Goal: Task Accomplishment & Management: Manage account settings

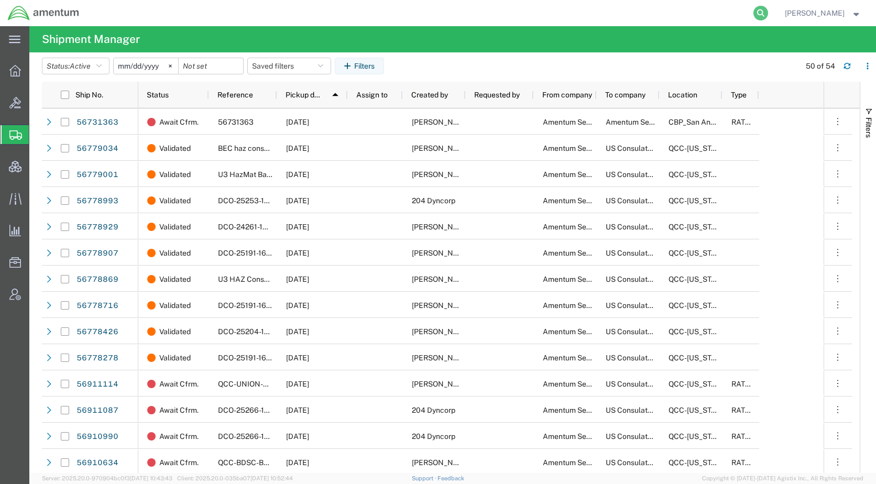
click at [768, 17] on icon at bounding box center [760, 13] width 15 height 15
paste input "57007914"
type input "57007914"
click at [768, 13] on icon at bounding box center [760, 13] width 15 height 15
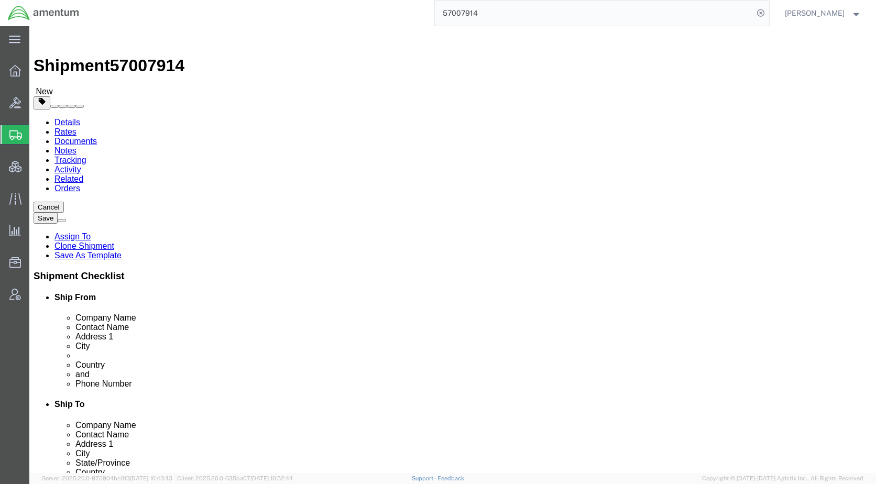
select select
select select "53953"
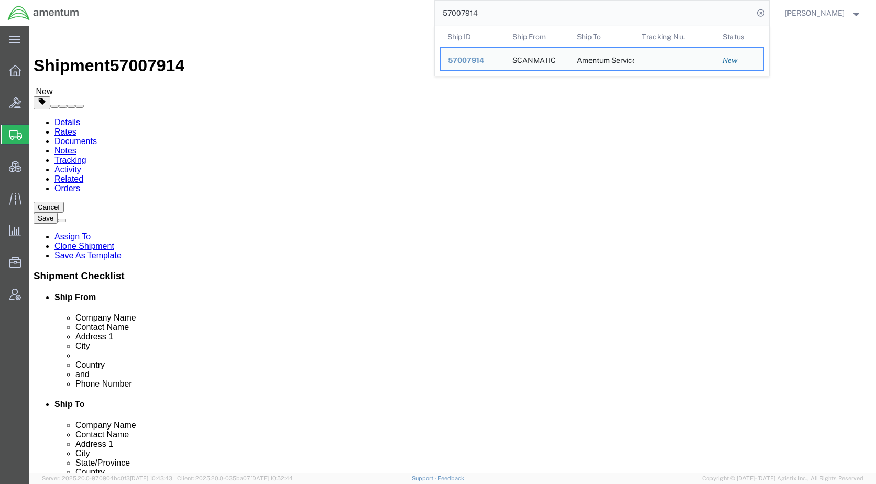
drag, startPoint x: 529, startPoint y: 13, endPoint x: 434, endPoint y: 20, distance: 95.6
click at [434, 20] on div "57007914 Ship ID Ship From Ship To Tracking Nu. Status Ship ID 57007914 Ship Fr…" at bounding box center [428, 13] width 682 height 26
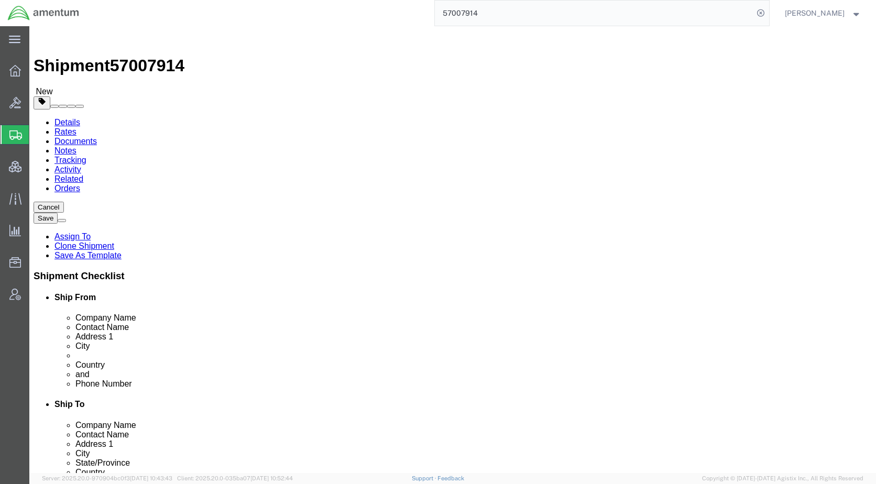
paste input "698492"
click at [768, 10] on icon at bounding box center [760, 13] width 15 height 15
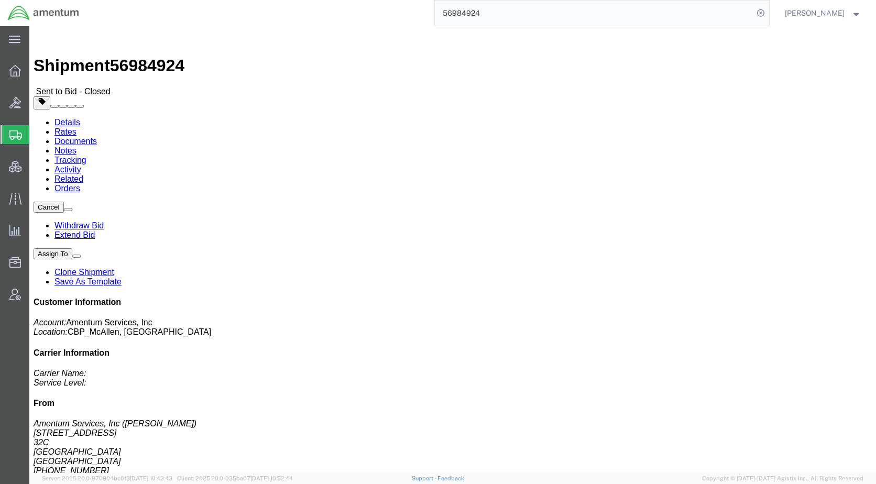
click link "Rates"
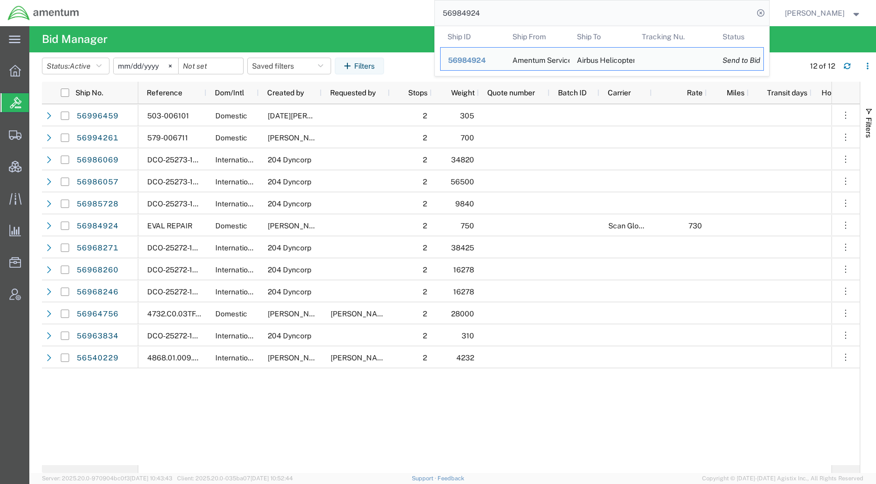
drag, startPoint x: 538, startPoint y: 13, endPoint x: 456, endPoint y: 16, distance: 82.8
click at [456, 16] on input "56984924" at bounding box center [594, 13] width 318 height 25
paste input "7007731"
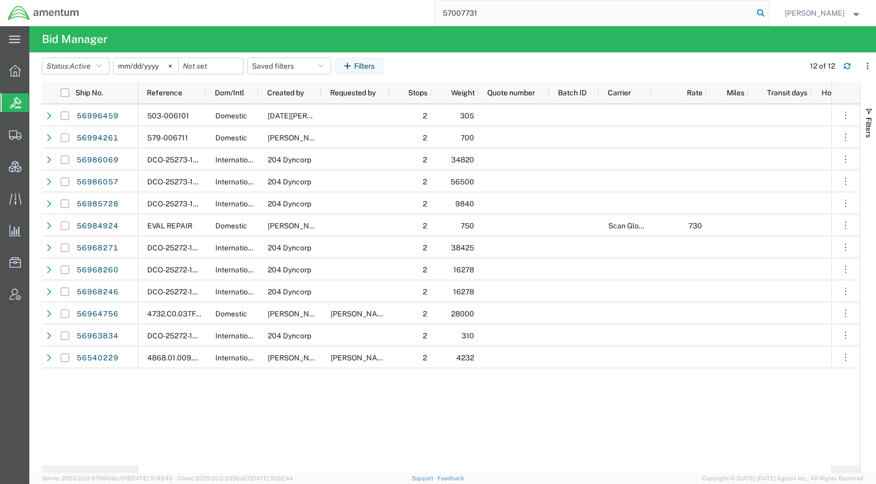
type input "57007731"
click at [768, 9] on icon at bounding box center [760, 13] width 15 height 15
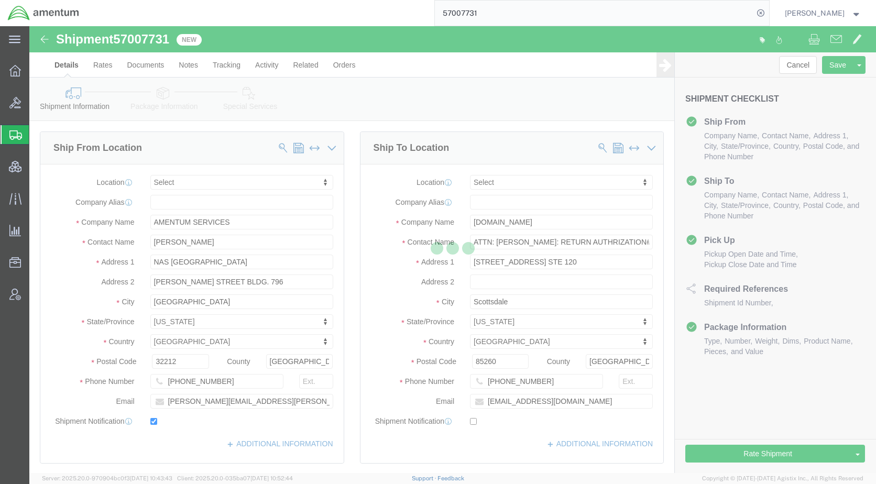
select select
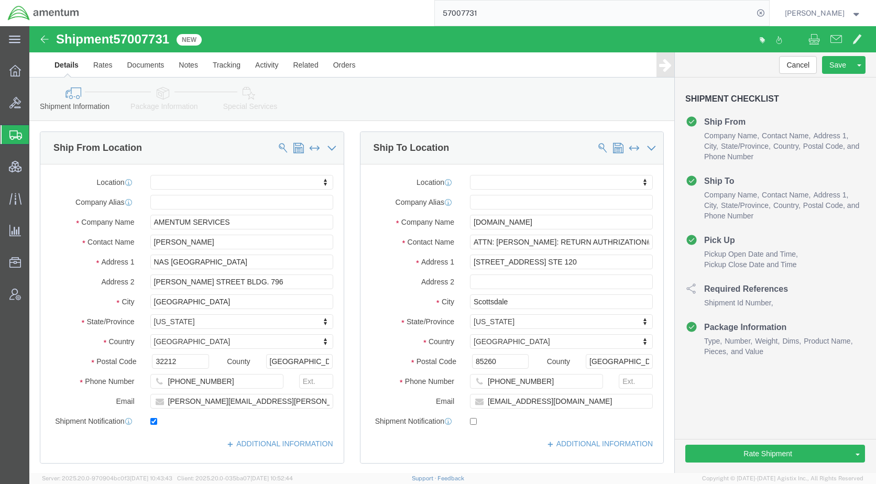
click icon
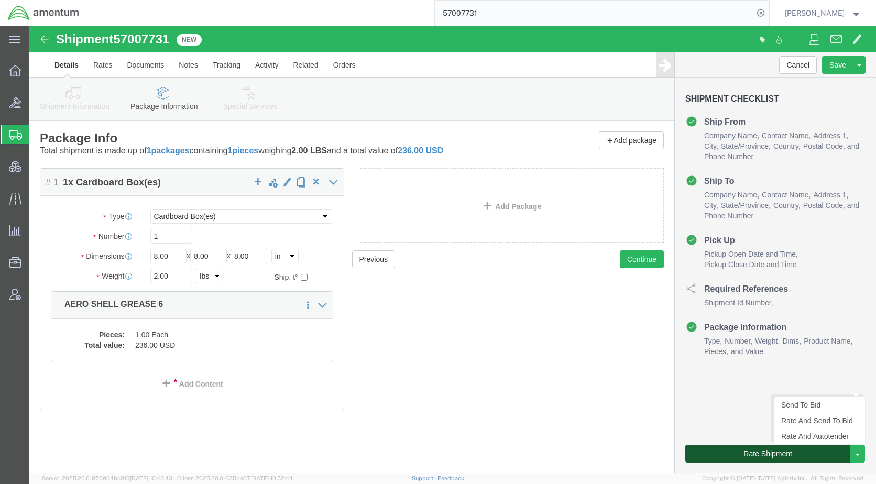
click button "Rate Shipment"
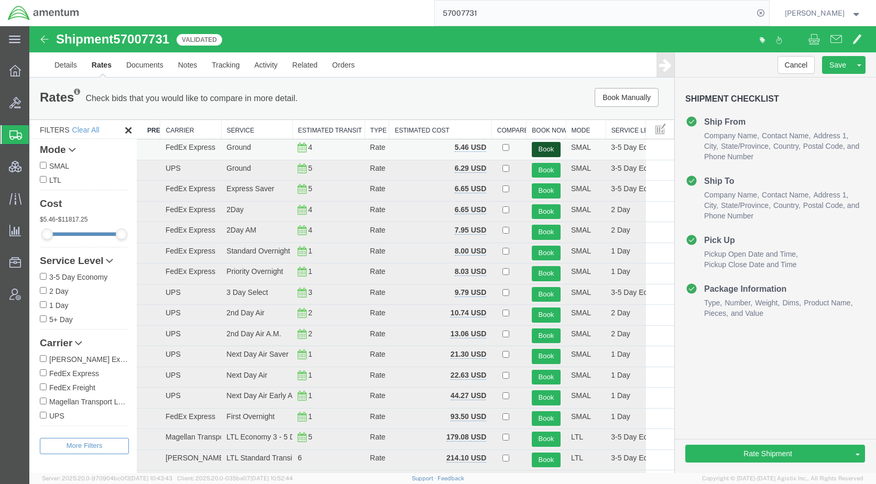
click at [538, 146] on button "Book" at bounding box center [546, 149] width 29 height 15
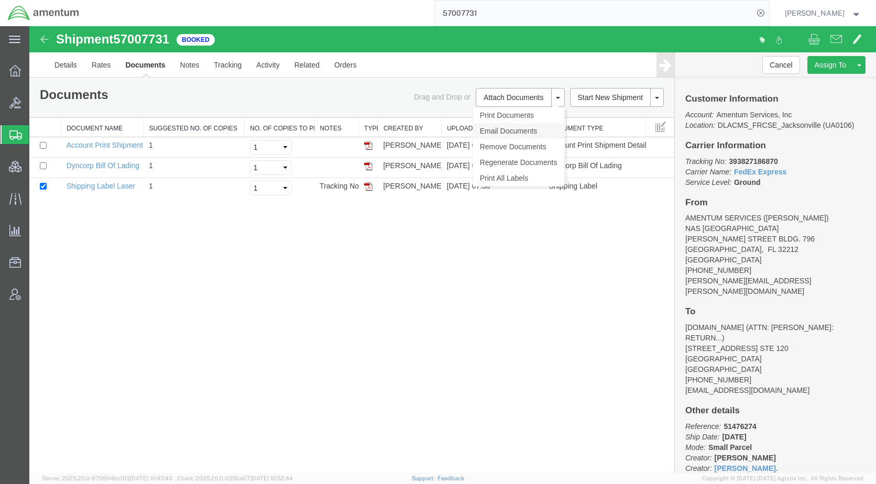
click at [517, 130] on link "Email Documents" at bounding box center [518, 131] width 91 height 16
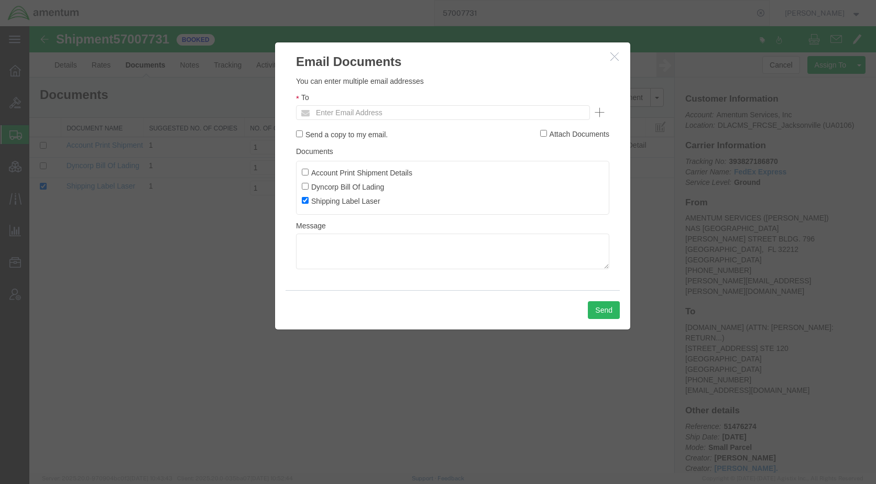
click at [402, 105] on ul "Enter Email Address" at bounding box center [443, 112] width 294 height 15
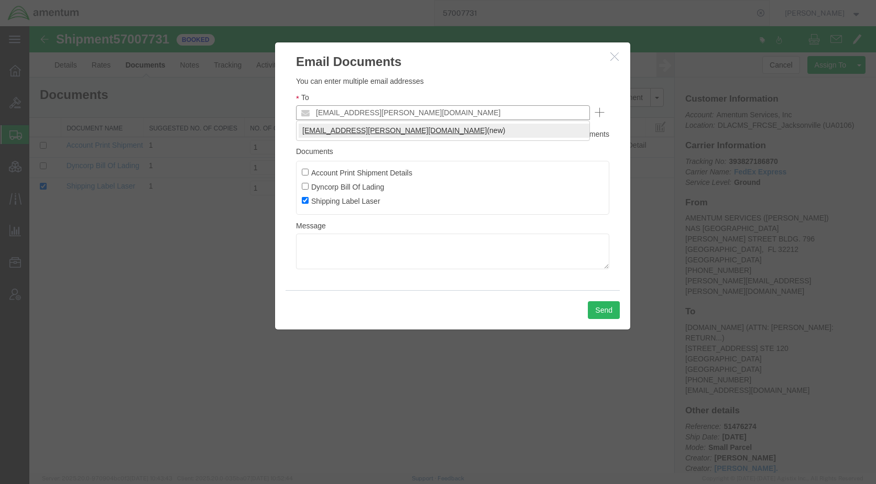
type input "[EMAIL_ADDRESS][PERSON_NAME][DOMAIN_NAME]"
click at [604, 306] on button "Send" at bounding box center [604, 310] width 32 height 18
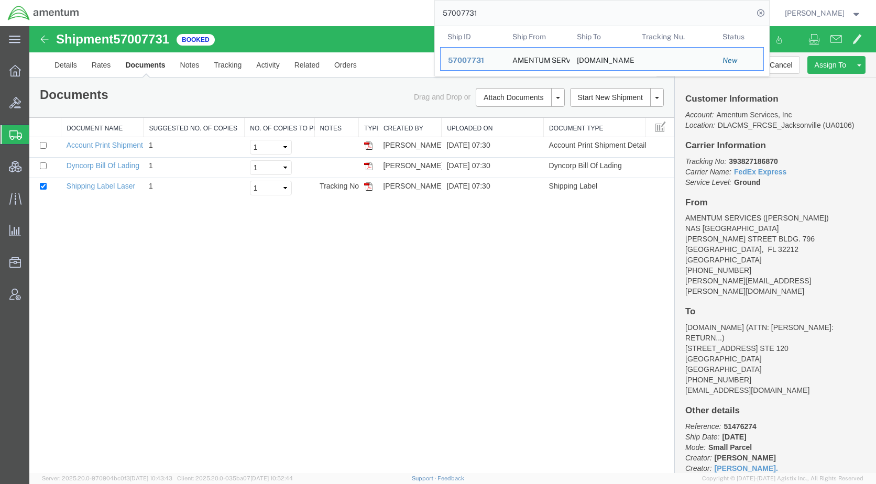
drag, startPoint x: 528, startPoint y: 10, endPoint x: 444, endPoint y: 19, distance: 84.3
click at [444, 19] on div "57007731 Ship ID Ship From Ship To Tracking Nu. Status Ship ID 57007731 Ship Fr…" at bounding box center [428, 13] width 682 height 26
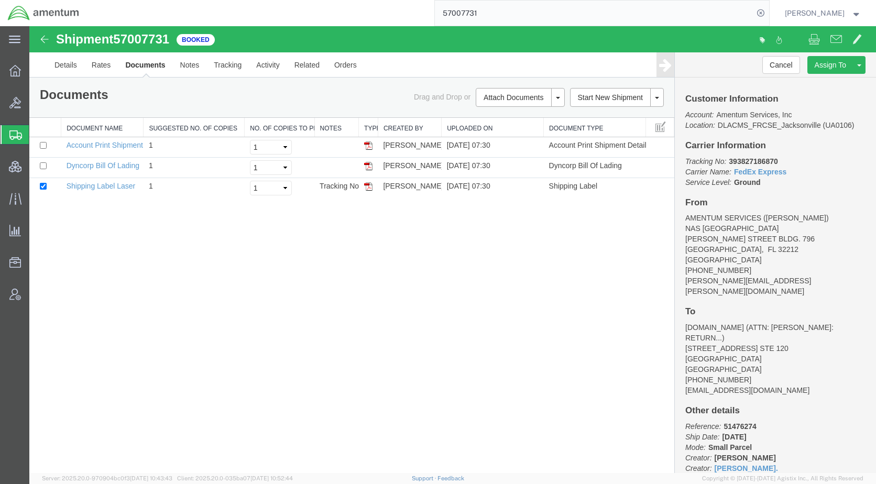
paste input "ILL-25261-0238"
click at [768, 10] on icon at bounding box center [760, 13] width 15 height 15
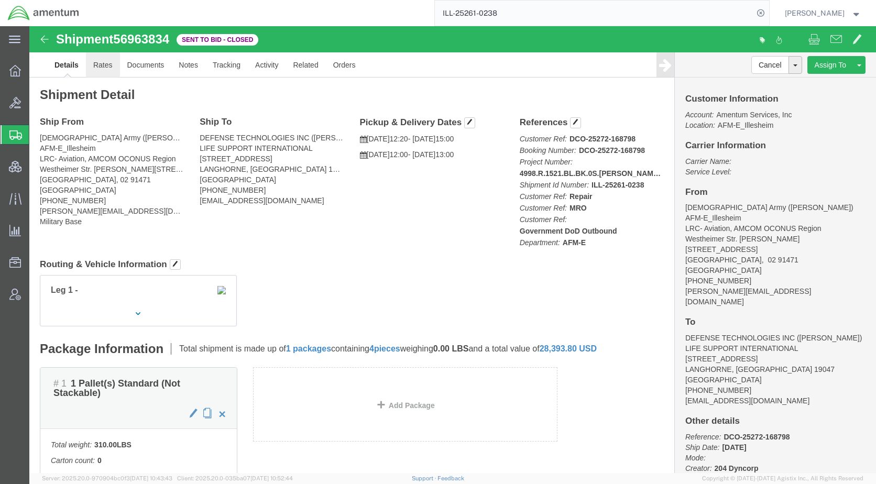
drag, startPoint x: 74, startPoint y: 41, endPoint x: 251, endPoint y: 114, distance: 191.9
click link "Rates"
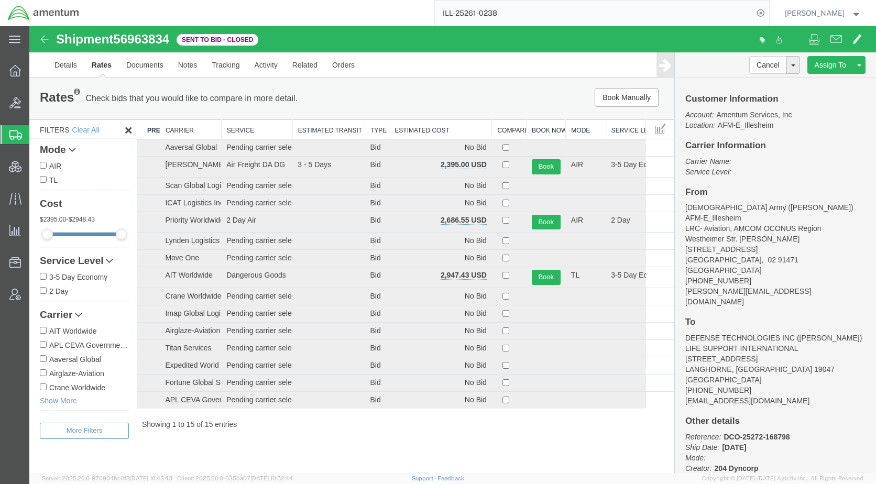
click at [424, 130] on th "Estimated Cost" at bounding box center [440, 129] width 103 height 19
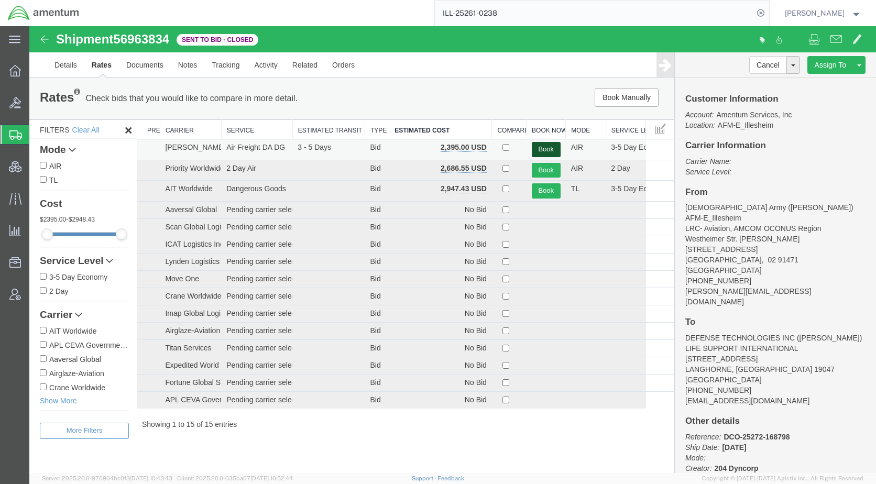
click at [549, 143] on button "Book" at bounding box center [546, 149] width 29 height 15
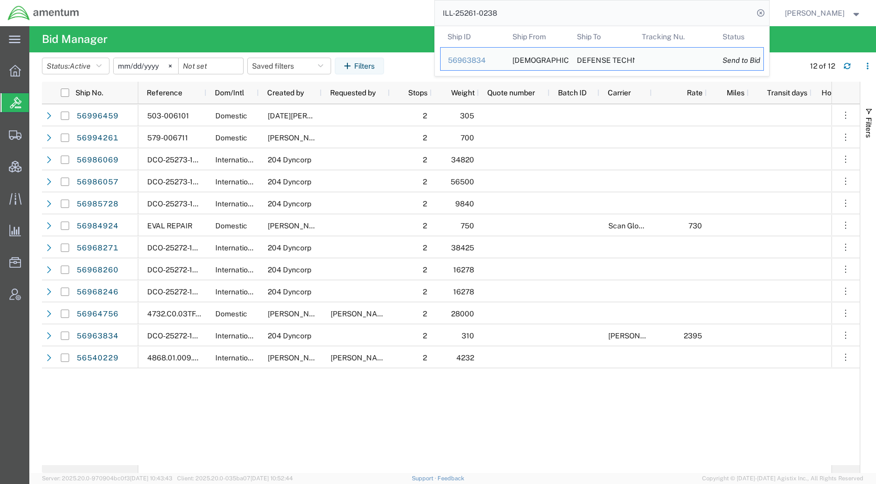
drag, startPoint x: 544, startPoint y: 14, endPoint x: 430, endPoint y: 17, distance: 113.7
click at [430, 17] on div "ILL-25261-0238 Ship ID Ship From Ship To Tracking Nu. Status Ship ID 56963834 S…" at bounding box center [428, 13] width 682 height 26
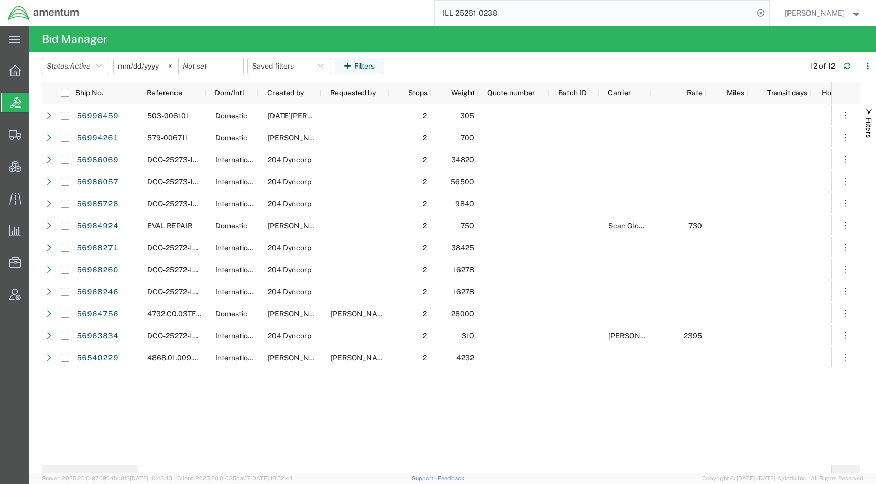
paste input "56995164"
click at [768, 10] on icon at bounding box center [760, 13] width 15 height 15
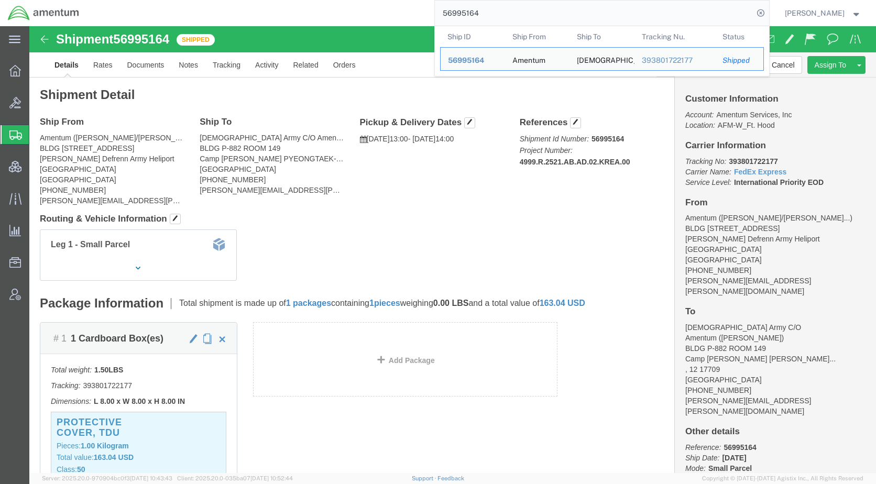
drag, startPoint x: 501, startPoint y: 23, endPoint x: 418, endPoint y: 21, distance: 82.8
click at [418, 21] on div "56995164 Ship ID Ship From Ship To Tracking Nu. Status Ship ID 56995164 Ship Fr…" at bounding box center [428, 13] width 682 height 26
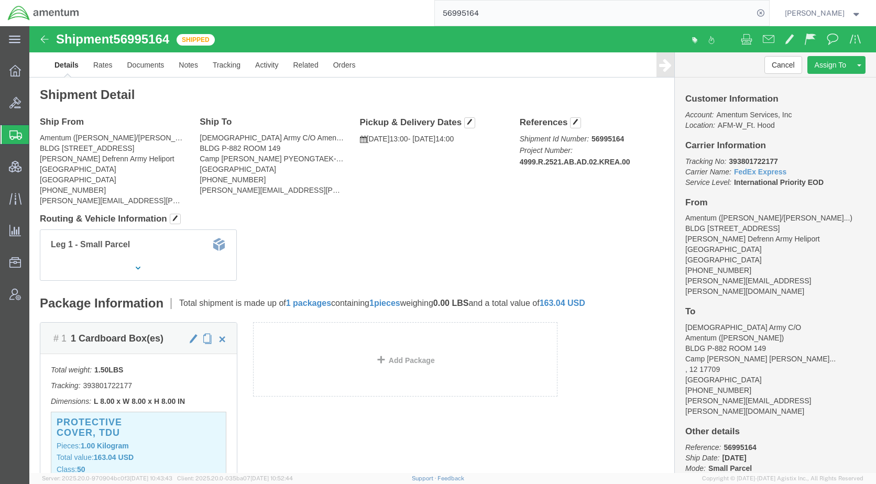
paste input "7945"
type input "56997945"
click at [768, 13] on icon at bounding box center [760, 13] width 15 height 15
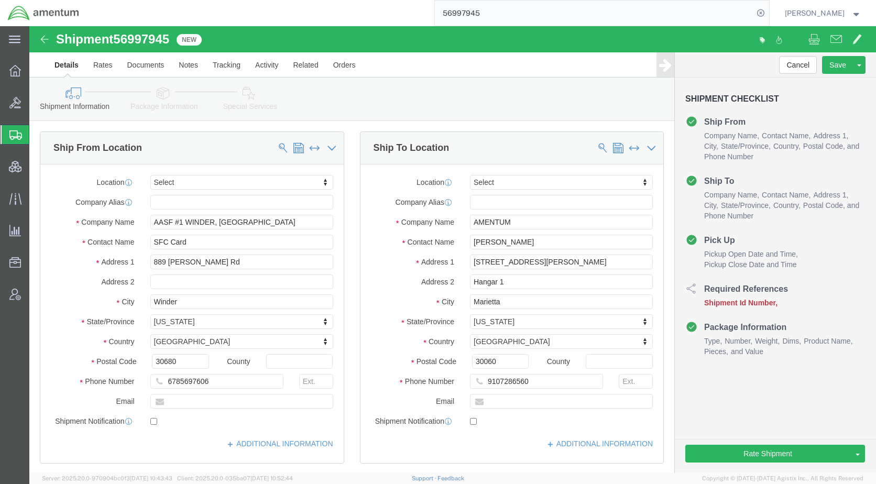
select select
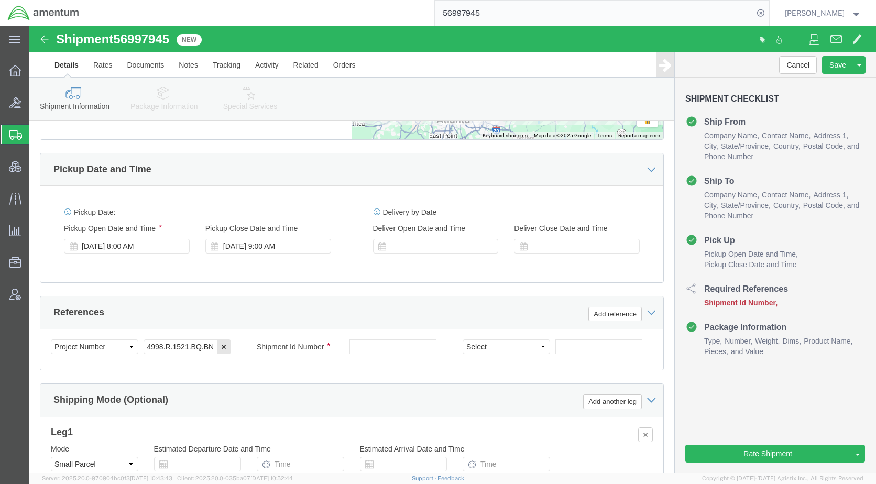
scroll to position [620, 0]
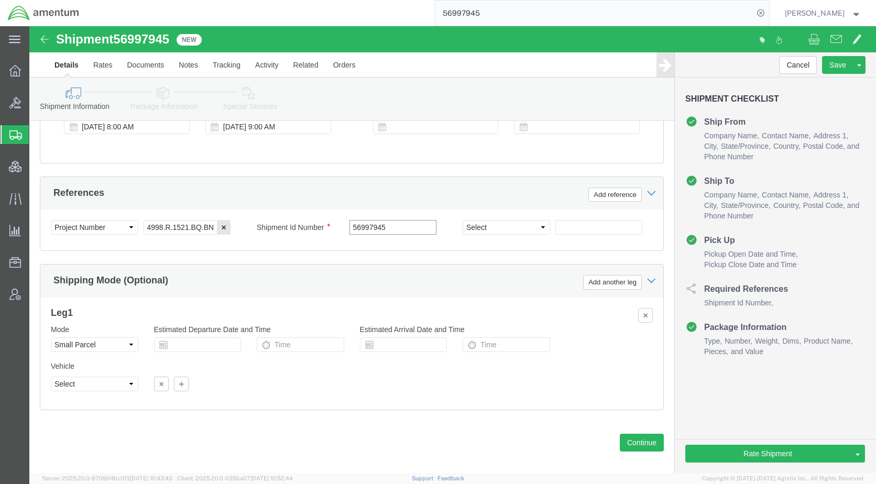
type input "56997945"
click select "Select Air Less than Truckload Multi-Leg Ocean Freight Rail Small Parcel Truckl…"
select select
click select "Select Air Less than Truckload Multi-Leg Ocean Freight Rail Small Parcel Truckl…"
click icon
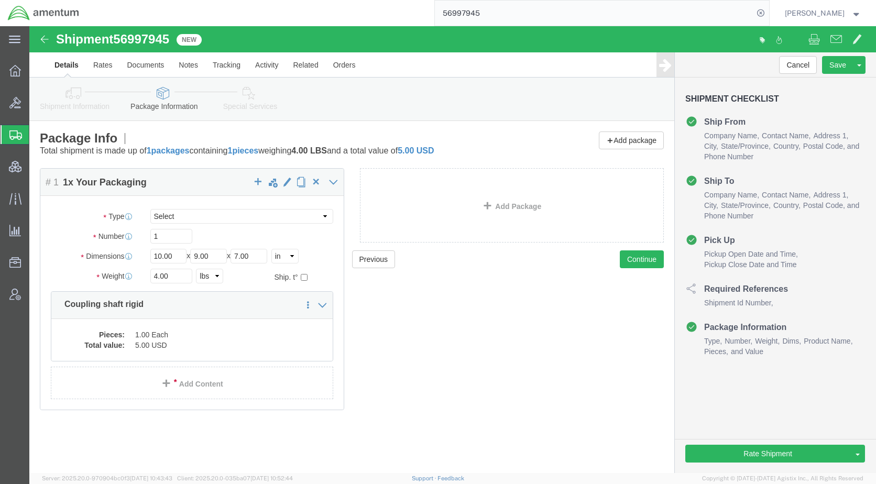
click icon
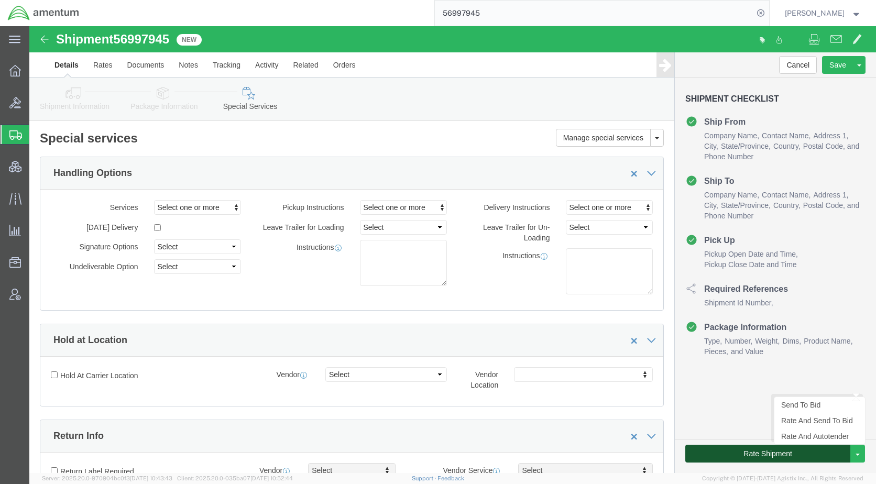
click button "Rate Shipment"
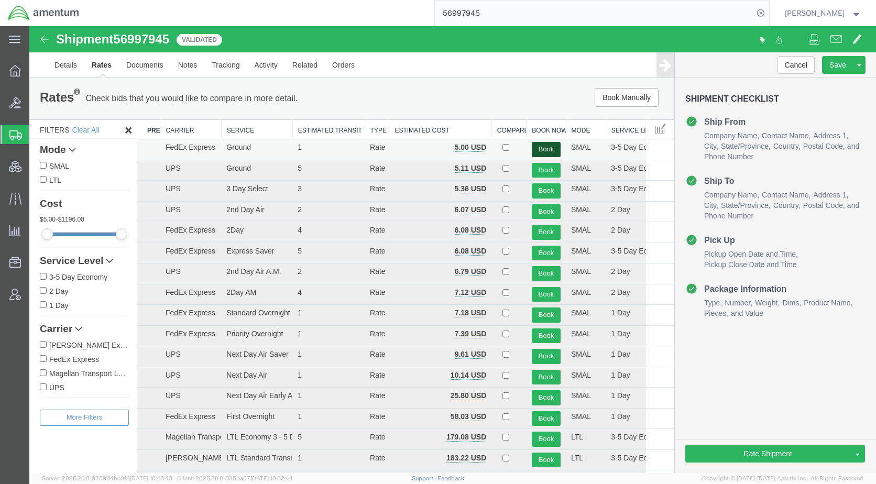
click at [539, 147] on button "Book" at bounding box center [546, 149] width 29 height 15
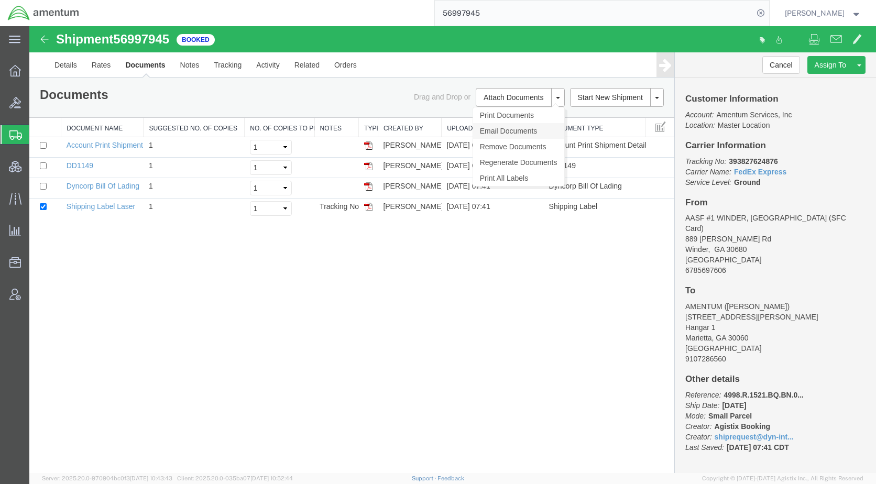
click at [512, 128] on link "Email Documents" at bounding box center [518, 131] width 91 height 16
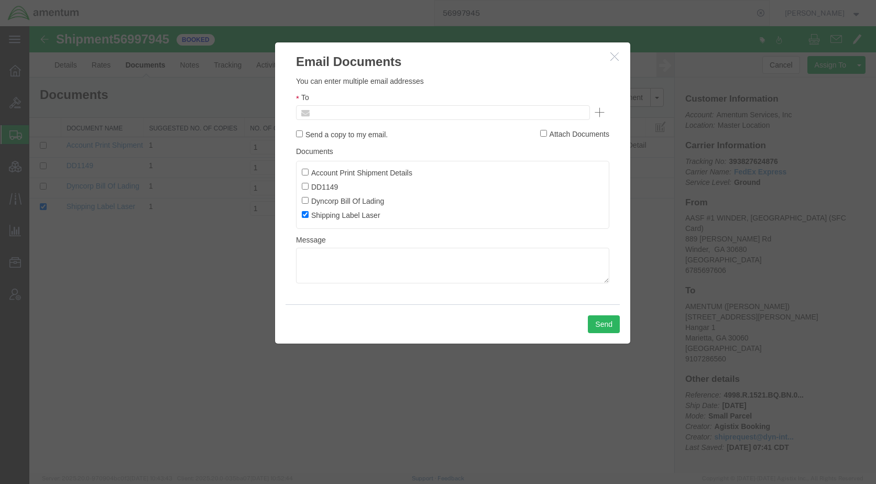
click at [378, 116] on input "text" at bounding box center [372, 113] width 123 height 14
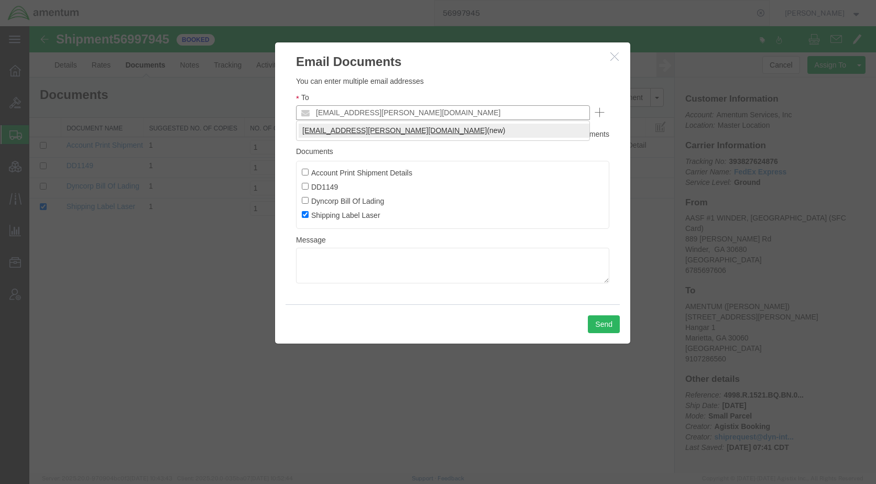
type input "[EMAIL_ADDRESS][PERSON_NAME][DOMAIN_NAME]"
click at [613, 337] on div "Send" at bounding box center [452, 323] width 334 height 39
click at [611, 326] on button "Send" at bounding box center [604, 324] width 32 height 18
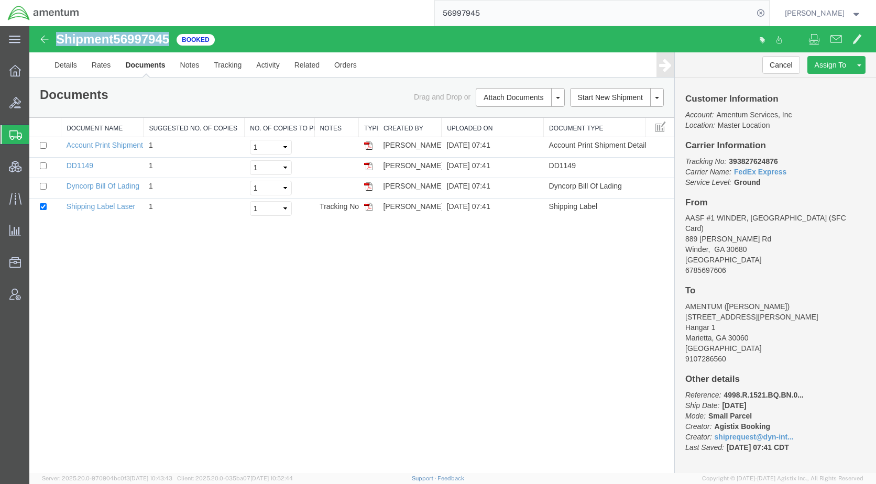
drag, startPoint x: 173, startPoint y: 41, endPoint x: 56, endPoint y: 42, distance: 116.8
click at [56, 42] on div "Shipment 56997945 4 of 4 Booked" at bounding box center [241, 42] width 422 height 20
drag, startPoint x: 56, startPoint y: 42, endPoint x: 163, endPoint y: 38, distance: 107.4
copy h1 "Shipment 56997945"
click at [0, 0] on span "Create Shipment" at bounding box center [0, 0] width 0 height 0
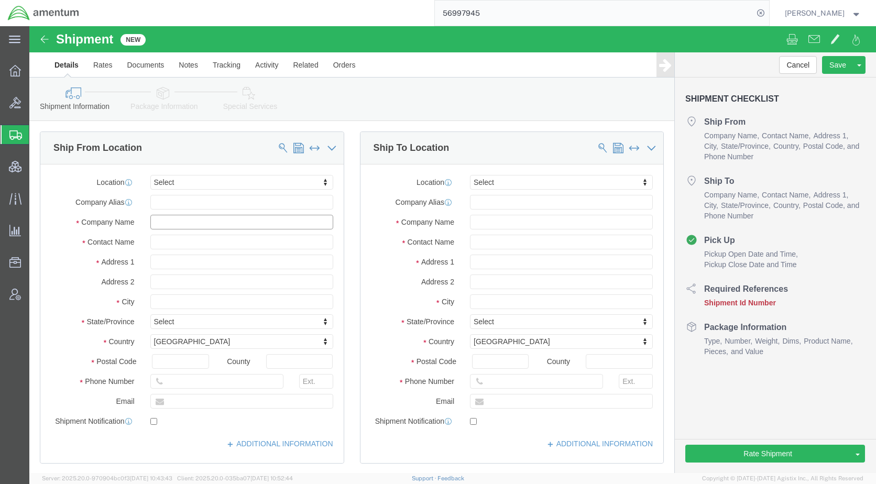
click input "text"
type input "[DOMAIN_NAME]"
click input "text"
paste input "[PERSON_NAME]"
type input "[PERSON_NAME]"
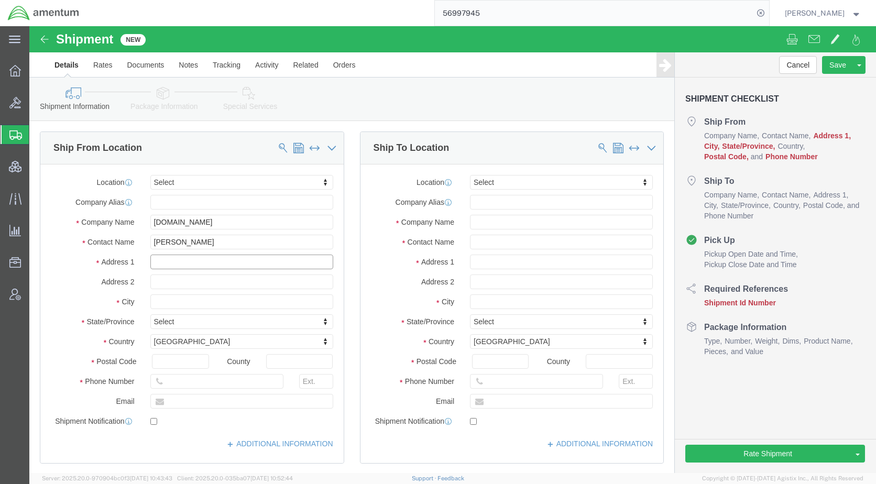
paste input "26 Gyeongin-ro 33da-gil, Guro-gu"
type input "26 Gyeongin-ro 33da-gil, Guro-gu"
paste input "[GEOGRAPHIC_DATA]"
type input "[GEOGRAPHIC_DATA]"
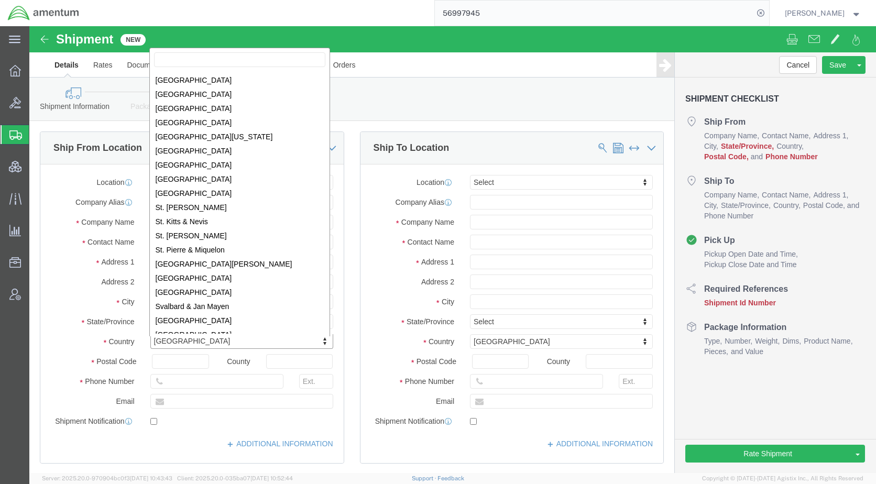
scroll to position [2869, 0]
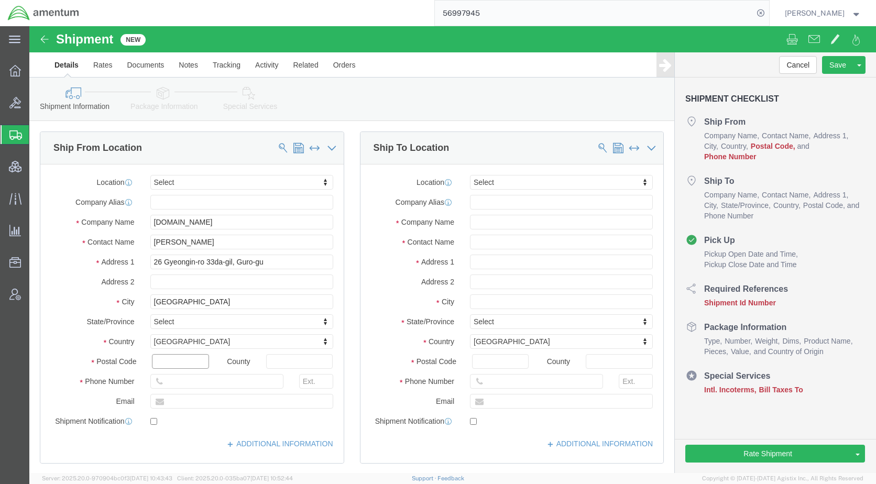
paste input "08237"
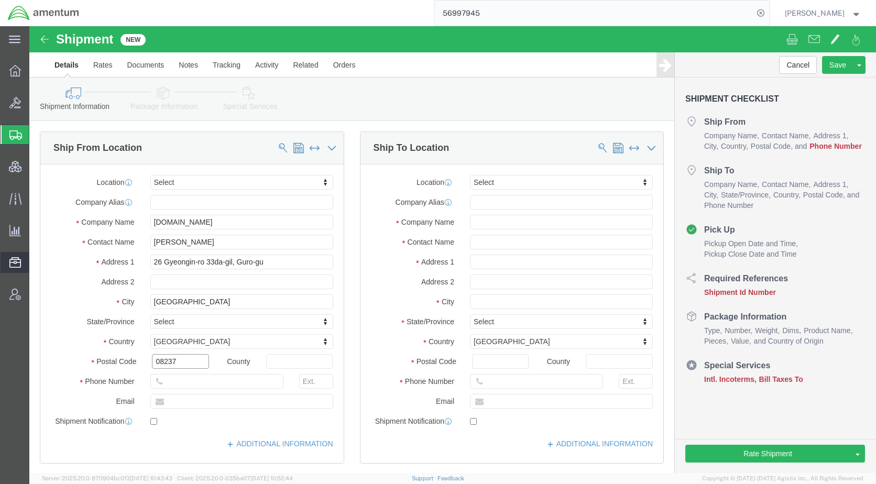
type input "08237"
paste input "8049377051"
type input "8049377051"
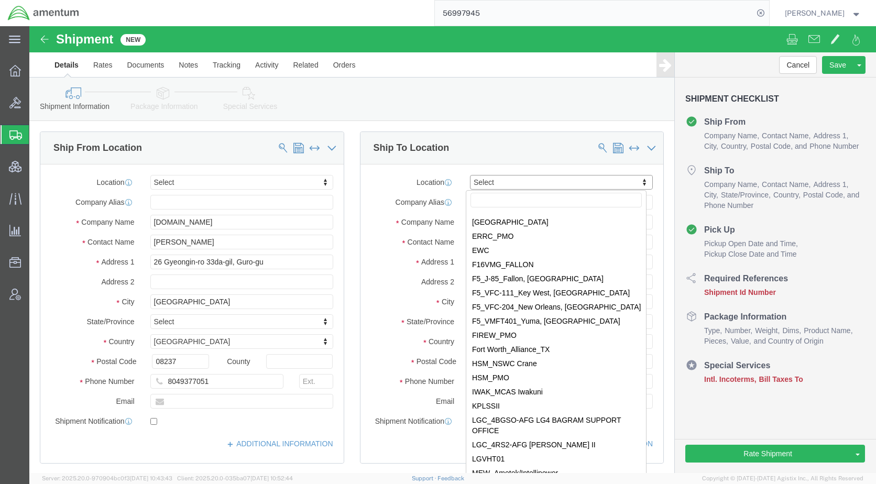
scroll to position [2789, 0]
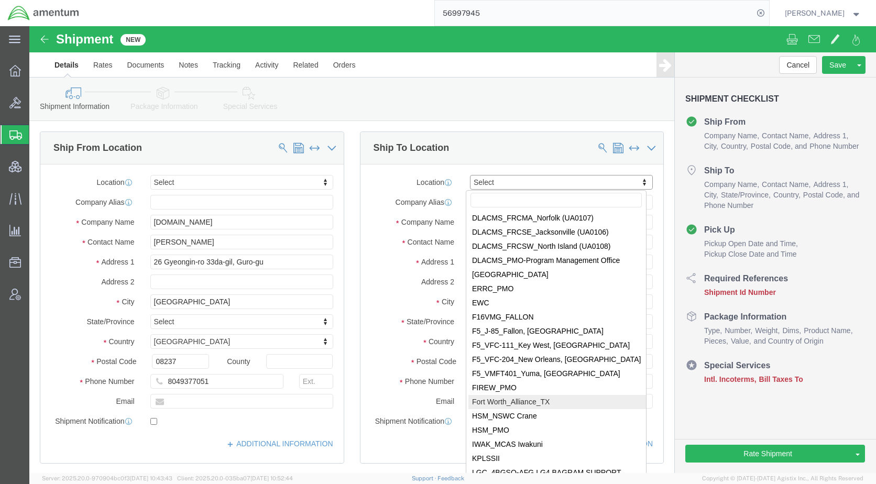
select select "42661"
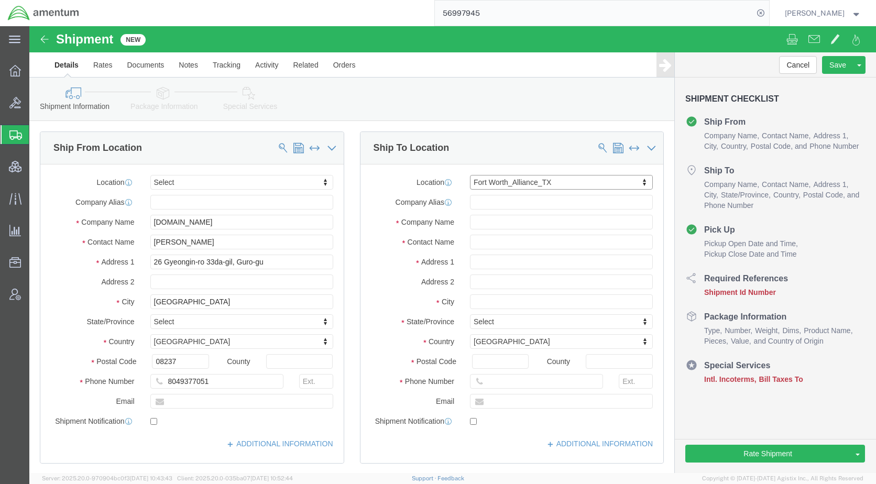
select select "[GEOGRAPHIC_DATA]"
click input "text"
type input "IT dept"
click input "text"
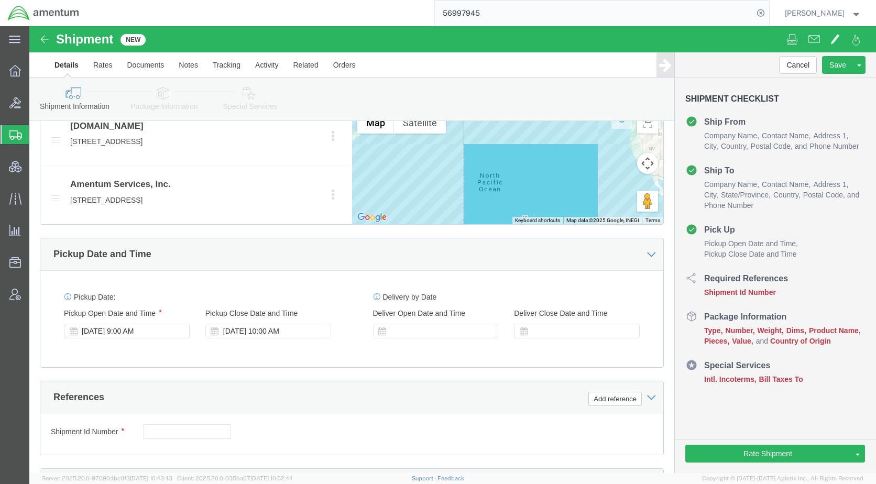
scroll to position [524, 0]
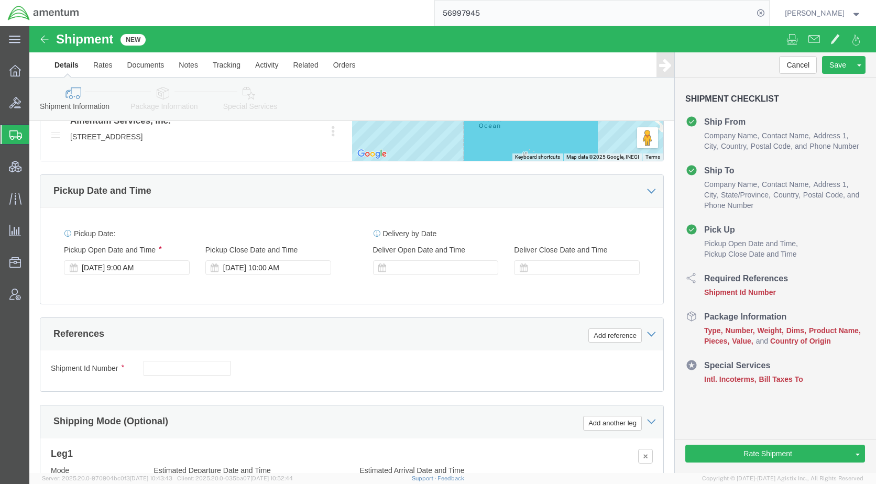
type input "8172241568"
paste input "Amentum HDTRA1-19-F-0050"
type input "Amentum HDTRA1-19-F-0050"
click button "Add reference"
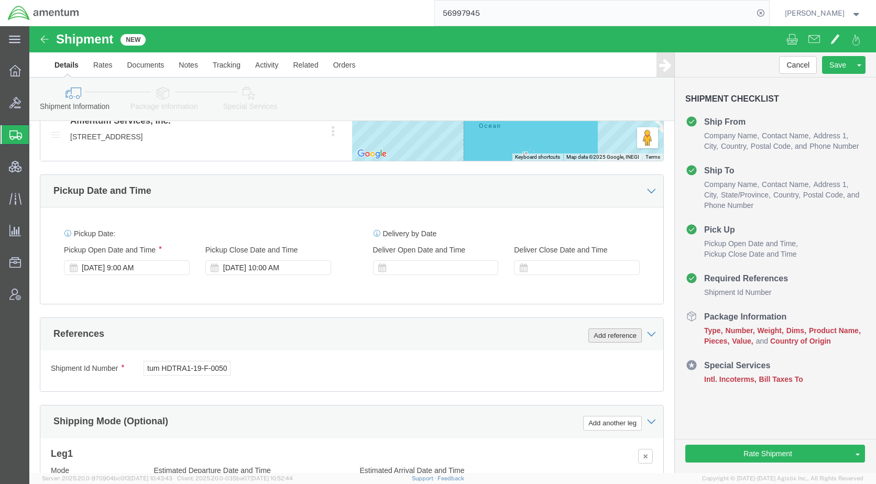
scroll to position [0, 0]
click select "Select Account Type Activity ID Airline Appointment Number ASN Batch Request # …"
select select "PROJNUM"
click select "Select Account Type Activity ID Airline Appointment Number ASN Batch Request # …"
click input "text"
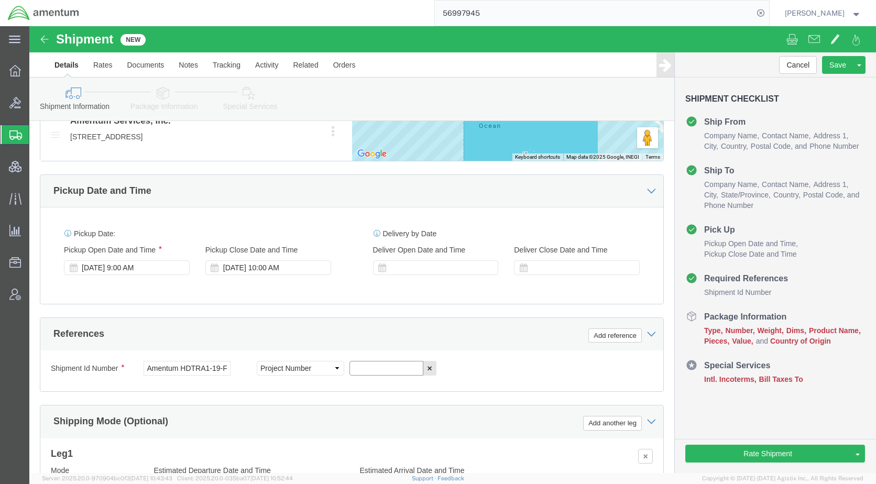
paste input "Amentum HDTRA1-19-F-0050"
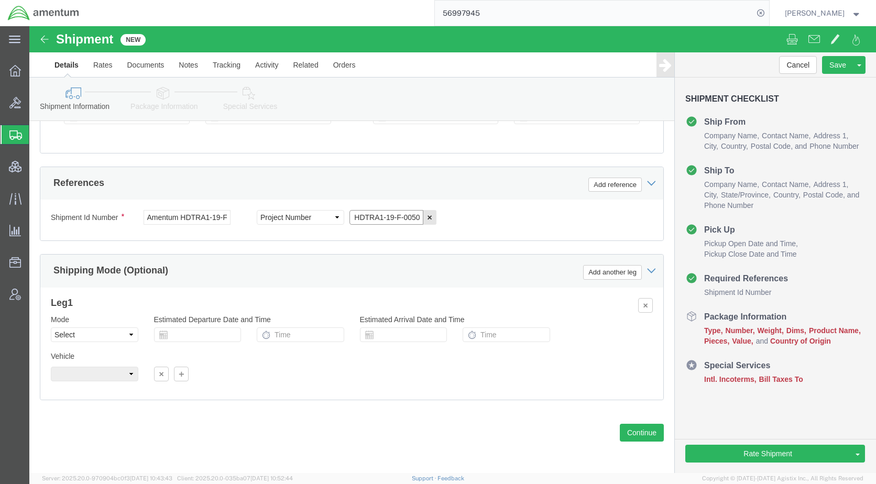
scroll to position [675, 0]
type input "Amentum HDTRA1-19-F-0050"
click icon
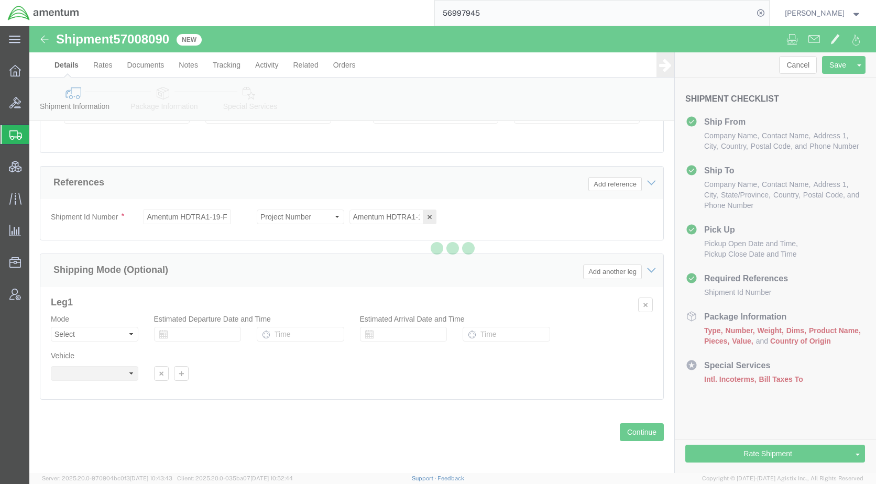
select select "42661"
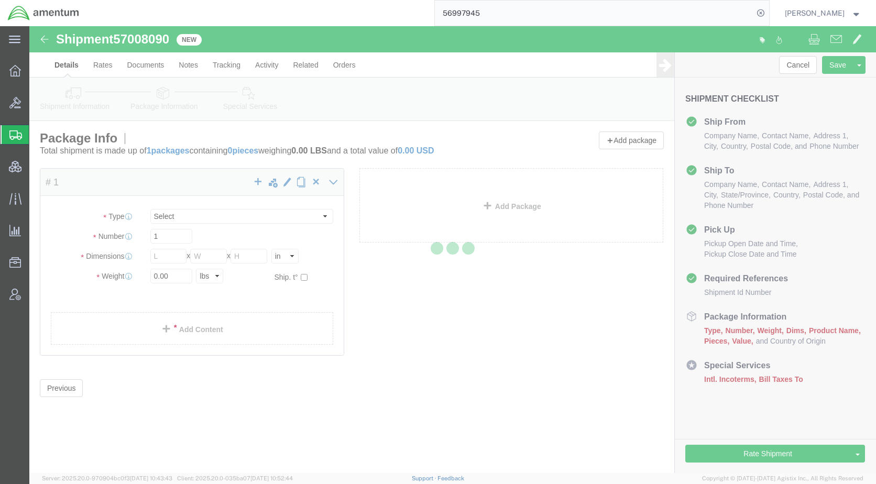
select select "CBOX"
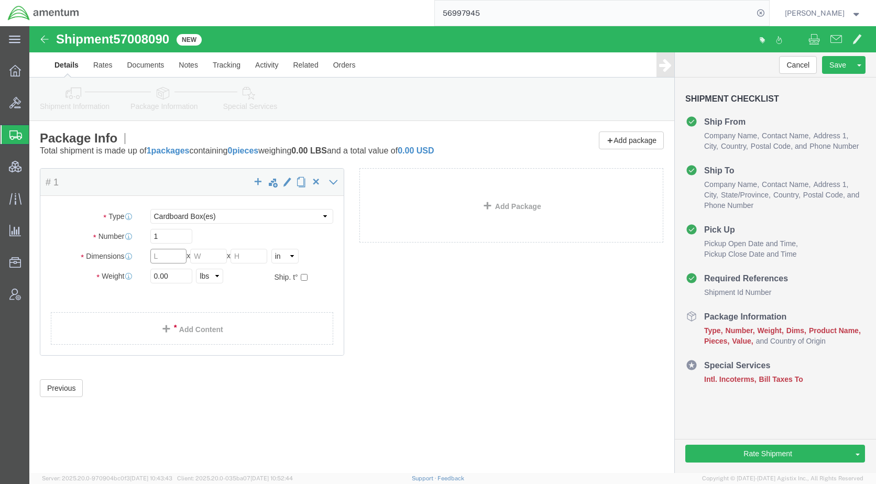
click input "text"
type input "42"
type input "43"
type input "17"
click select "Select cm ft in"
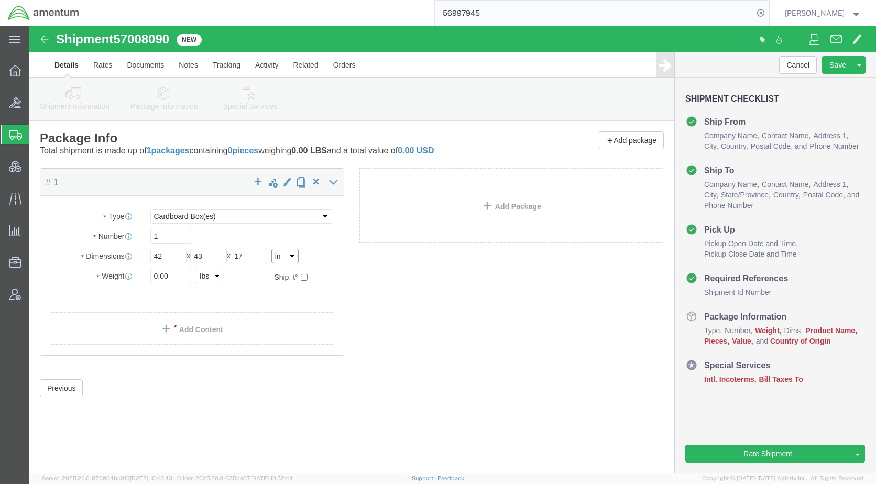
select select "CM"
click select "Select cm ft in"
type input "106.68"
type input "109.22"
type input "43.18"
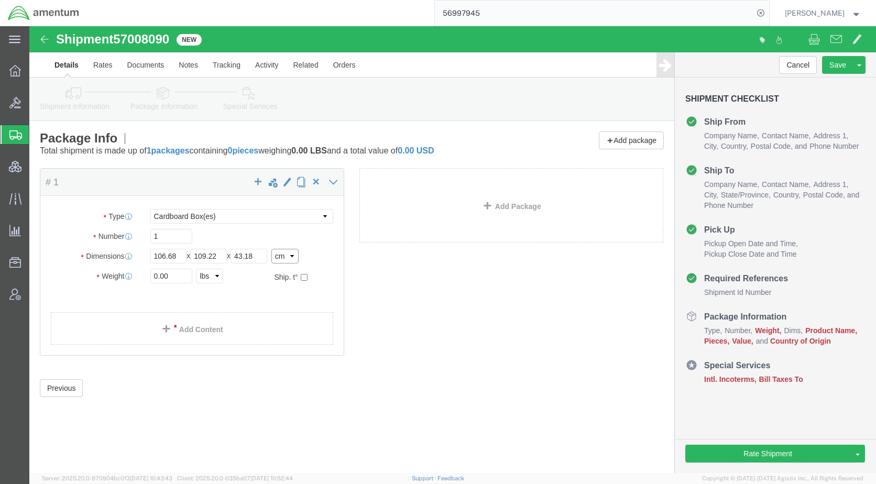
click select "Select cm ft in"
select select "IN"
click select "Select cm ft in"
type input "42.00"
type input "43.00"
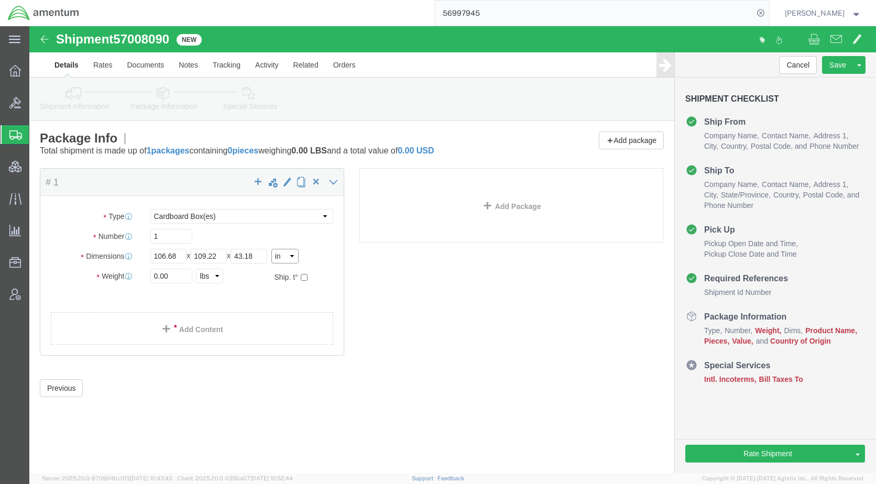
type input "17.00"
drag, startPoint x: 142, startPoint y: 230, endPoint x: 85, endPoint y: 237, distance: 57.0
click div "Dimensions Length 42.00 x Width 43.00 x Height 17.00 Select cm ft in"
drag, startPoint x: 172, startPoint y: 235, endPoint x: 129, endPoint y: 247, distance: 44.0
click div "Package Type Select BCK Boxes Bale(s) Basket(s) Bolt(s) Bottle(s) Buckets Bulk …"
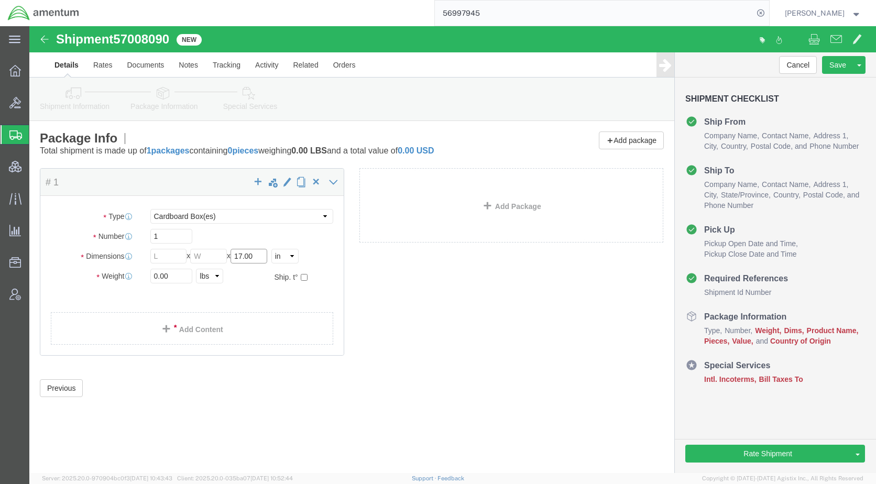
drag, startPoint x: 230, startPoint y: 229, endPoint x: 194, endPoint y: 234, distance: 35.9
click div "Length x Width x Height 17.00 Select cm ft in"
click div "Package Content # 1 x Package Type Select BCK Boxes Bale(s) Basket(s) Bolt(s) B…"
click select "Select cm ft in"
select select "CM"
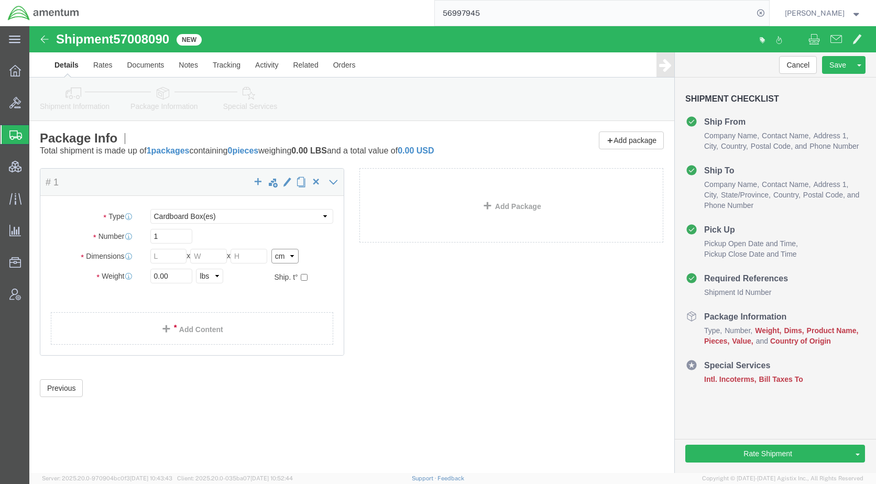
click select "Select cm ft in"
click input "text"
type input "42"
type input "43"
type input "17"
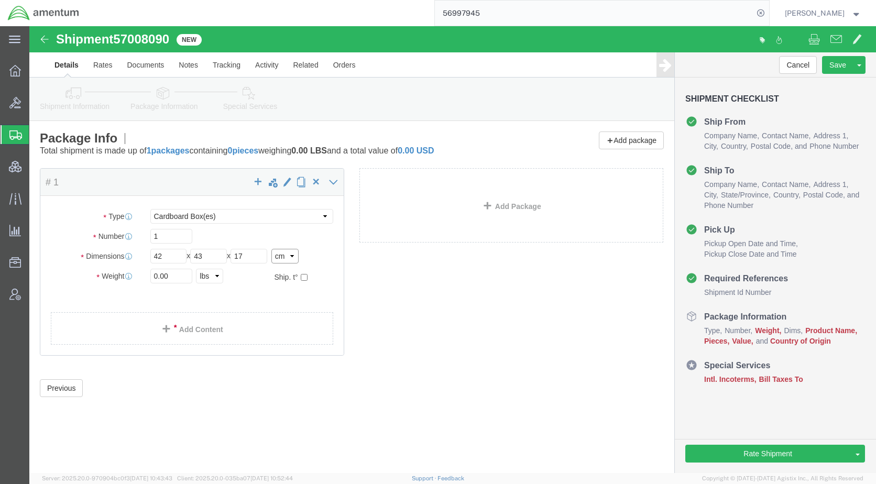
click select "Select cm ft in"
select select "IN"
click select "Select cm ft in"
type input "16.54"
type input "16.93"
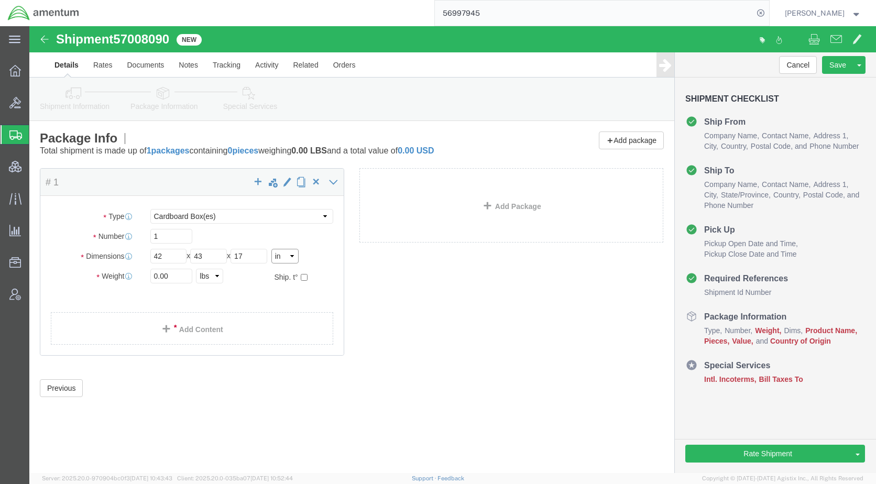
type input "6.69"
click select "Select kgs lbs"
select select "KGS"
click select "Select kgs lbs"
drag, startPoint x: 143, startPoint y: 253, endPoint x: 84, endPoint y: 253, distance: 59.2
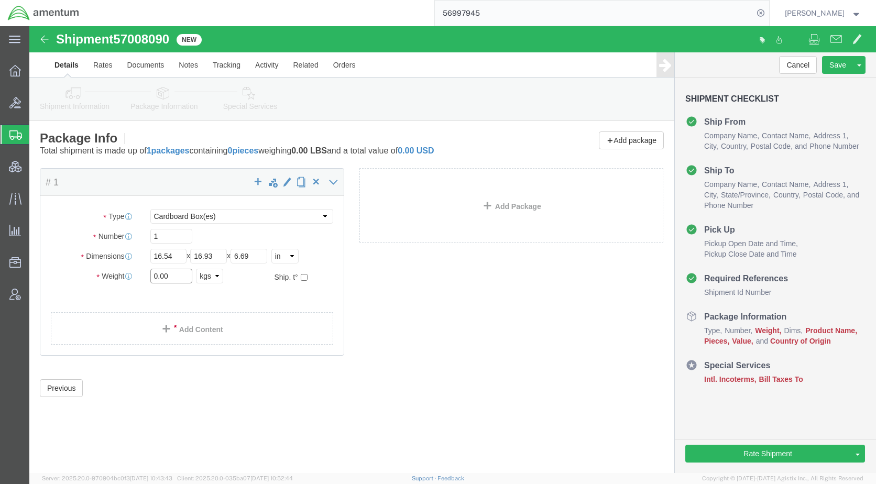
click div "Weight 0.00 Select kgs lbs Ship. t°"
type input "5.2"
click select "Select kgs lbs"
select select "LBS"
click select "Select kgs lbs"
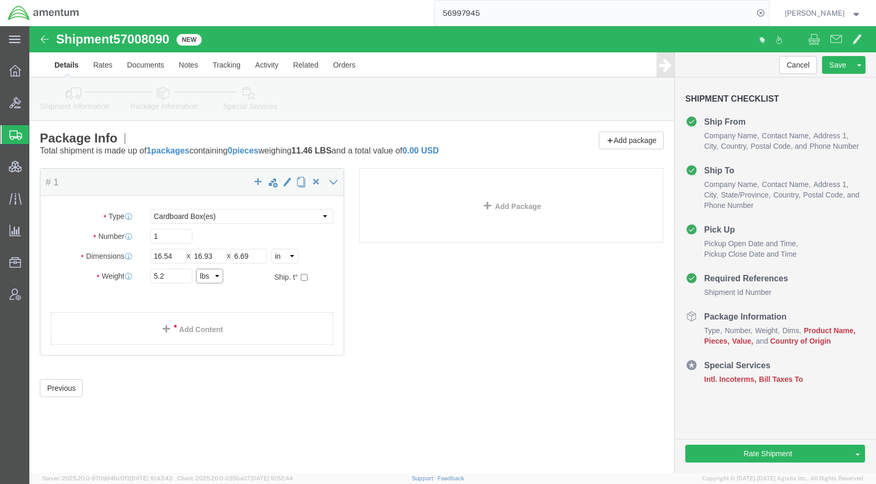
type input "11.46"
click link "Add Content"
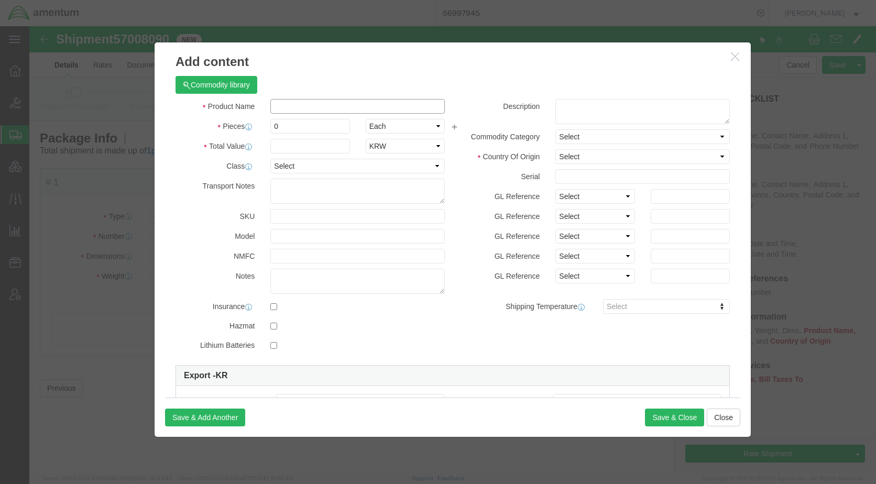
click input "text"
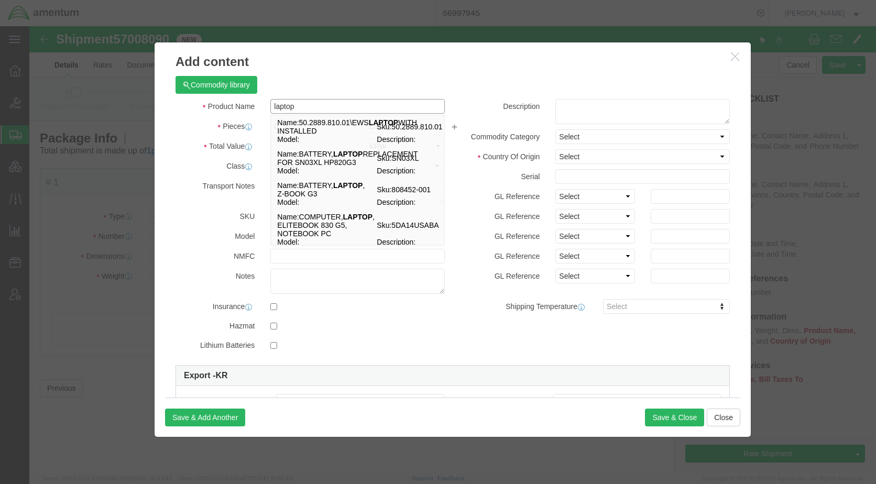
type input "laptop"
click div "Commodity library Product Name laptop laptop Name: 50.2889.810.01\EWS LAPTOP WI…"
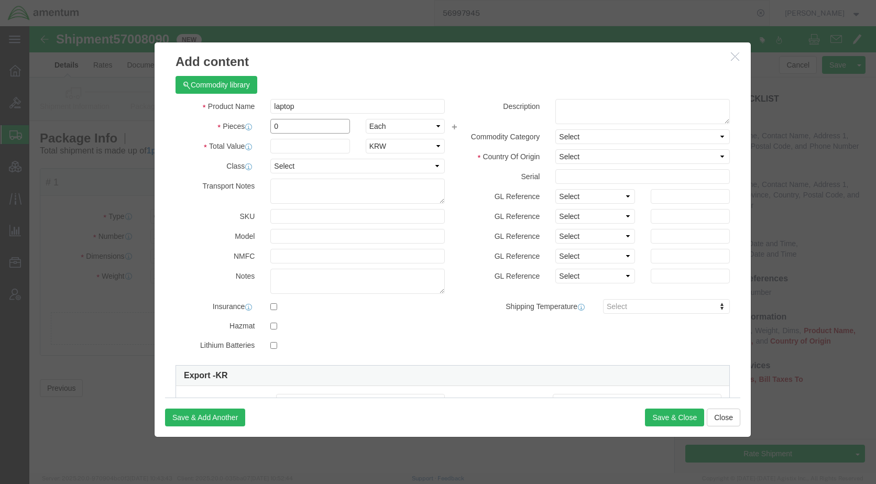
drag, startPoint x: 261, startPoint y: 101, endPoint x: 228, endPoint y: 102, distance: 33.5
click div "Pieces 0 Select Bag Barrels 100Board Feet Bottle Box Blister Pack Carats Can Ca…"
type input "1"
click input "text"
type input "1000"
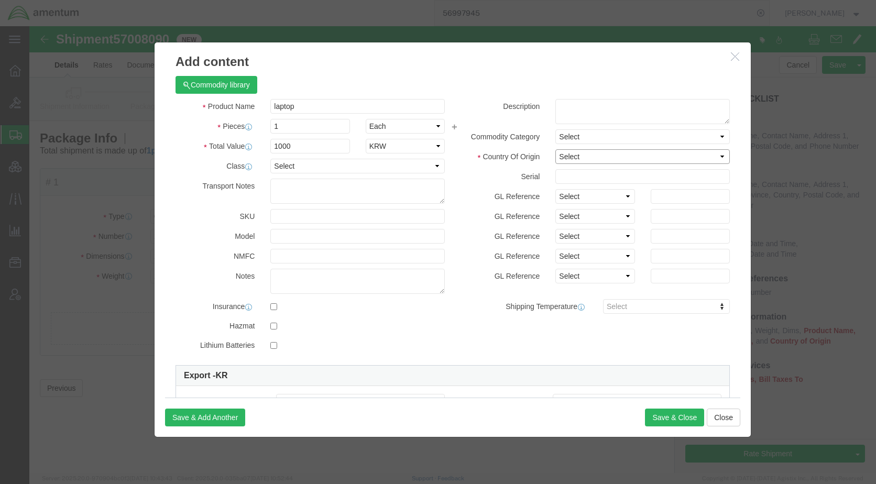
drag, startPoint x: 555, startPoint y: 130, endPoint x: 566, endPoint y: 138, distance: 13.5
click select "Select [GEOGRAPHIC_DATA] [GEOGRAPHIC_DATA] [GEOGRAPHIC_DATA] [GEOGRAPHIC_DATA] …"
select select "US"
click select "Select [GEOGRAPHIC_DATA] [GEOGRAPHIC_DATA] [GEOGRAPHIC_DATA] [GEOGRAPHIC_DATA] …"
click button "Save & Close"
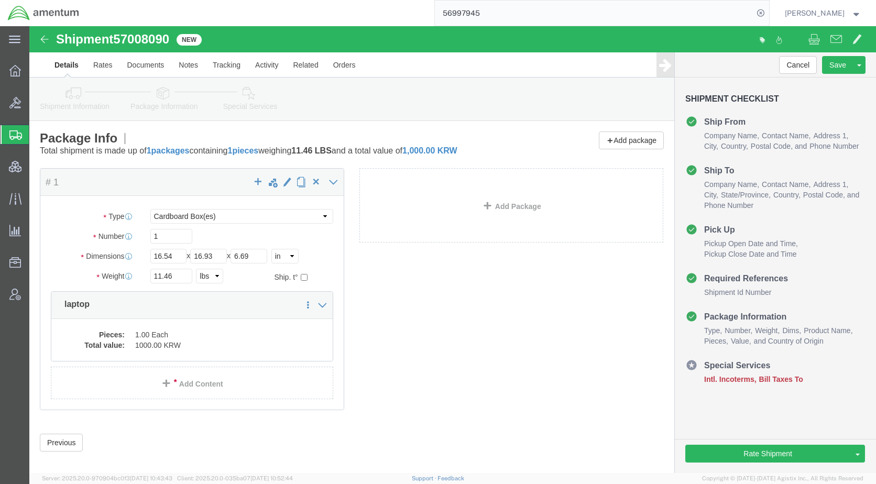
click icon
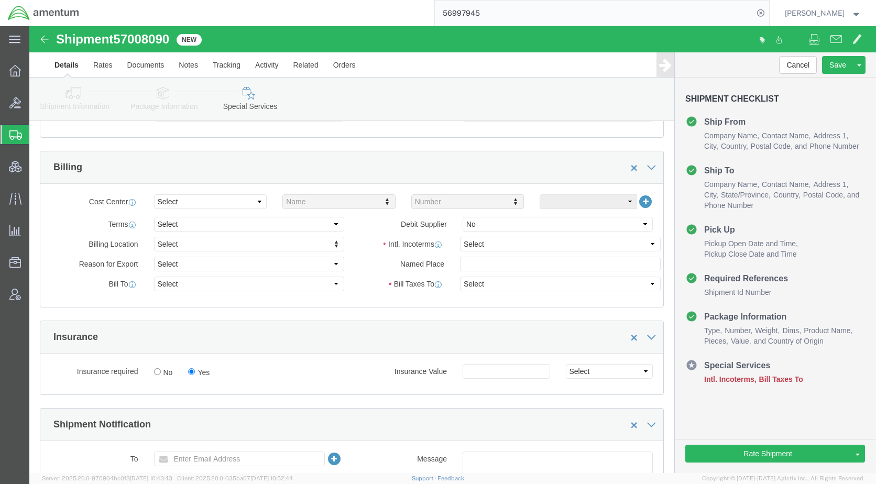
scroll to position [471, 0]
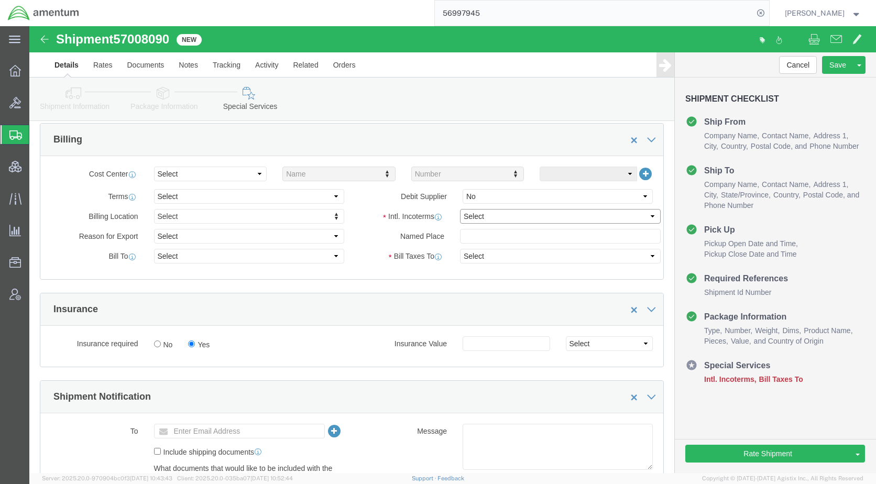
drag, startPoint x: 462, startPoint y: 193, endPoint x: 468, endPoint y: 192, distance: 5.9
click select "Select Carriage Insurance Paid Carriage Paid To Cost and Freight Cost Insurance…"
select select "DDP"
click select "Select Carriage Insurance Paid Carriage Paid To Cost and Freight Cost Insurance…"
select select "SHIP"
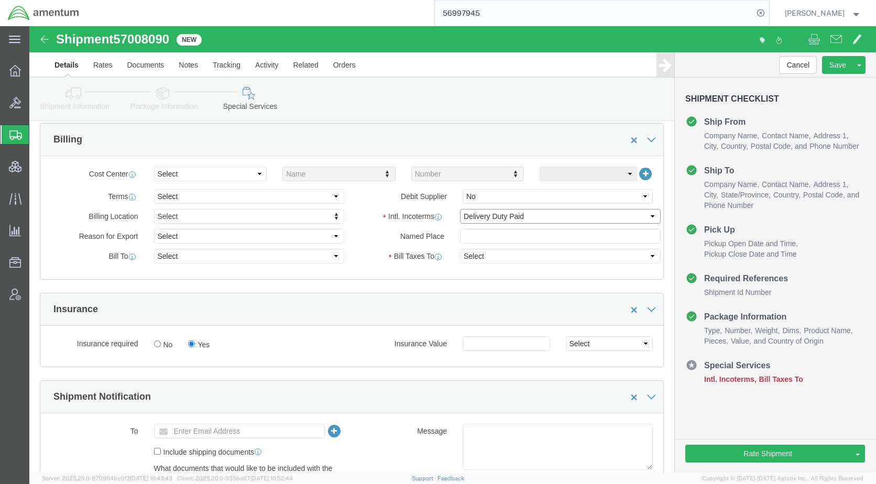
select select "SHIP"
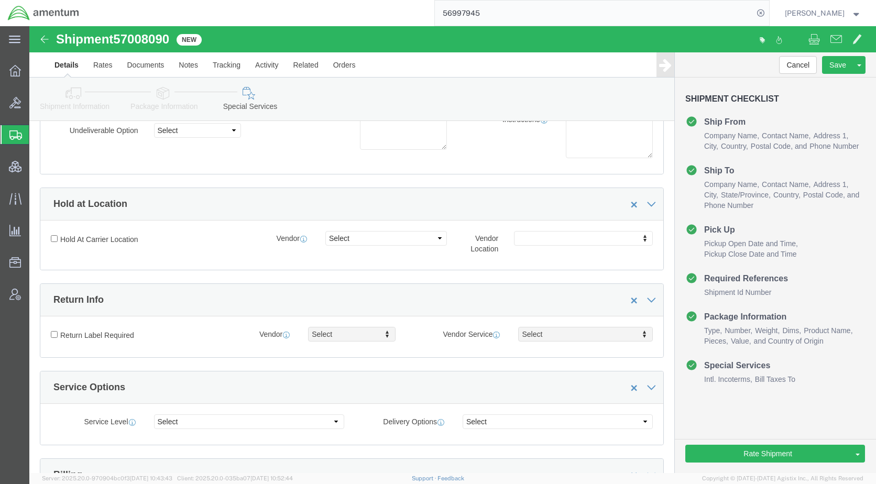
scroll to position [0, 0]
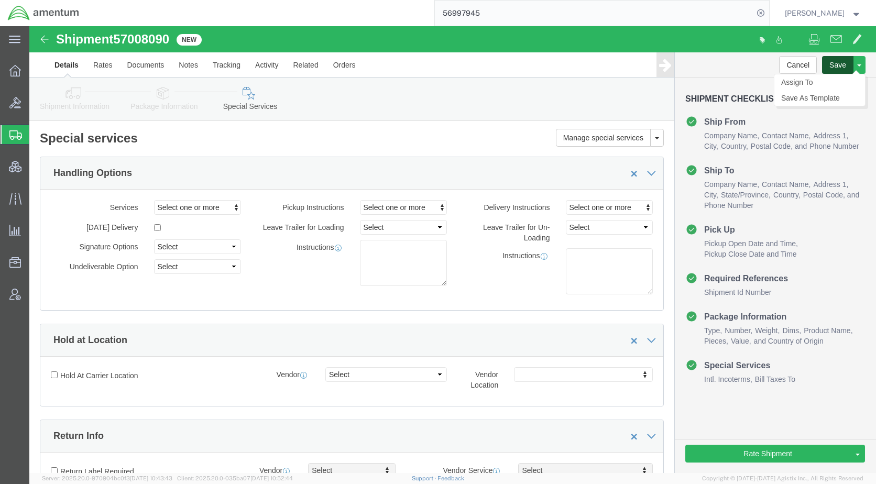
click button "Save"
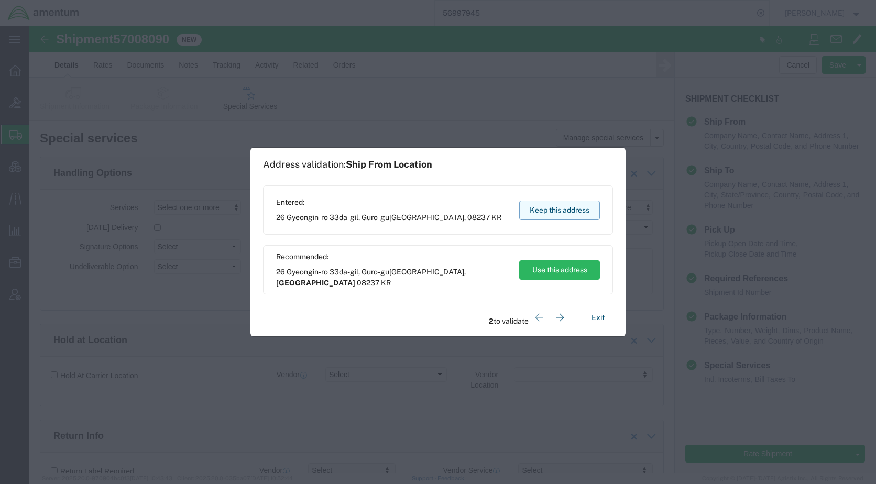
click at [563, 206] on button "Keep this address" at bounding box center [559, 210] width 81 height 19
click at [552, 208] on button "Keep this address" at bounding box center [559, 210] width 81 height 19
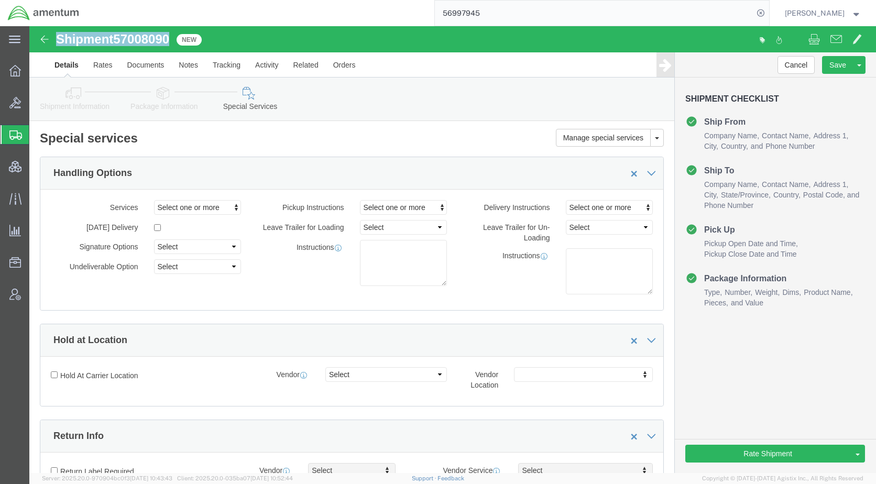
drag, startPoint x: 145, startPoint y: 14, endPoint x: 24, endPoint y: 19, distance: 121.1
click div "Shipment 57008090 New"
copy h1 "Shipment 57008090"
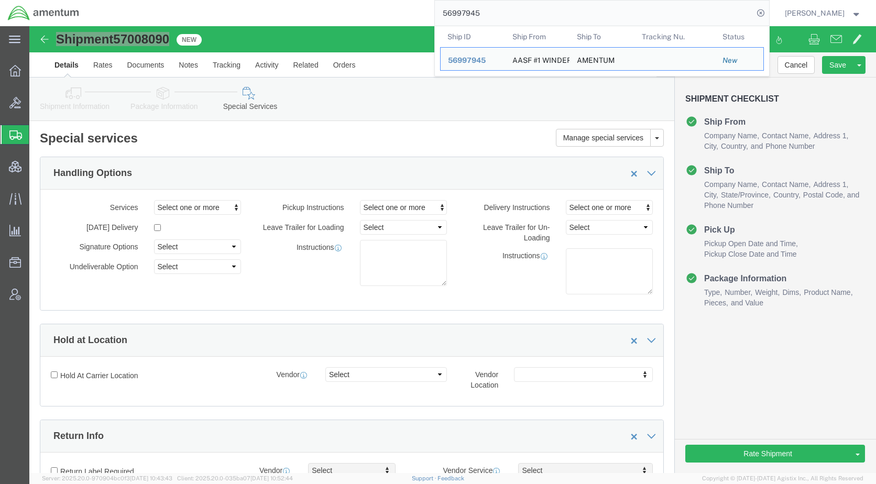
drag, startPoint x: 515, startPoint y: 13, endPoint x: 449, endPoint y: 18, distance: 66.2
click at [449, 18] on div "56997945 Ship ID Ship From Ship To Tracking Nu. Status Ship ID 56997945 Ship Fr…" at bounding box center [428, 13] width 682 height 26
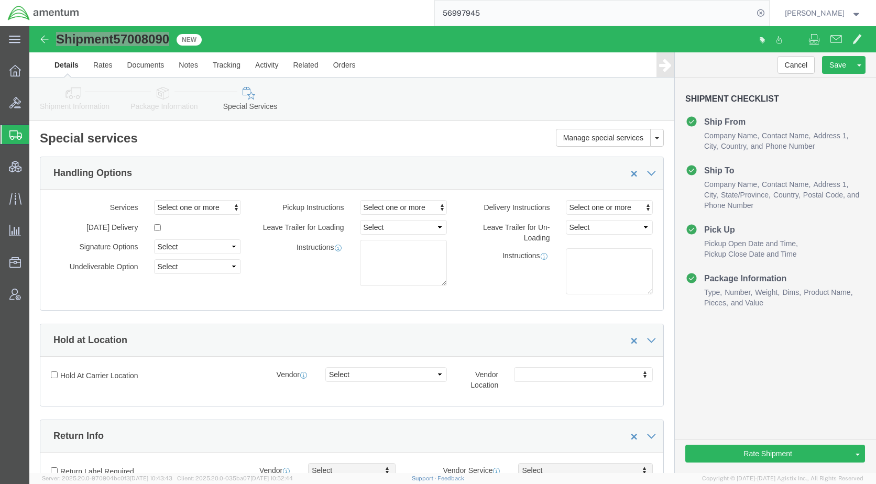
paste input "64756"
click at [768, 12] on icon at bounding box center [760, 13] width 15 height 15
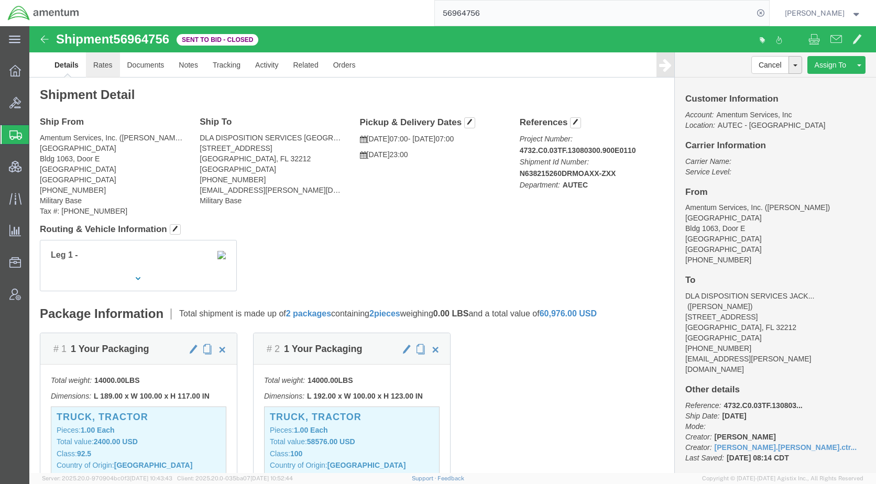
click link "Rates"
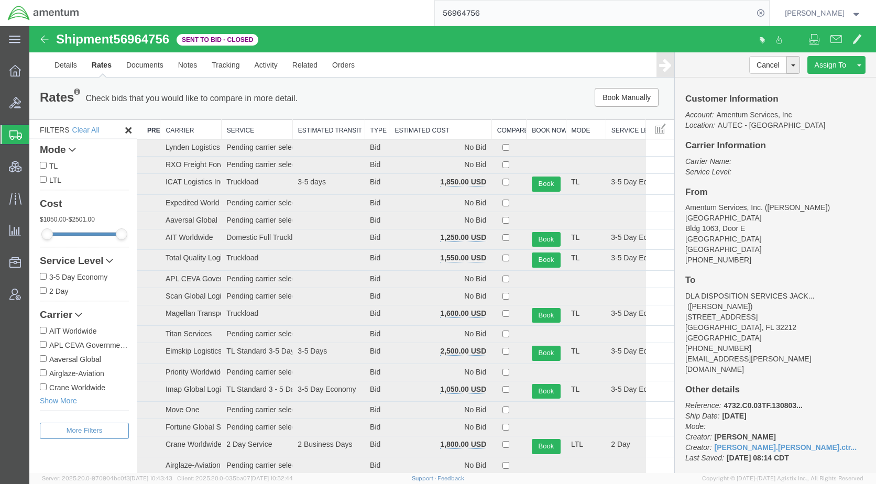
click at [439, 131] on th "Estimated Cost" at bounding box center [440, 129] width 102 height 19
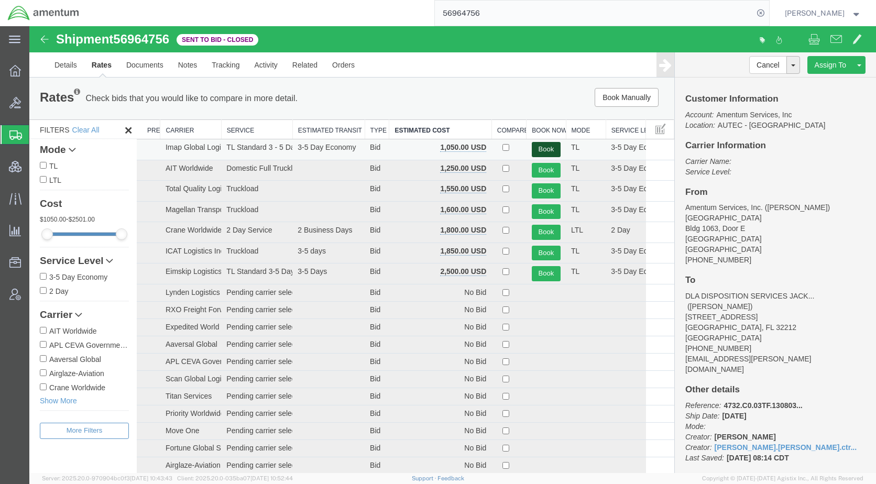
click at [550, 147] on button "Book" at bounding box center [546, 149] width 29 height 15
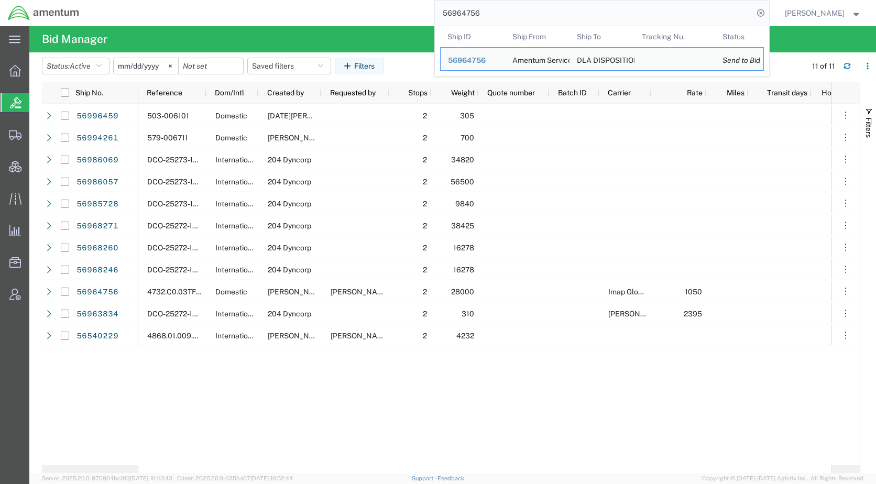
drag, startPoint x: 526, startPoint y: 7, endPoint x: 426, endPoint y: 18, distance: 100.0
click at [426, 18] on div "56964756 Ship ID Ship From Ship To Tracking Nu. Status Ship ID 56964756 Ship Fr…" at bounding box center [428, 13] width 682 height 26
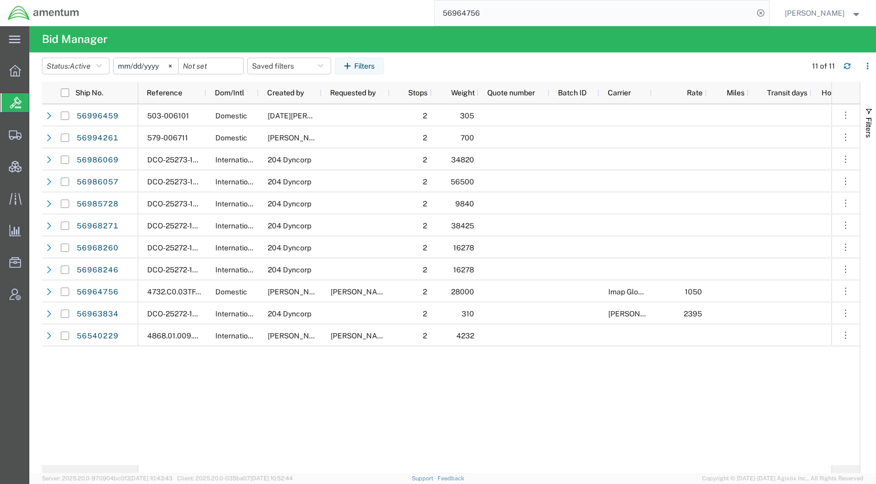
paste input "7008090"
type input "57008090"
click at [768, 9] on icon at bounding box center [760, 13] width 15 height 15
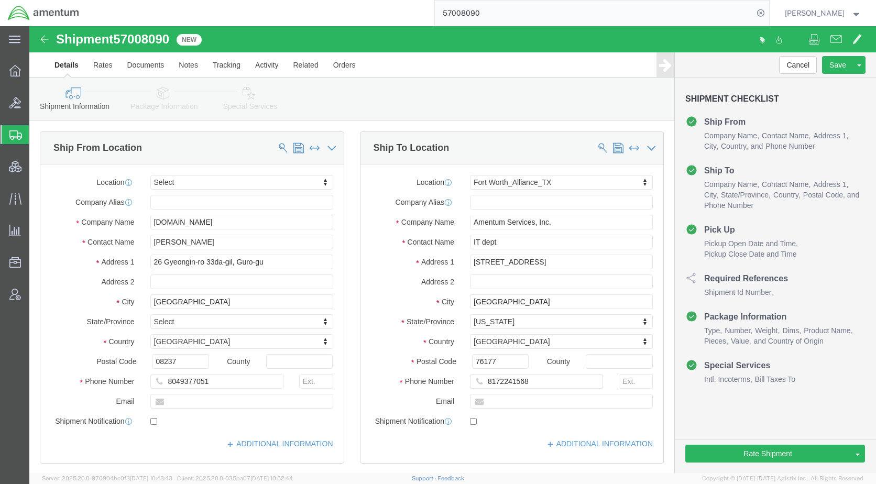
select select
select select "42661"
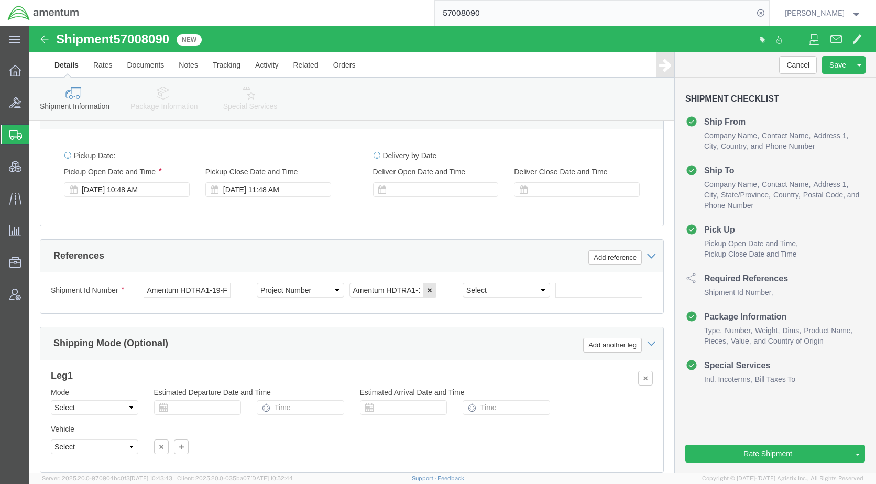
scroll to position [576, 0]
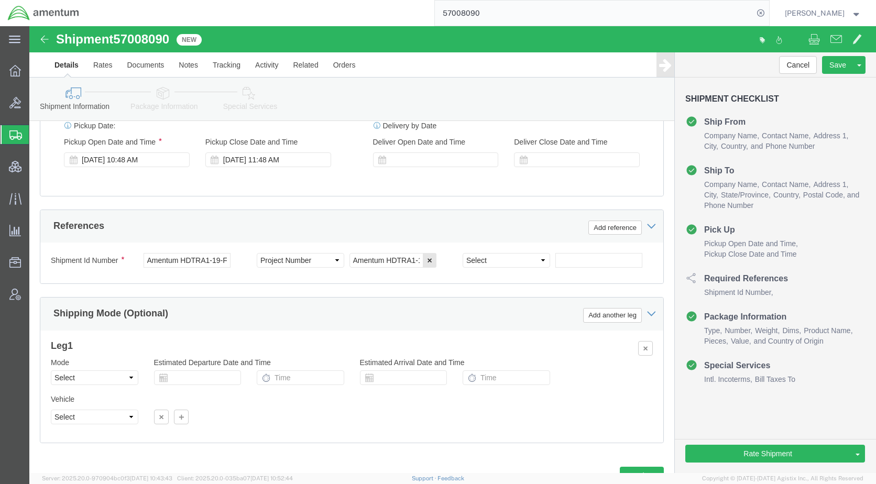
click icon
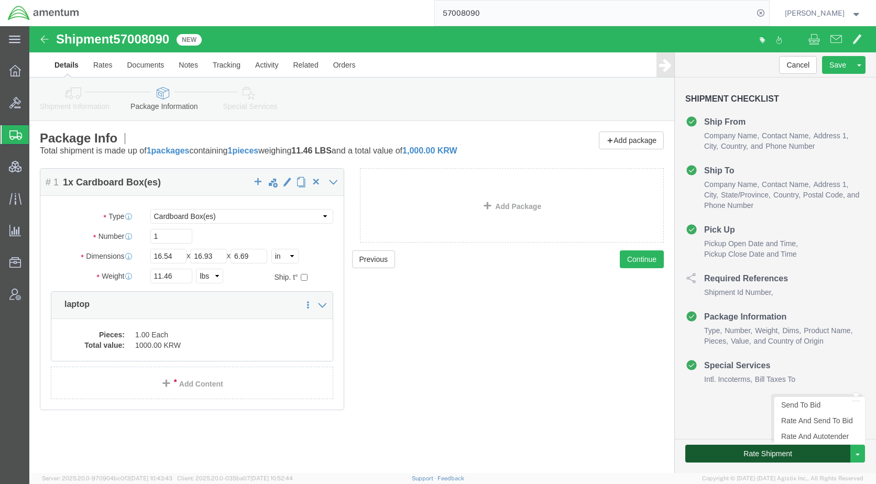
click button "Rate Shipment"
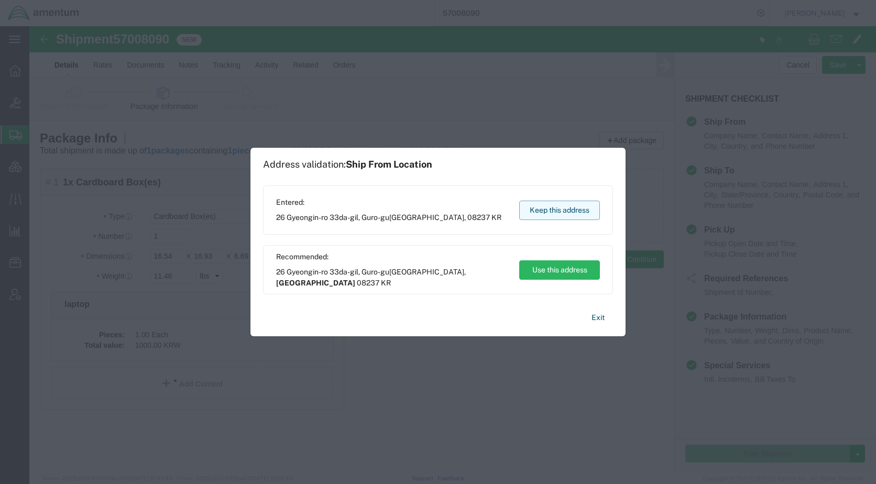
click at [557, 207] on button "Keep this address" at bounding box center [559, 210] width 81 height 19
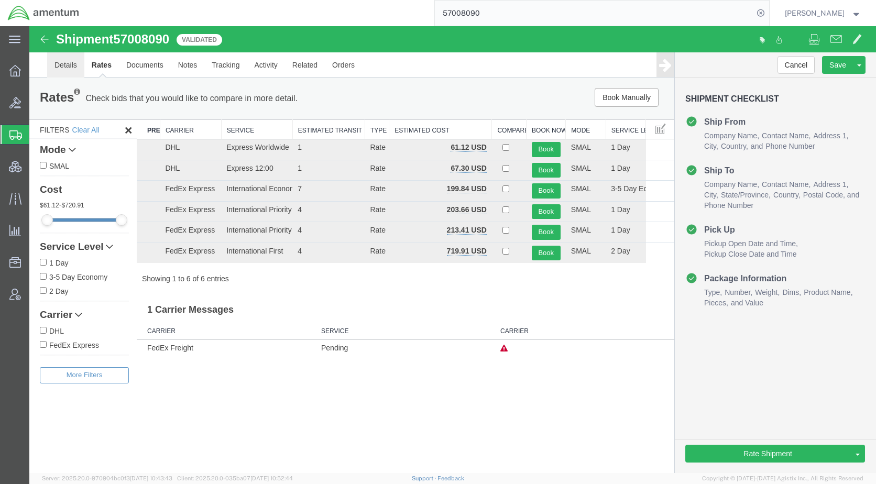
click at [68, 61] on link "Details" at bounding box center [65, 64] width 37 height 25
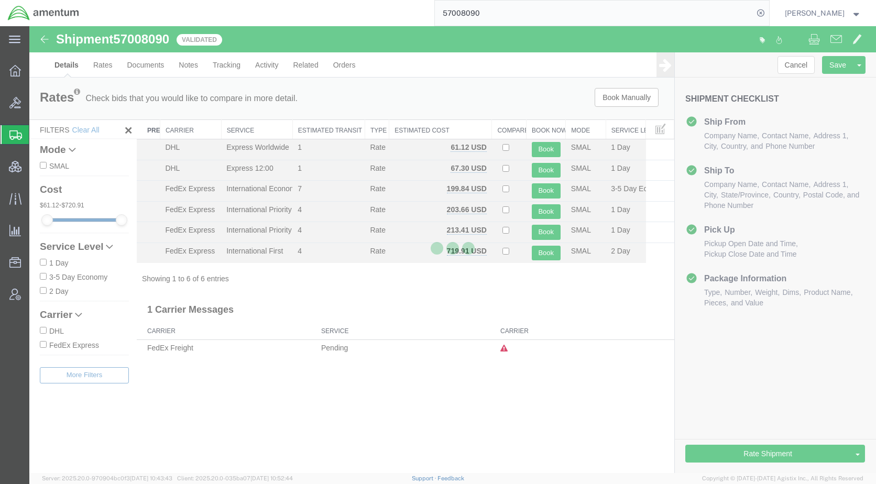
select select "42661"
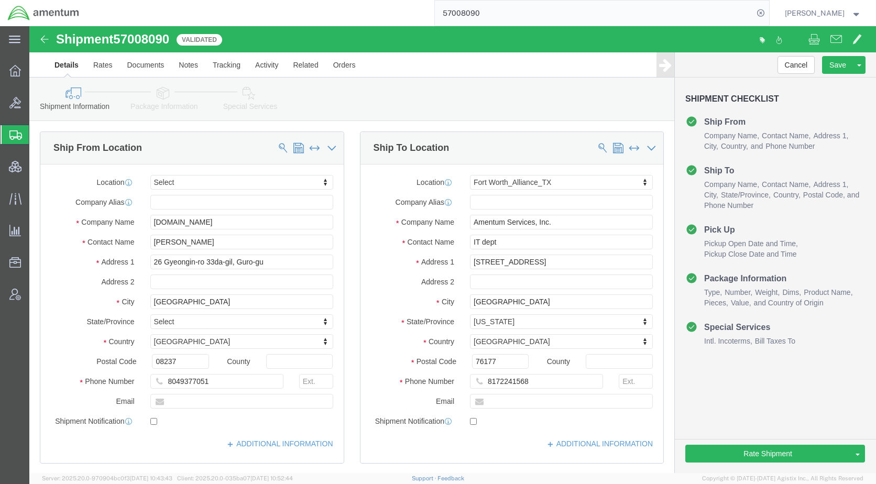
click icon
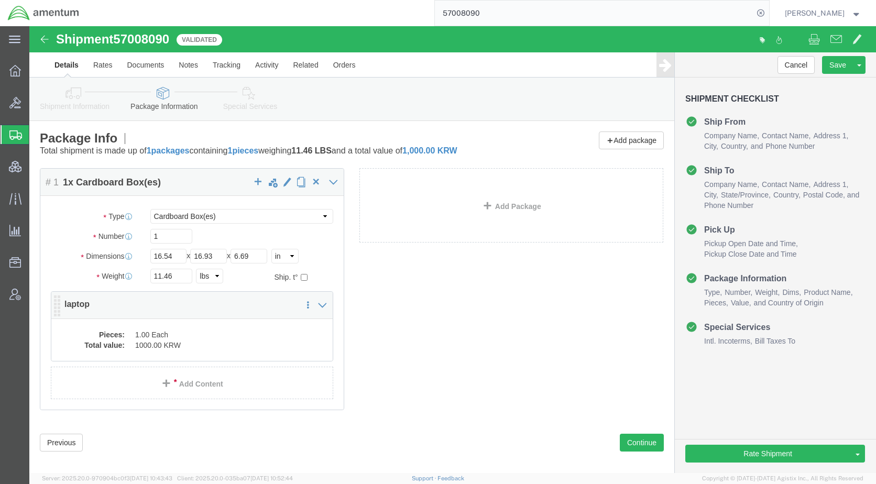
click dd "1.00 Each"
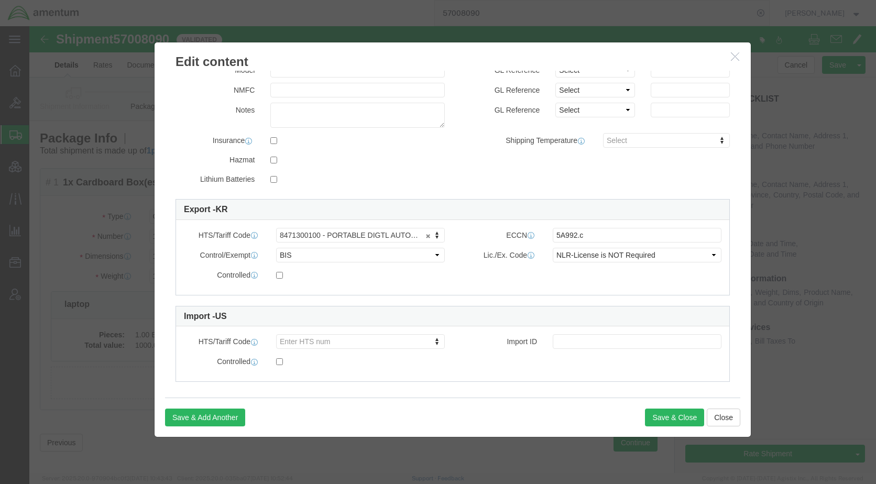
scroll to position [174, 0]
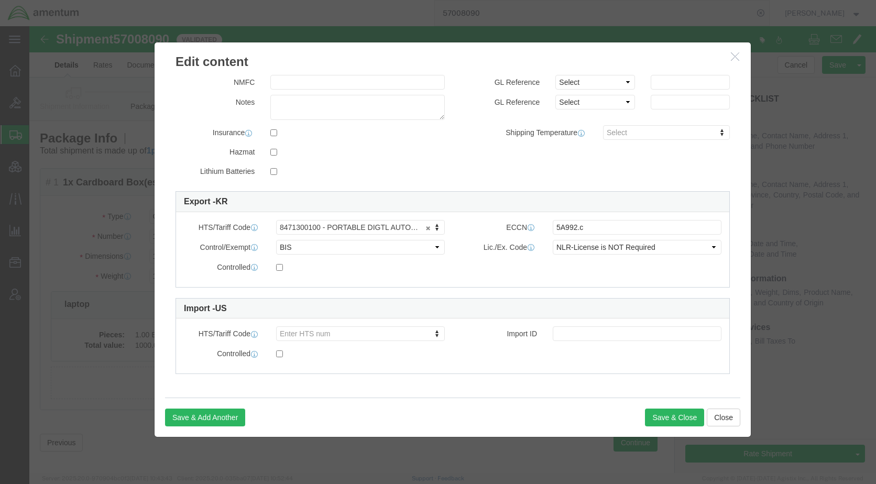
click label
click input "checkbox"
checkbox input "true"
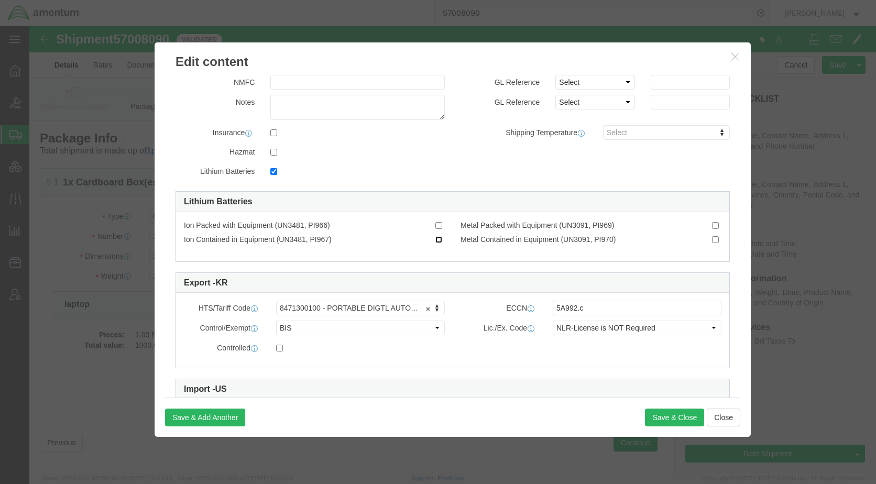
click input "Ion Contained in Equipment (UN3481, PI967)"
checkbox input "true"
click button "Save & Close"
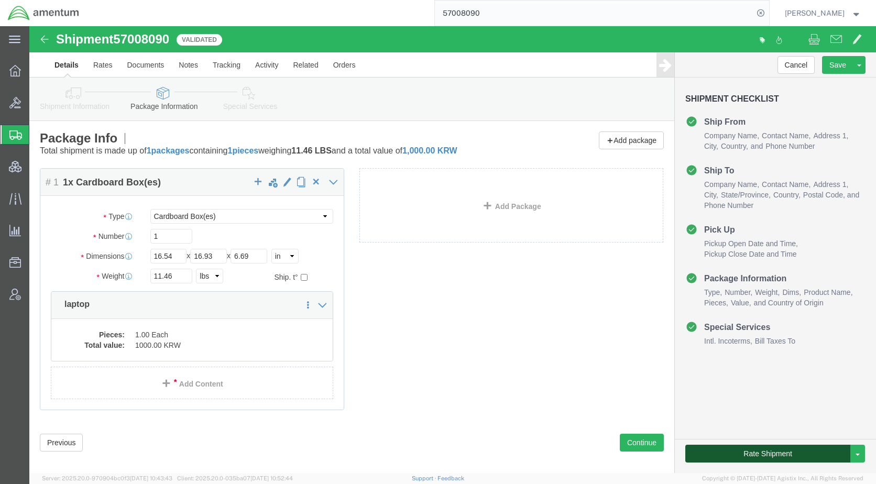
click button "Rate Shipment"
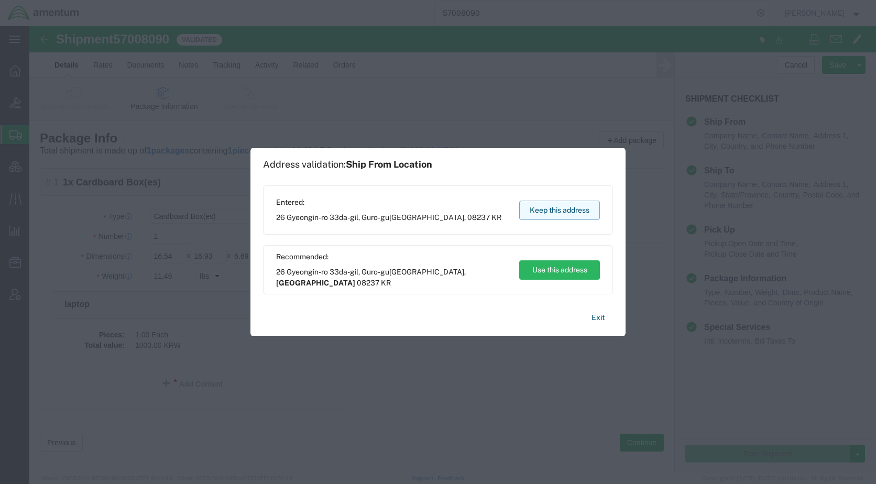
click at [542, 205] on button "Keep this address" at bounding box center [559, 210] width 81 height 19
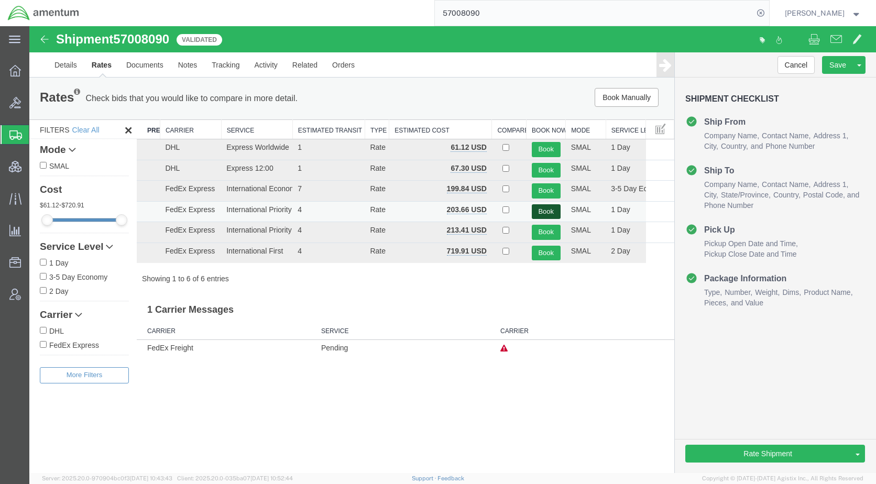
click at [549, 209] on button "Book" at bounding box center [546, 211] width 29 height 15
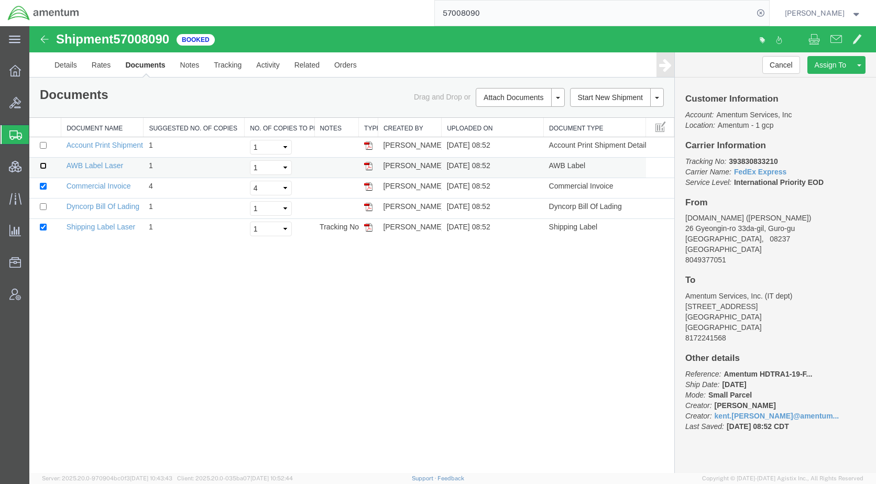
click at [45, 167] on input "checkbox" at bounding box center [43, 165] width 7 height 7
checkbox input "true"
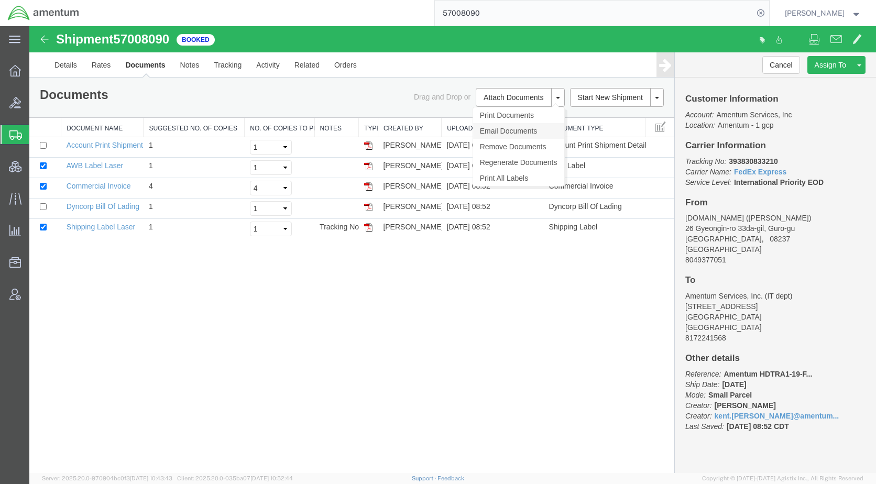
click at [509, 125] on link "Email Documents" at bounding box center [518, 131] width 91 height 16
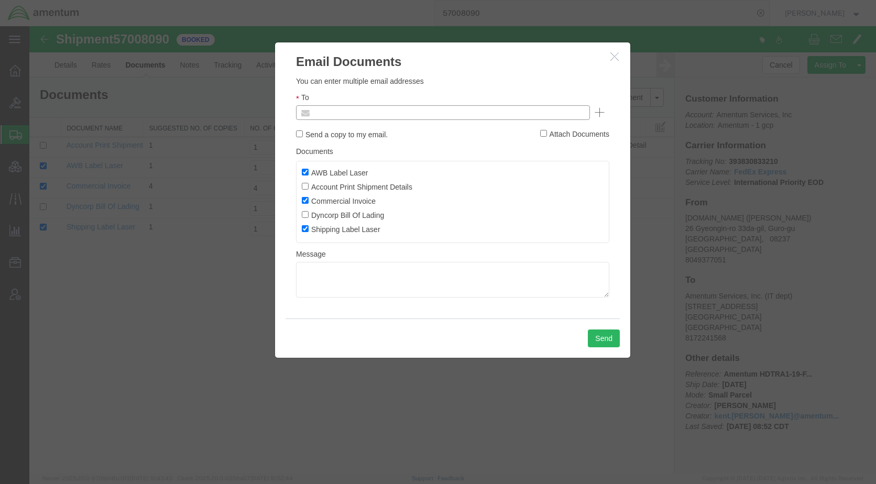
click at [404, 112] on input "text" at bounding box center [372, 113] width 123 height 14
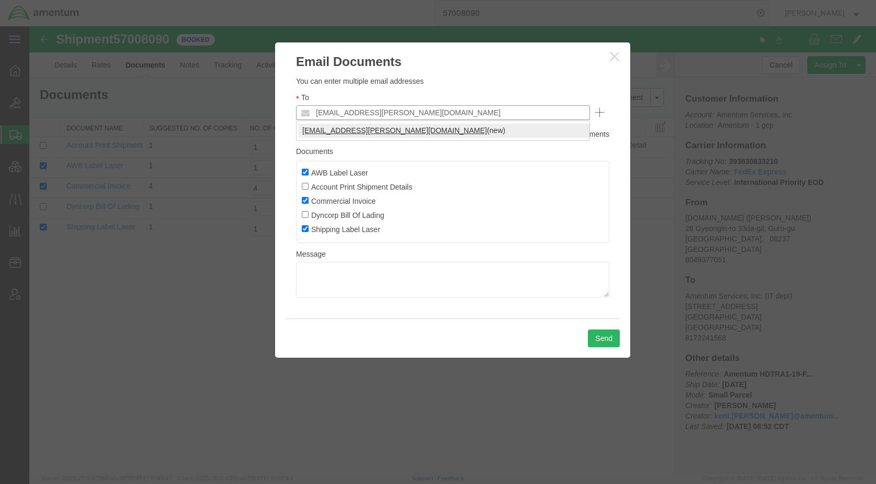
type input "[EMAIL_ADDRESS][PERSON_NAME][DOMAIN_NAME]"
click at [592, 336] on button "Send" at bounding box center [604, 338] width 32 height 18
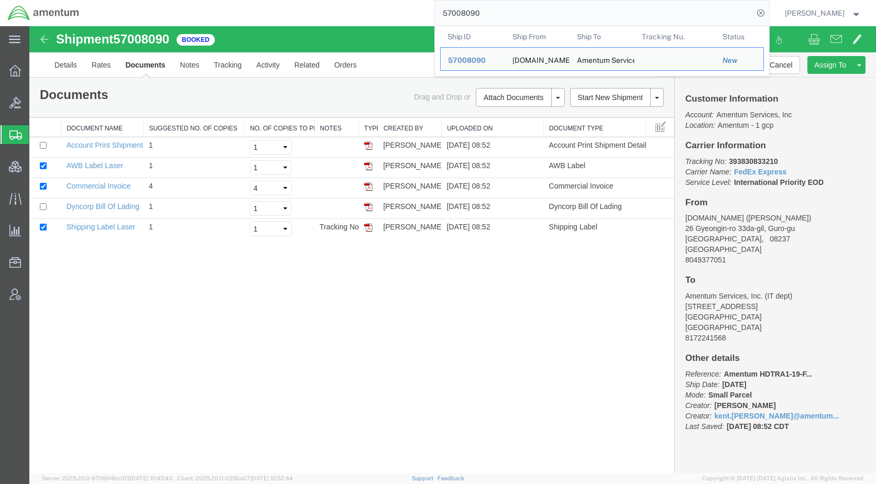
drag, startPoint x: 527, startPoint y: 16, endPoint x: 423, endPoint y: 25, distance: 104.6
click at [423, 25] on div "57008090 Ship ID Ship From Ship To Tracking Nu. Status Ship ID 57008090 Ship Fr…" at bounding box center [428, 13] width 682 height 26
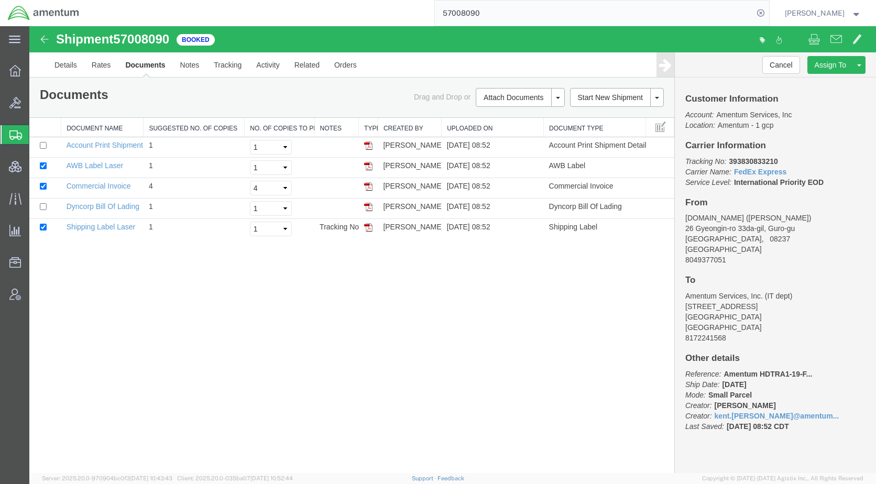
paste input "6994261"
click at [768, 13] on icon at bounding box center [760, 13] width 15 height 15
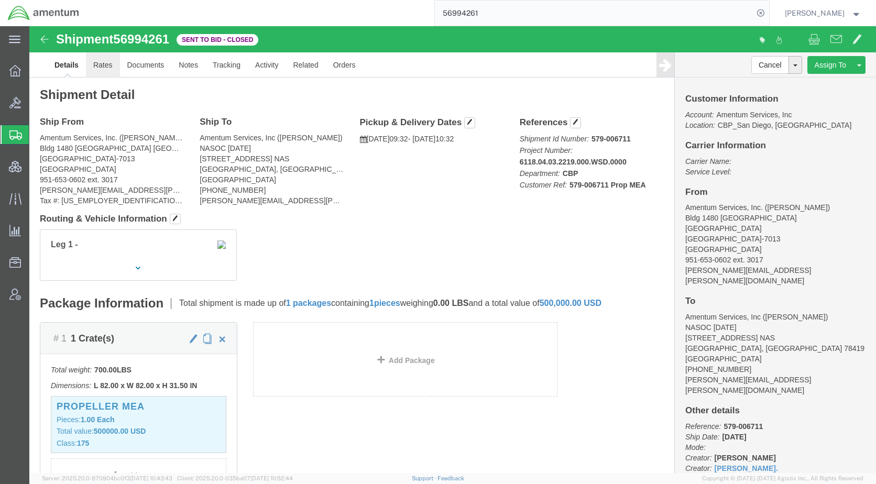
click link "Rates"
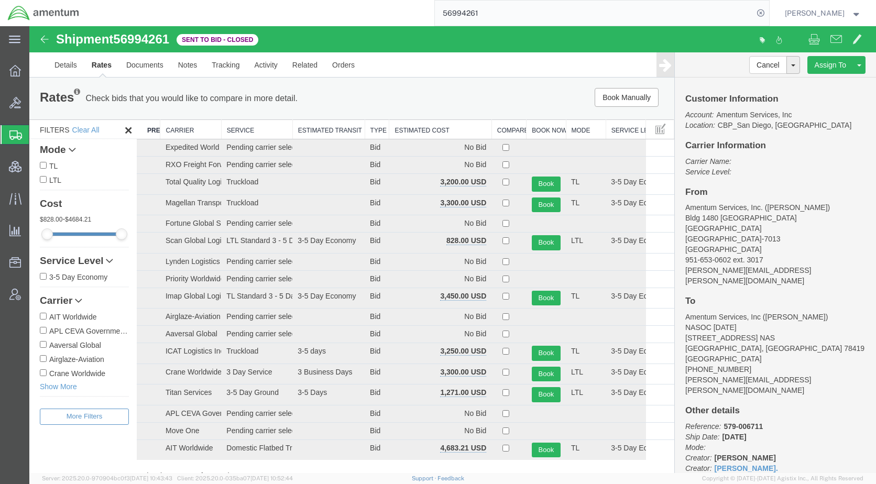
click at [402, 132] on th "Estimated Cost" at bounding box center [440, 129] width 102 height 19
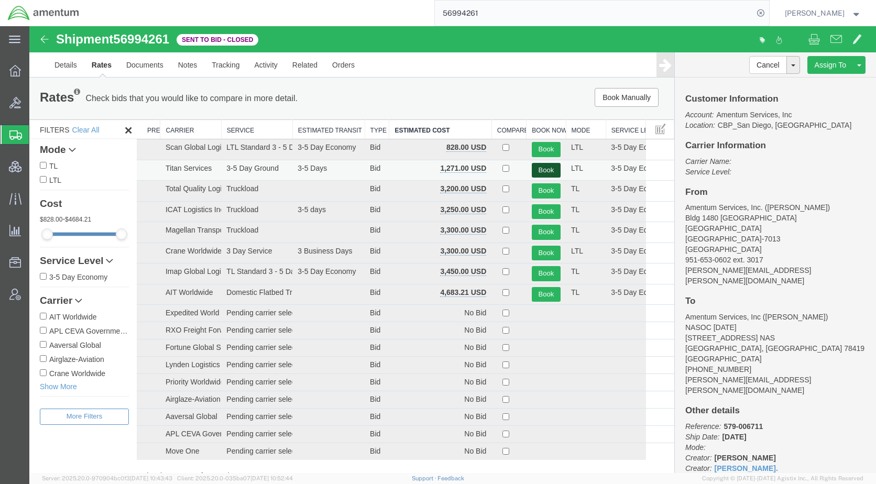
click at [547, 169] on button "Book" at bounding box center [546, 170] width 29 height 15
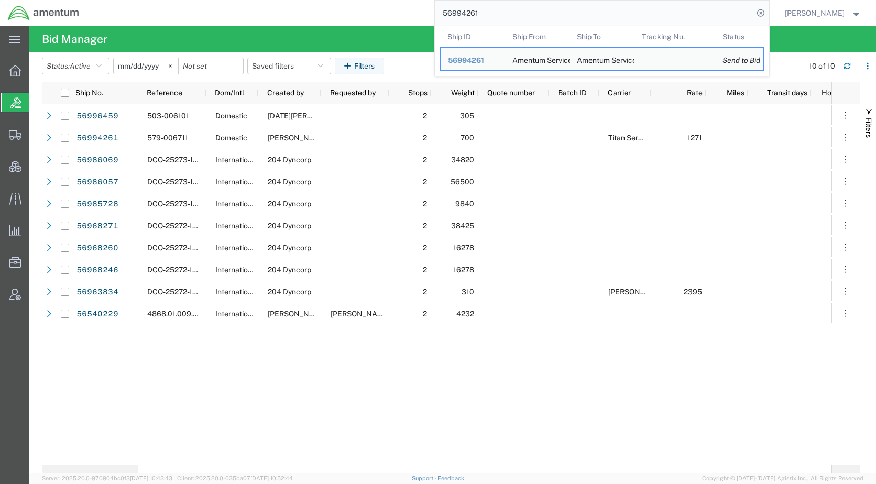
drag, startPoint x: 523, startPoint y: 14, endPoint x: 457, endPoint y: 15, distance: 66.0
click at [457, 15] on input "56994261" at bounding box center [594, 13] width 318 height 25
paste input "7007914"
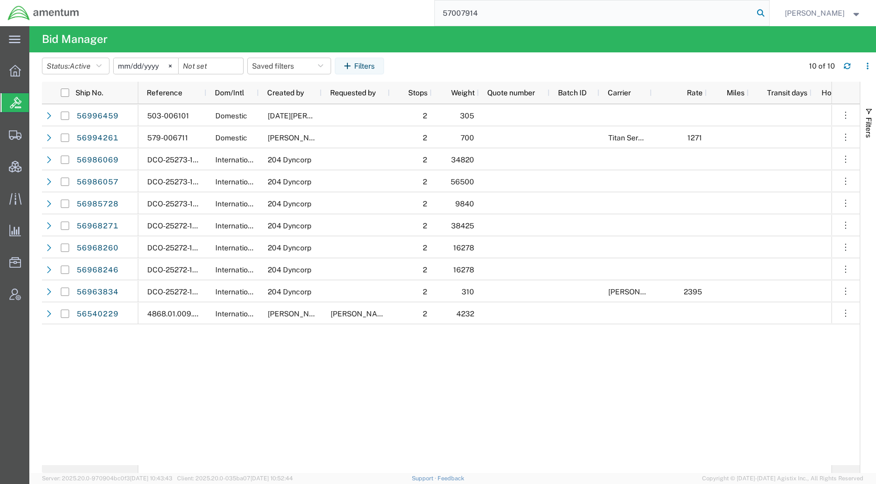
type input "57007914"
click at [768, 11] on icon at bounding box center [760, 13] width 15 height 15
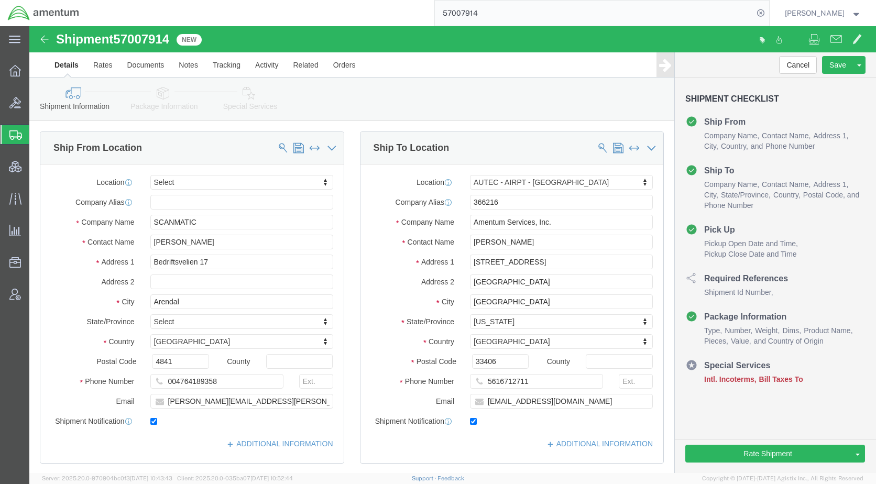
select select
select select "53953"
click icon
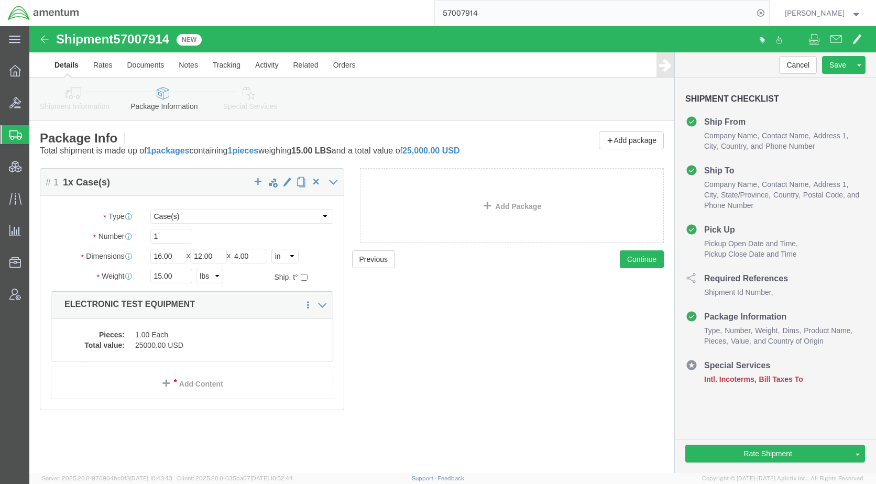
click icon
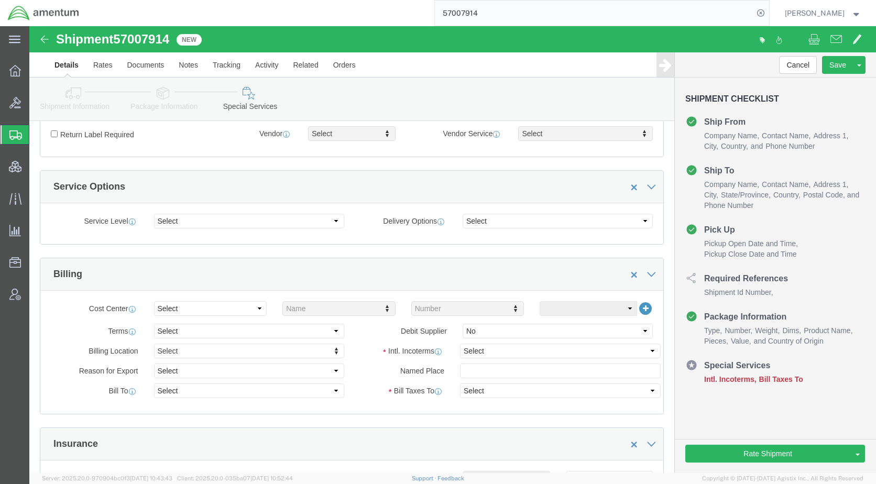
scroll to position [367, 0]
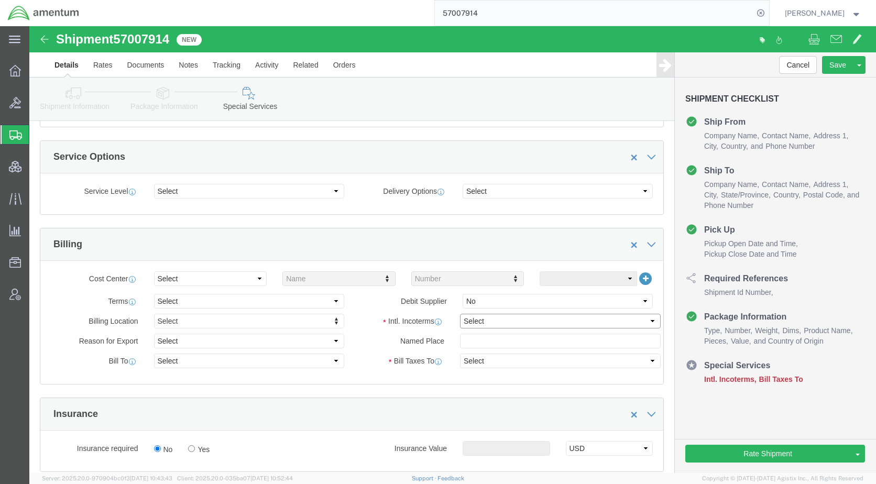
click select "Select Carriage Insurance Paid Carriage Paid To Cost and Freight Cost Insurance…"
select select "DDP"
click select "Select Carriage Insurance Paid Carriage Paid To Cost and Freight Cost Insurance…"
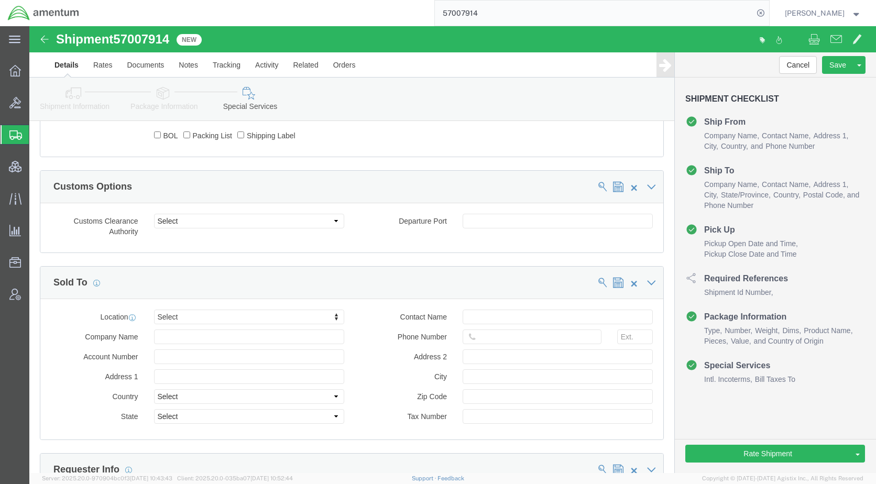
scroll to position [890, 0]
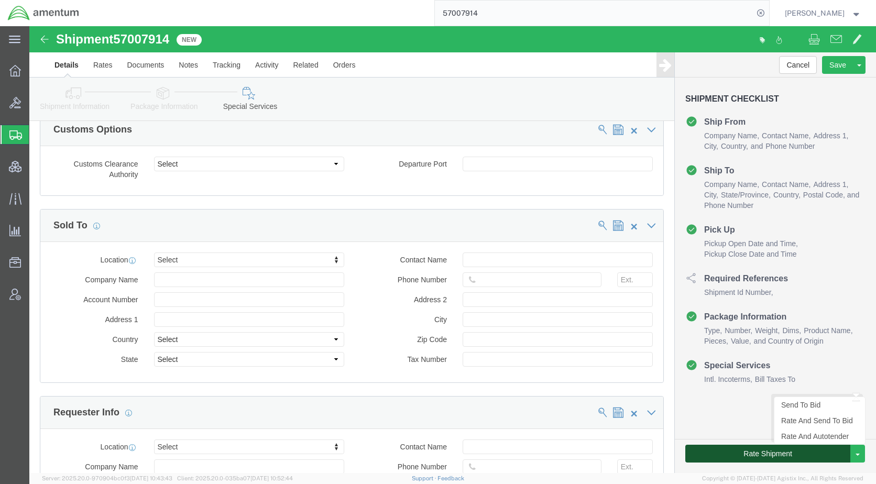
click button "Rate Shipment"
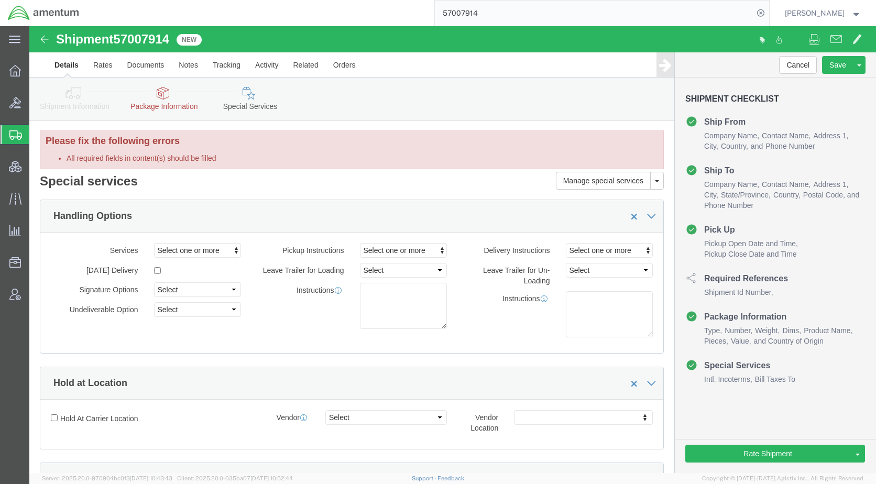
scroll to position [0, 0]
click icon
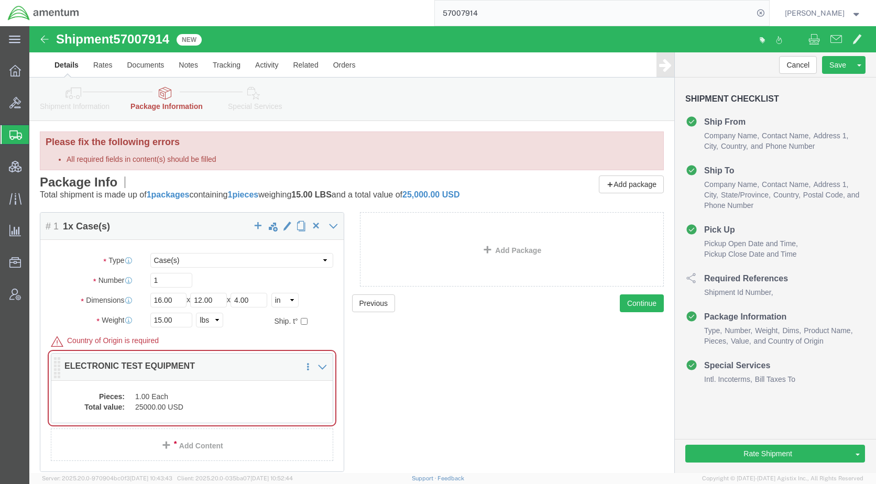
click dd "25000.00 USD"
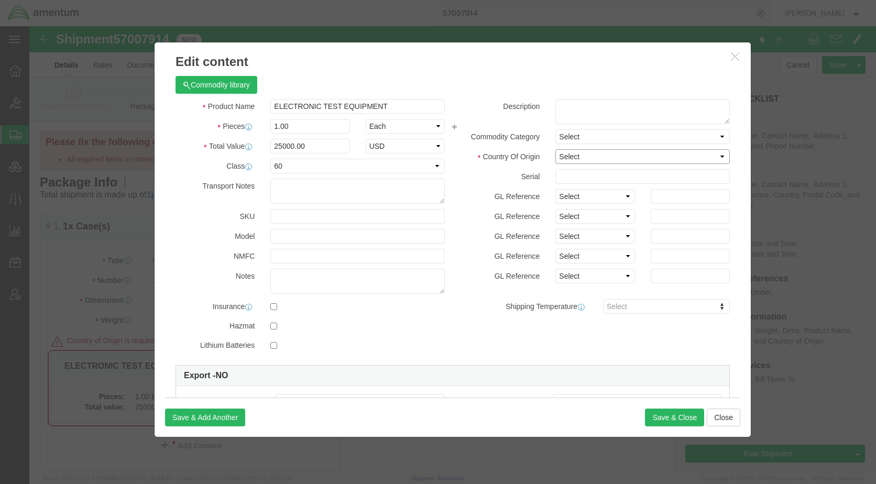
drag, startPoint x: 534, startPoint y: 131, endPoint x: 541, endPoint y: 132, distance: 7.4
click select "Select [GEOGRAPHIC_DATA] [GEOGRAPHIC_DATA] [GEOGRAPHIC_DATA] [GEOGRAPHIC_DATA] …"
select select "US"
click select "Select [GEOGRAPHIC_DATA] [GEOGRAPHIC_DATA] [GEOGRAPHIC_DATA] [GEOGRAPHIC_DATA] …"
click button "Save & Close"
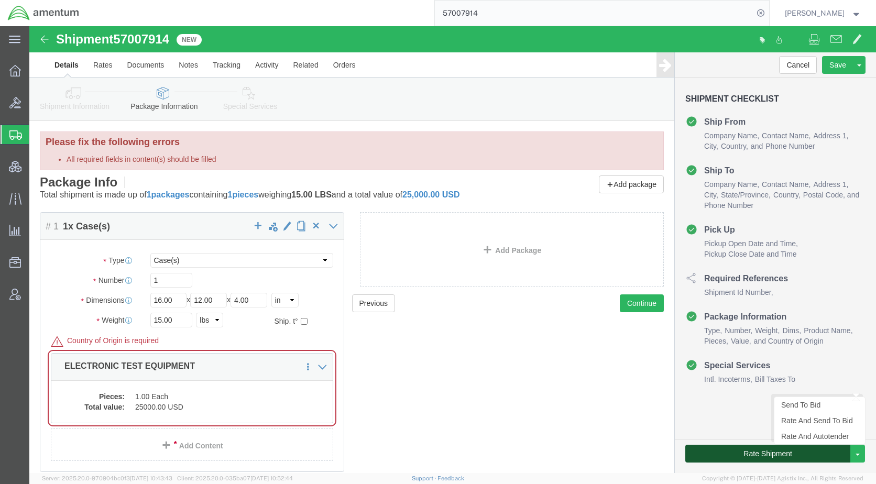
click button "Rate Shipment"
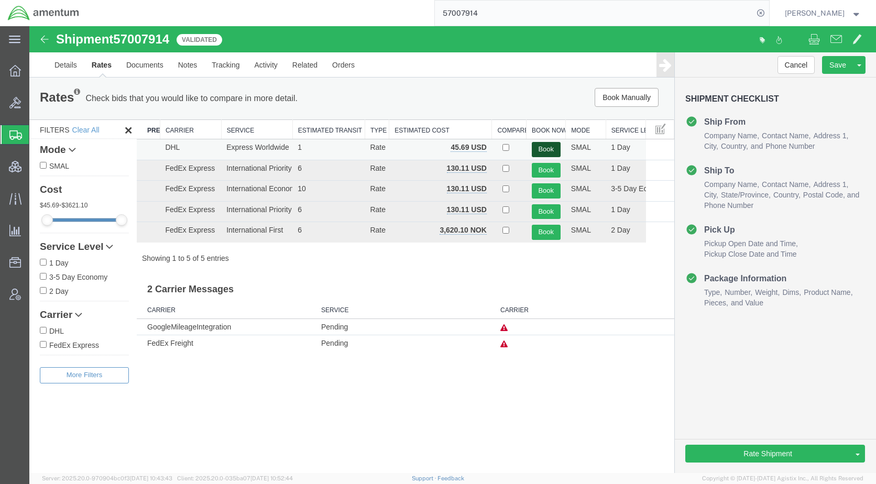
click at [546, 148] on button "Book" at bounding box center [546, 149] width 29 height 15
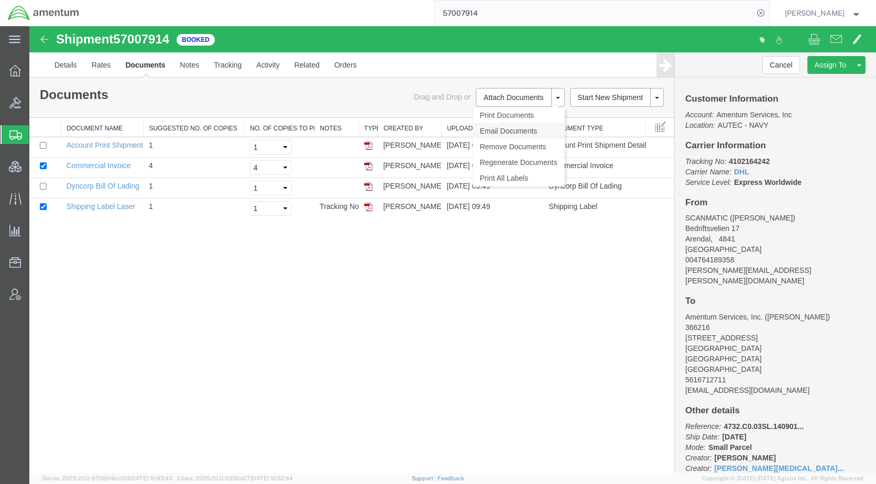
click at [504, 130] on link "Email Documents" at bounding box center [518, 131] width 91 height 16
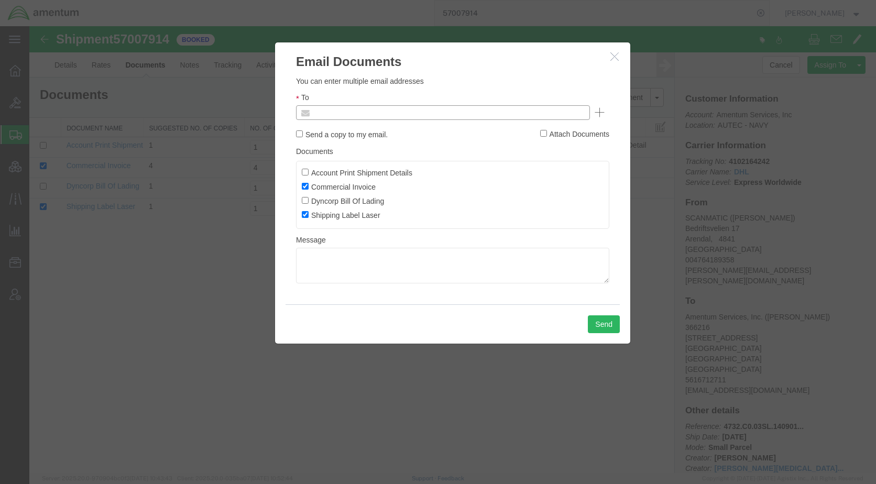
click at [400, 117] on input "text" at bounding box center [372, 113] width 123 height 14
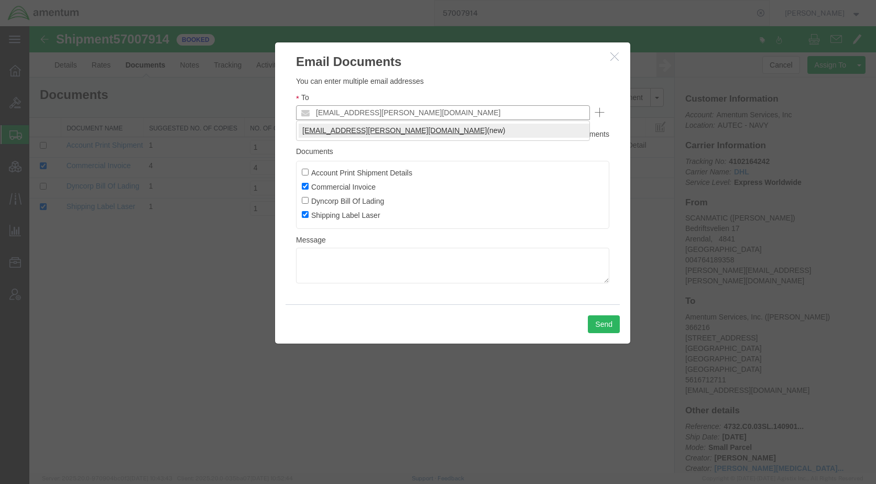
type input "[EMAIL_ADDRESS][PERSON_NAME][DOMAIN_NAME]"
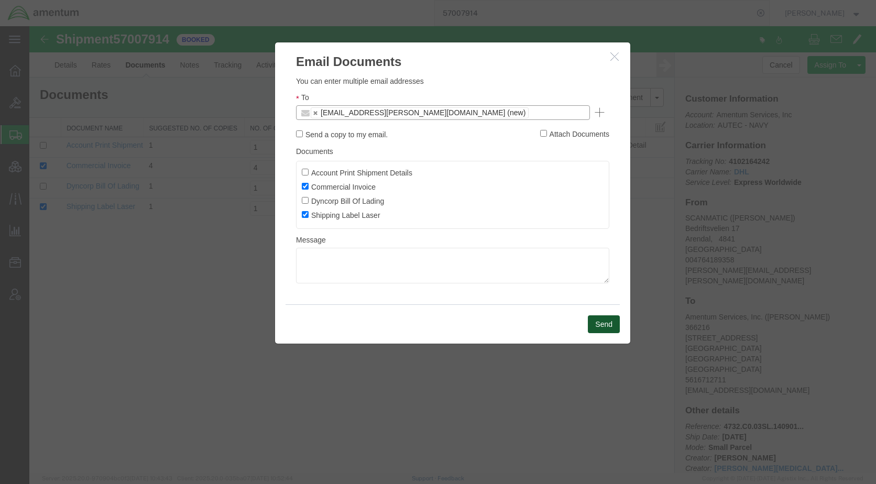
click at [597, 324] on button "Send" at bounding box center [604, 324] width 32 height 18
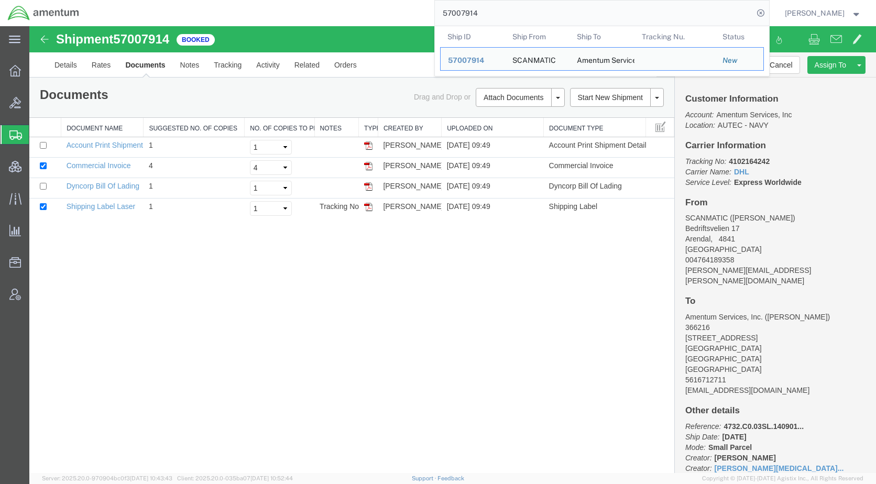
drag, startPoint x: 517, startPoint y: 8, endPoint x: 443, endPoint y: 21, distance: 74.9
click at [443, 21] on div "57007914 Ship ID Ship From Ship To Tracking Nu. Status Ship ID 57007914 Ship Fr…" at bounding box center [428, 13] width 682 height 26
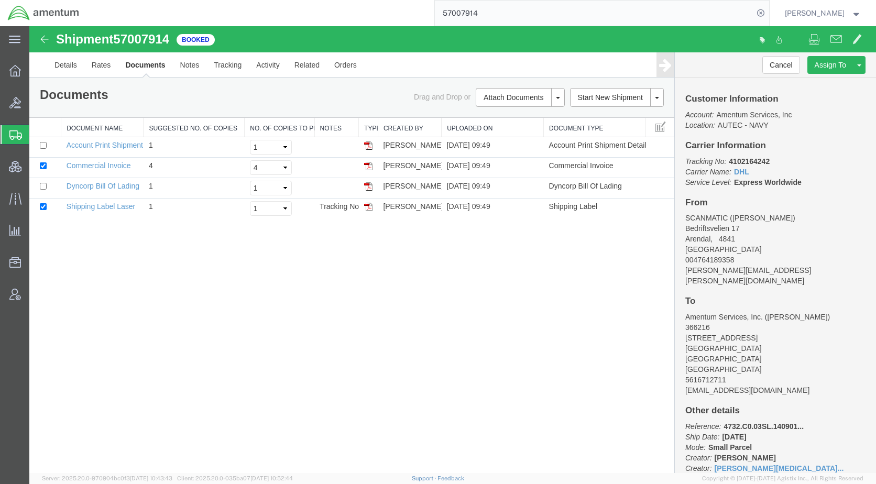
paste input "9325"
type input "57009325"
click at [768, 11] on icon at bounding box center [760, 13] width 15 height 15
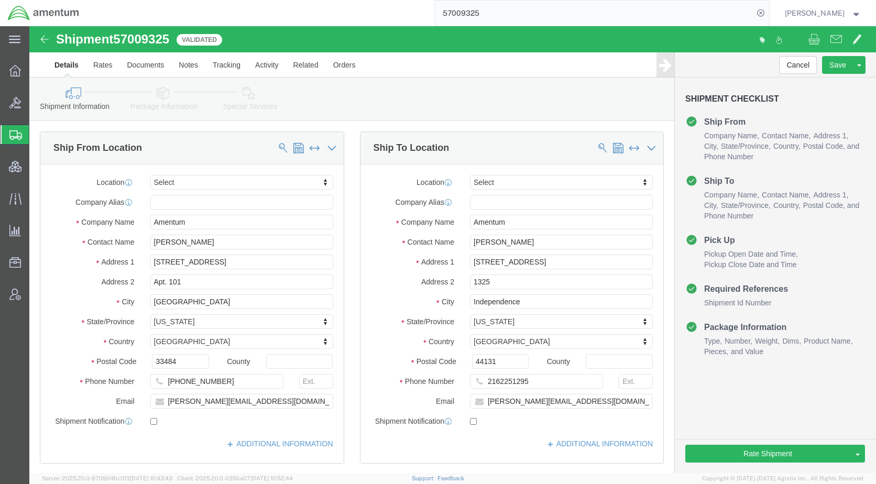
click link "Package Information"
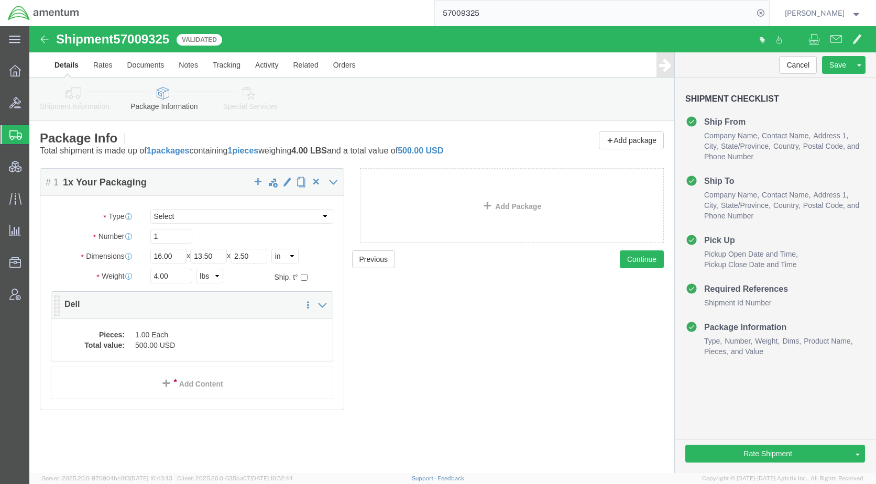
click dd "500.00 USD"
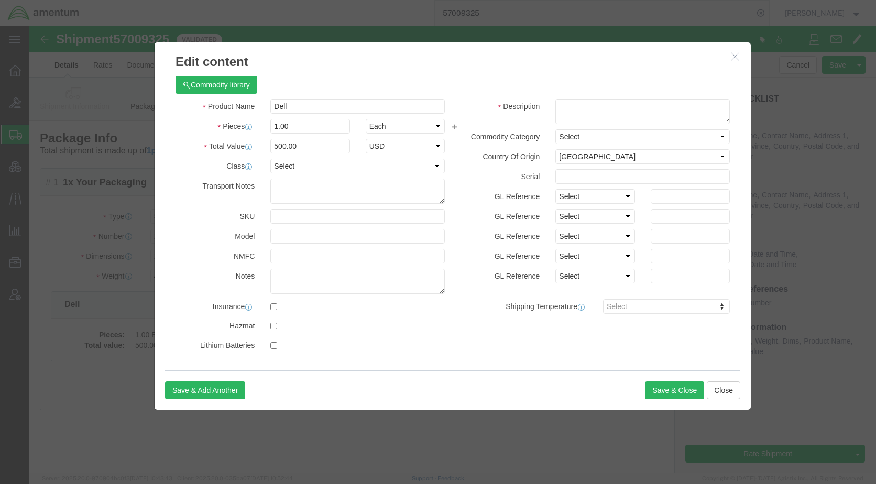
click icon "button"
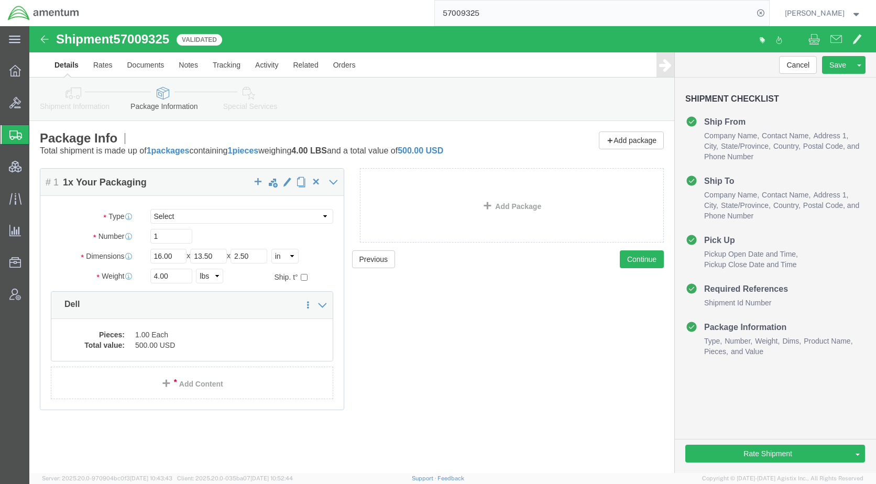
click dd "500.00 USD"
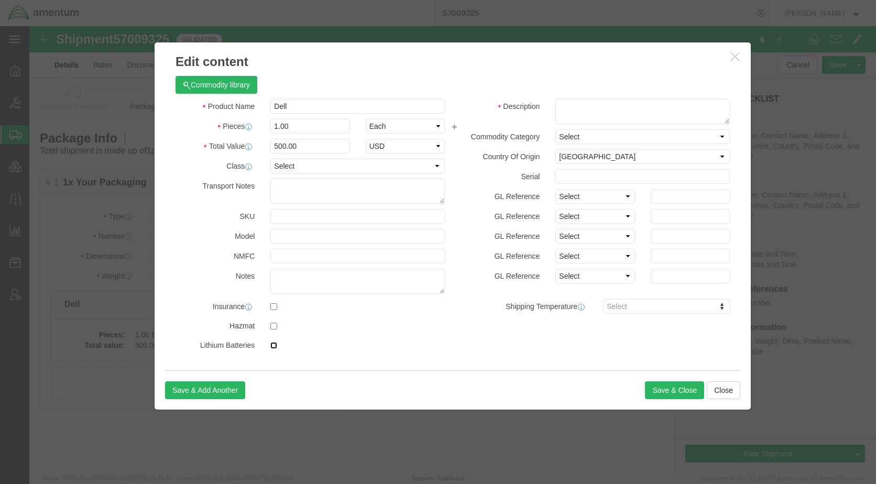
click input "checkbox"
checkbox input "true"
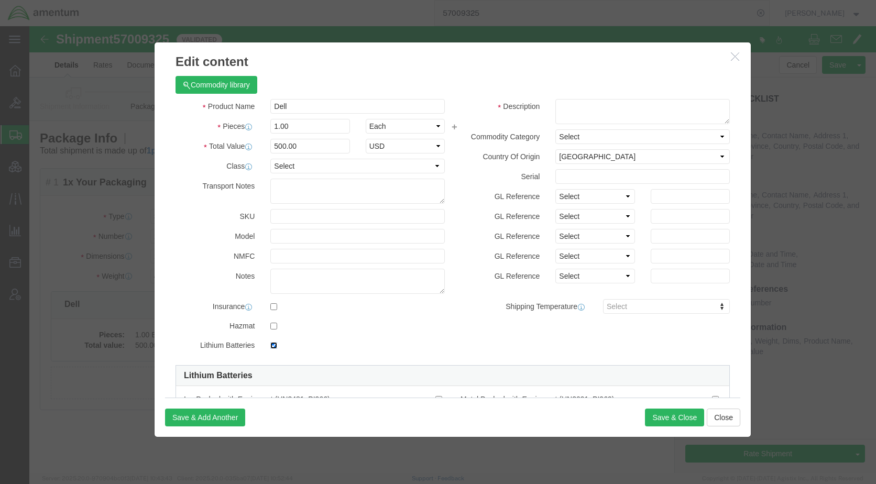
scroll to position [62, 0]
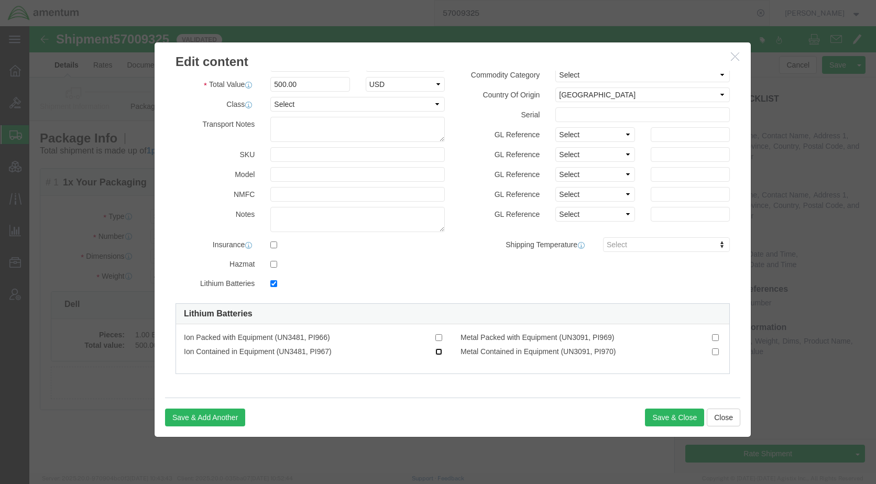
click input "Ion Contained in Equipment (UN3481, PI967)"
checkbox input "true"
click button "Save & Close"
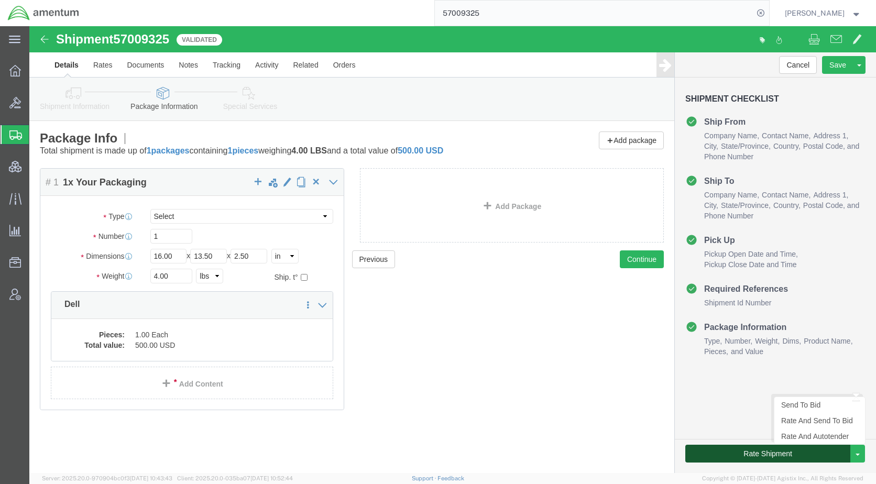
click button "Rate Shipment"
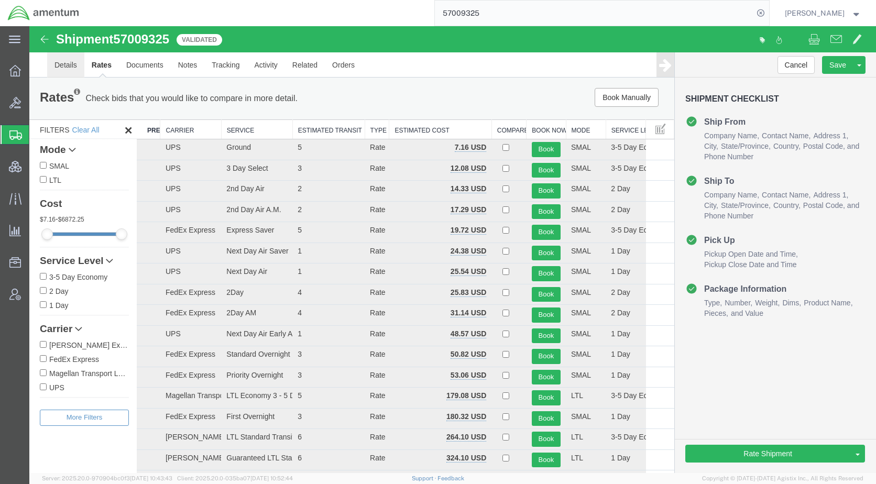
click at [57, 64] on link "Details" at bounding box center [65, 64] width 37 height 25
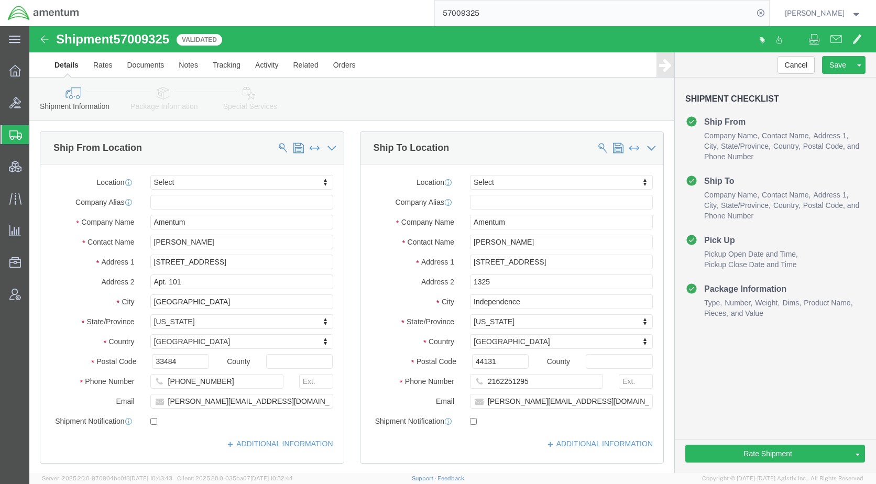
drag, startPoint x: 136, startPoint y: 73, endPoint x: 173, endPoint y: 136, distance: 72.8
click icon
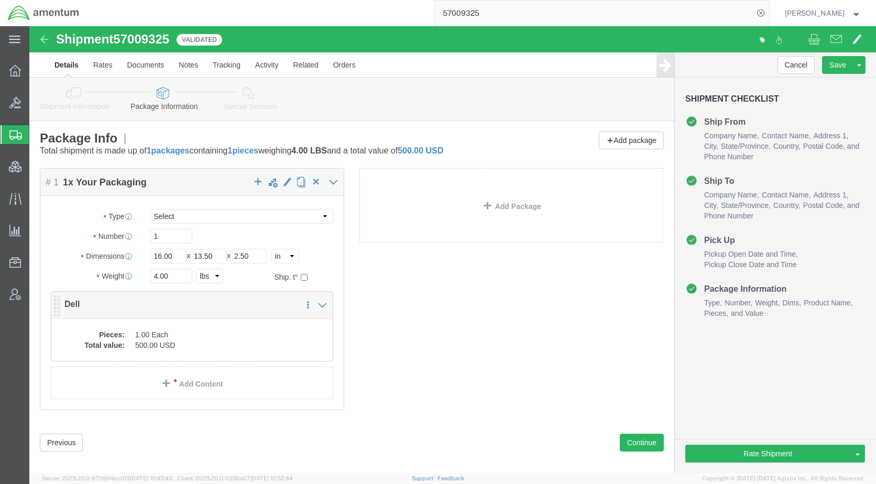
click dd "500.00 USD"
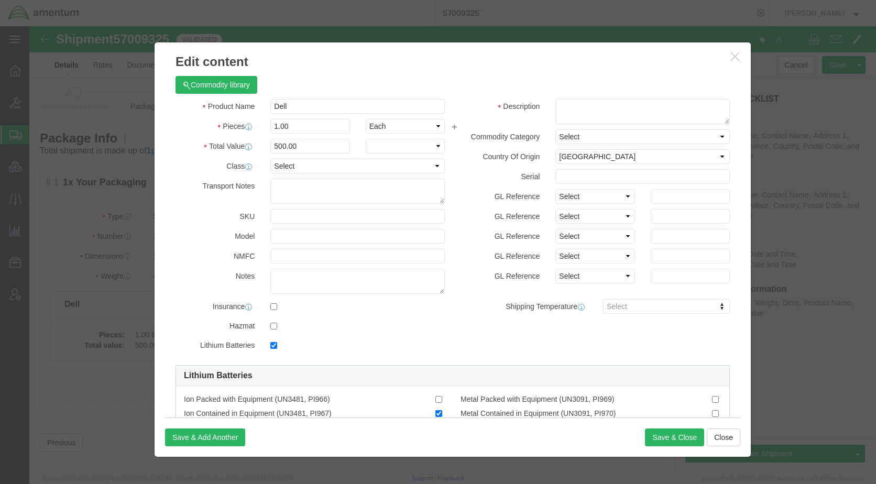
checkbox input "true"
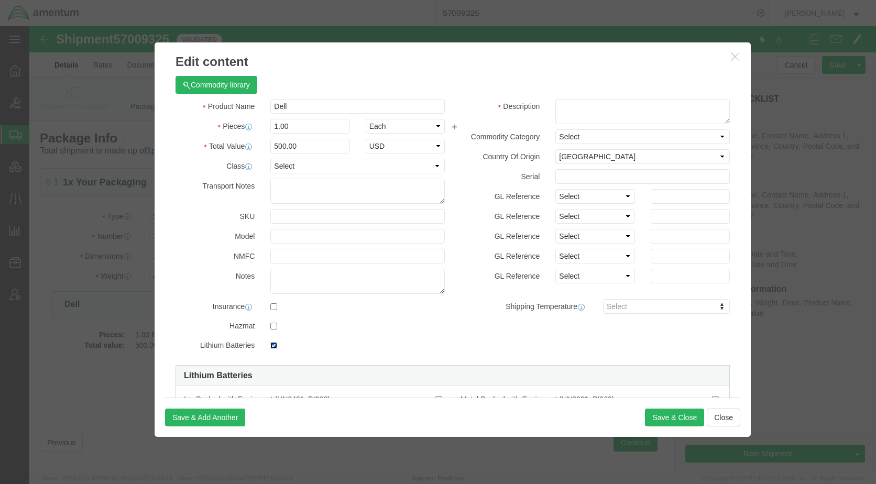
click input "checkbox"
checkbox input "false"
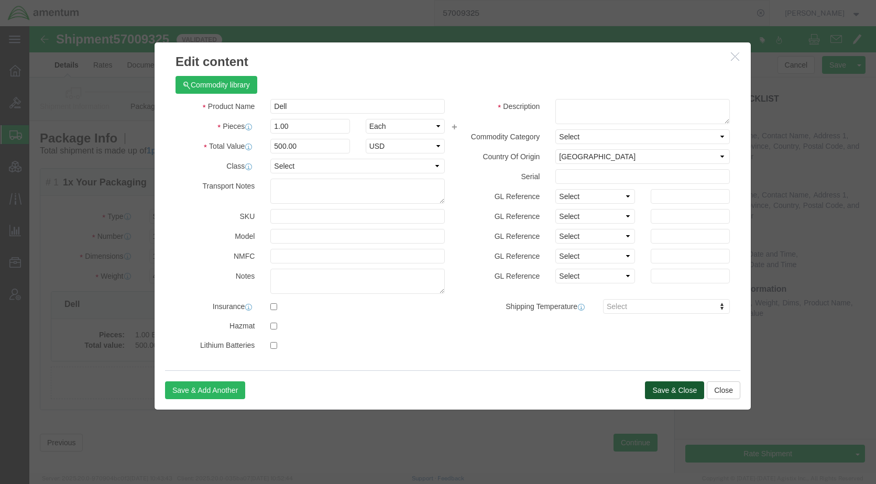
click button "Save & Close"
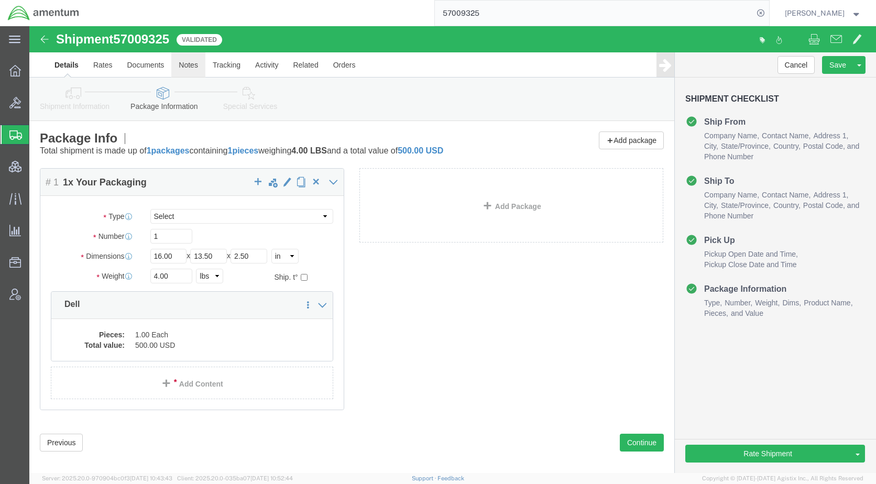
click link "Notes"
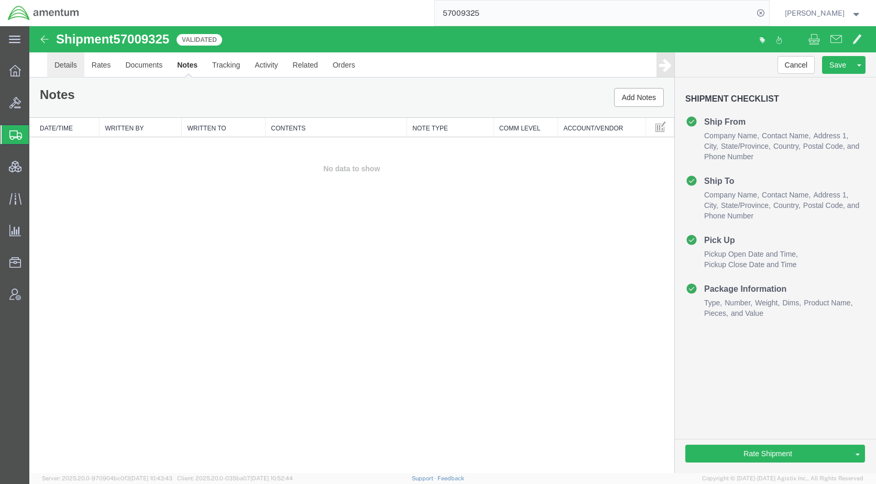
click at [73, 69] on link "Details" at bounding box center [65, 64] width 37 height 25
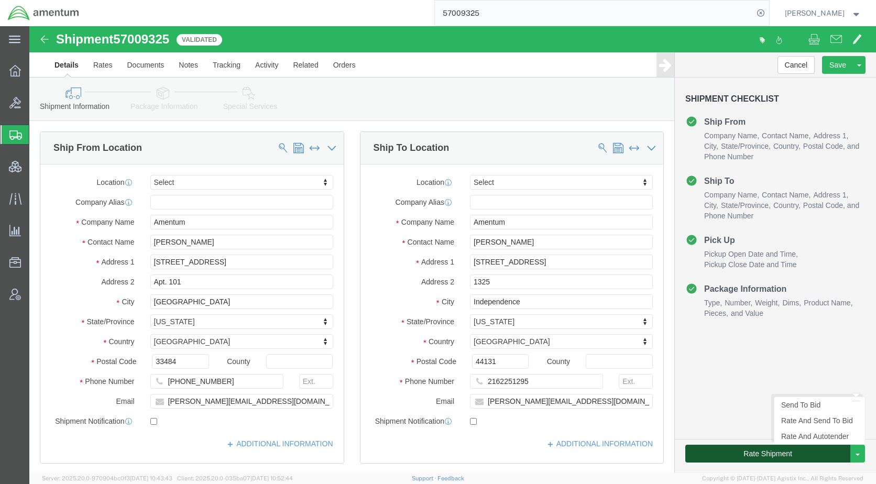
click button "Rate Shipment"
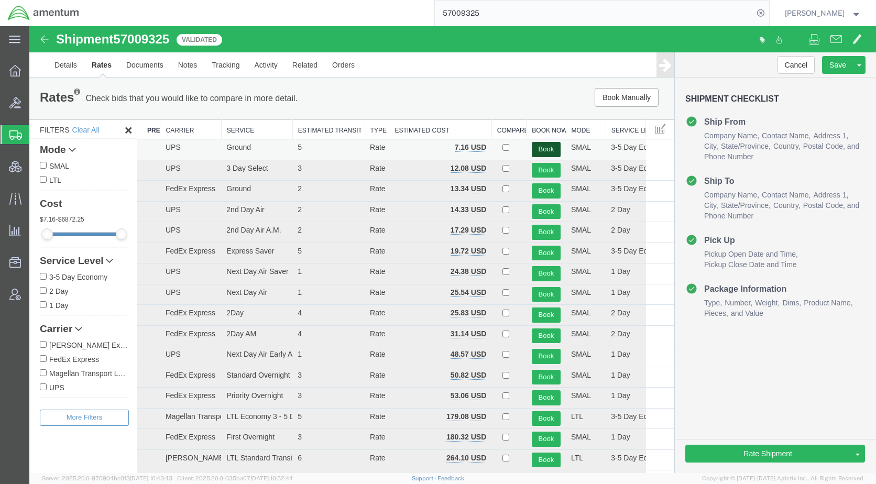
click at [537, 144] on button "Book" at bounding box center [546, 149] width 29 height 15
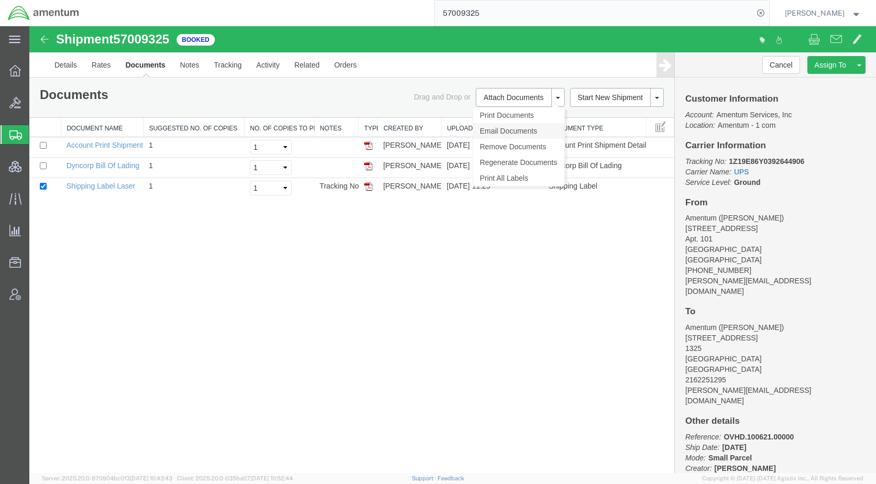
click at [508, 131] on link "Email Documents" at bounding box center [518, 131] width 91 height 16
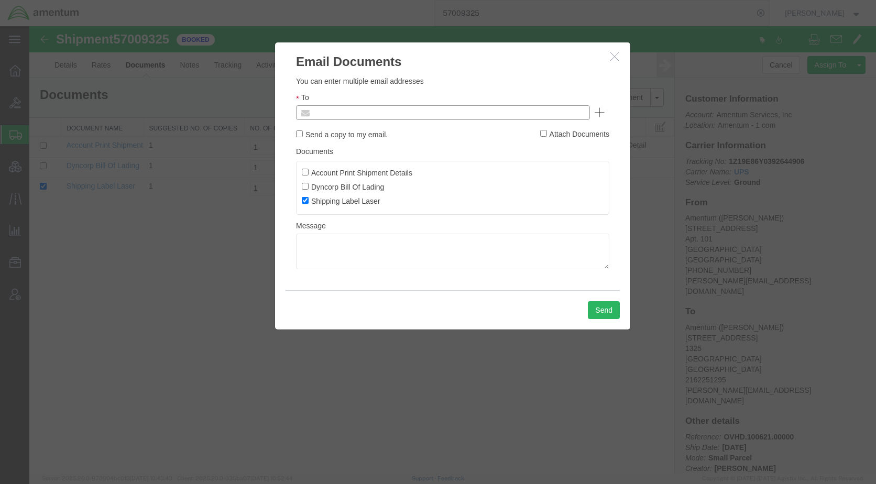
click at [419, 112] on input "text" at bounding box center [372, 113] width 123 height 14
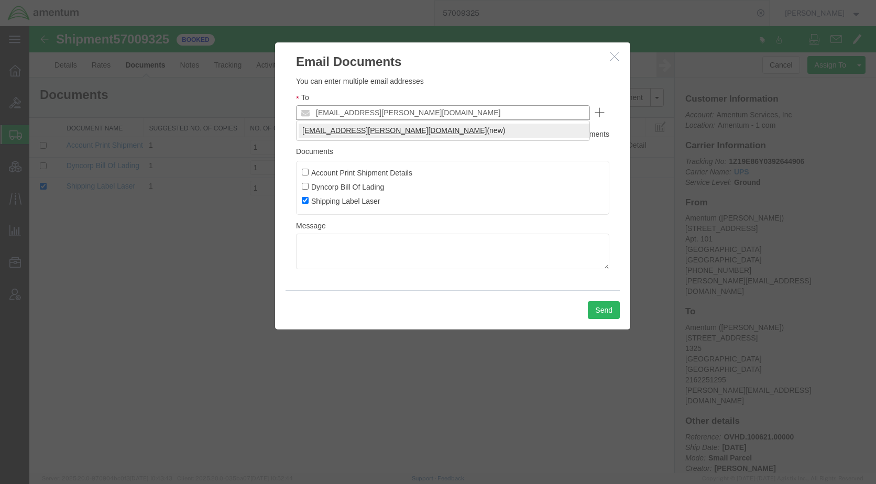
type input "[EMAIL_ADDRESS][PERSON_NAME][DOMAIN_NAME]"
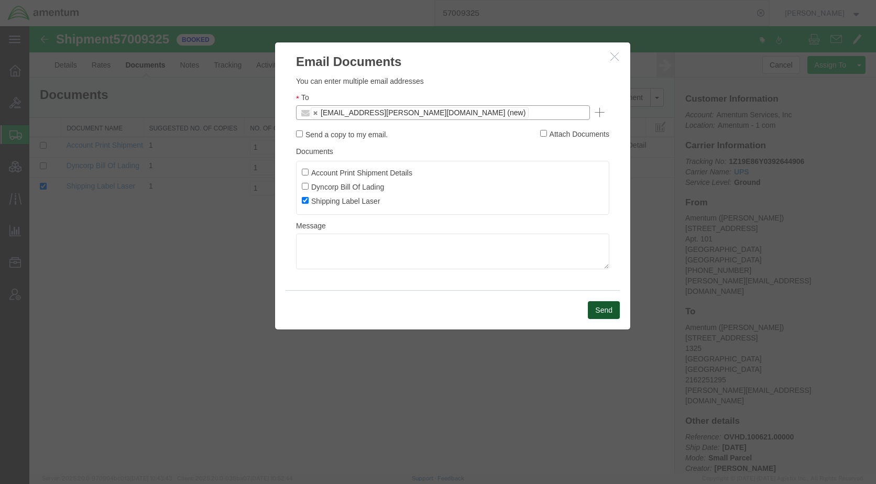
click at [593, 310] on button "Send" at bounding box center [604, 310] width 32 height 18
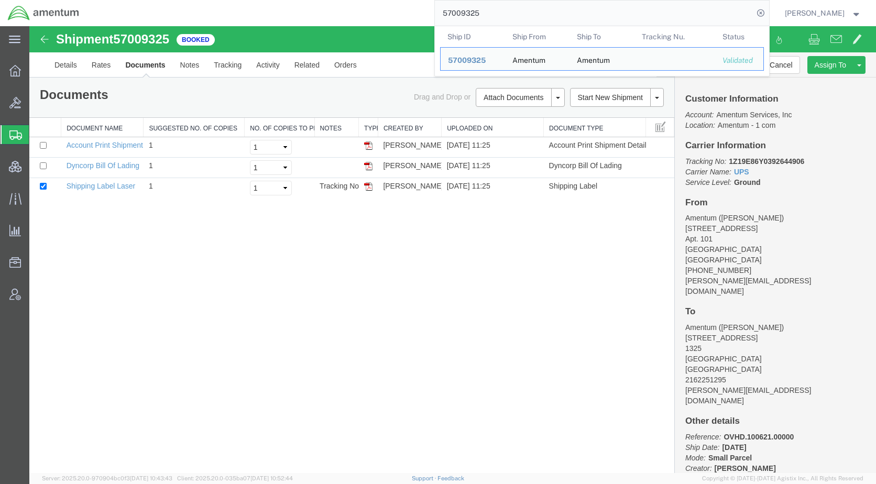
drag, startPoint x: 529, startPoint y: 15, endPoint x: 433, endPoint y: 15, distance: 96.4
click at [433, 15] on div "57009325 Ship ID Ship From Ship To Tracking Nu. Status Ship ID 57009325 Ship Fr…" at bounding box center [428, 13] width 682 height 26
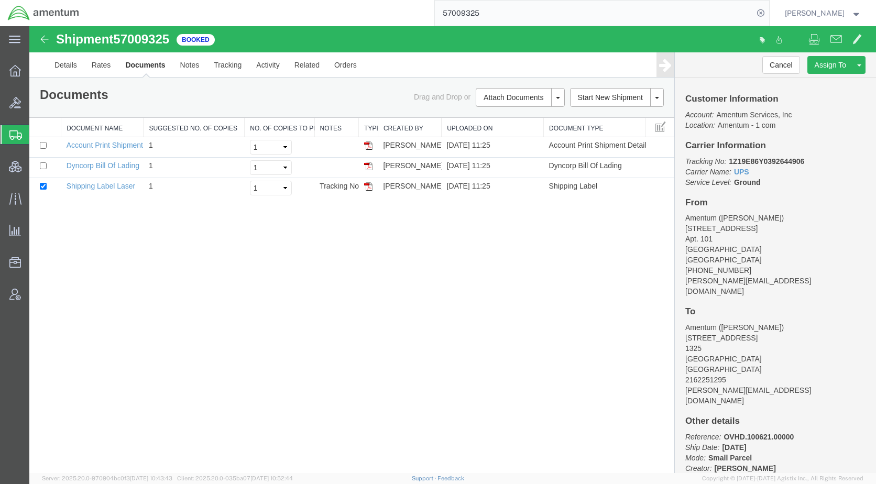
paste input "530"
type input "57009530"
drag, startPoint x: 777, startPoint y: 10, endPoint x: 636, endPoint y: 47, distance: 145.4
click at [768, 10] on icon at bounding box center [760, 13] width 15 height 15
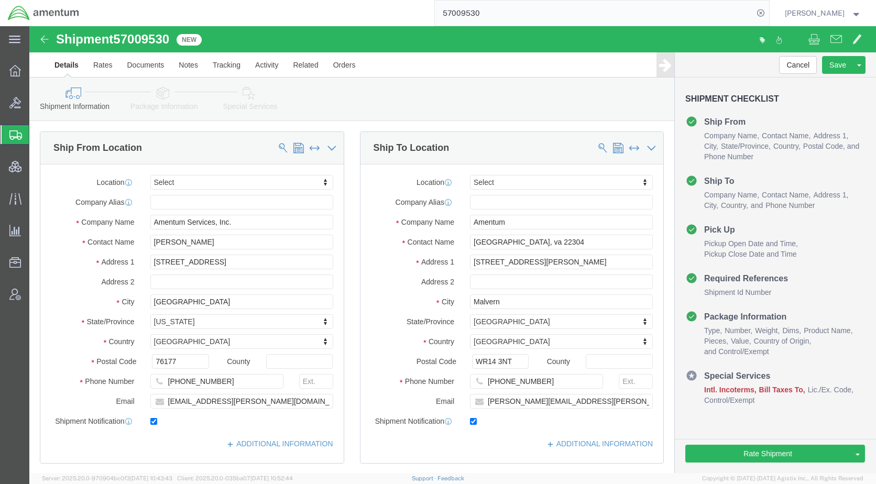
click icon
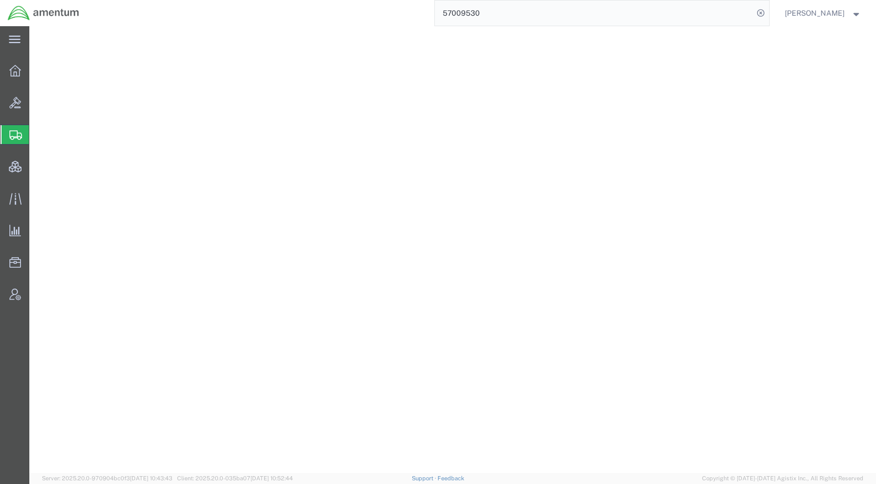
select select "CBOX"
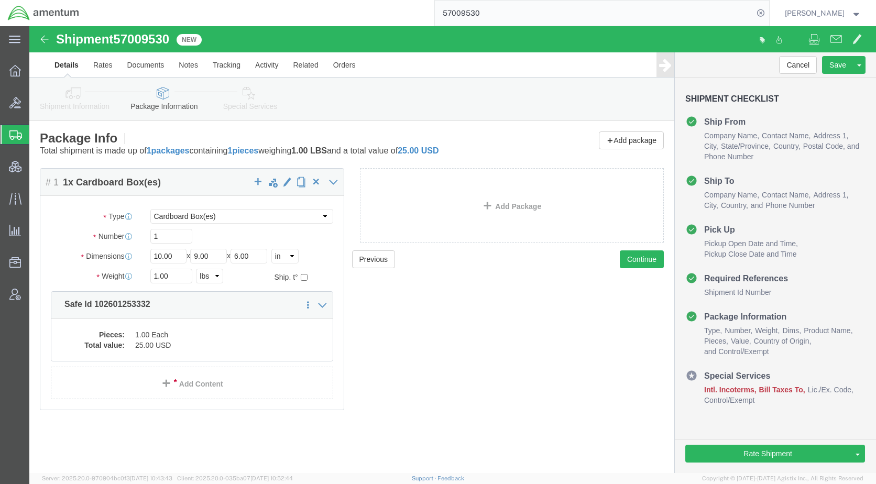
click icon
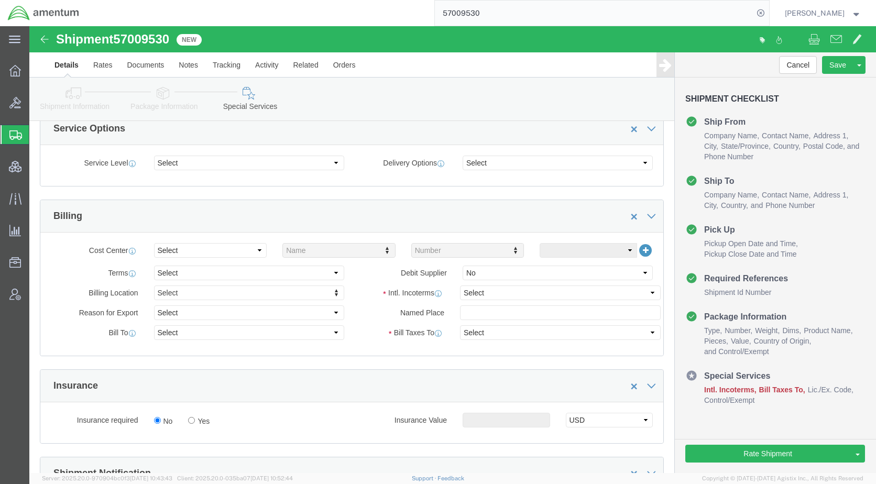
scroll to position [419, 0]
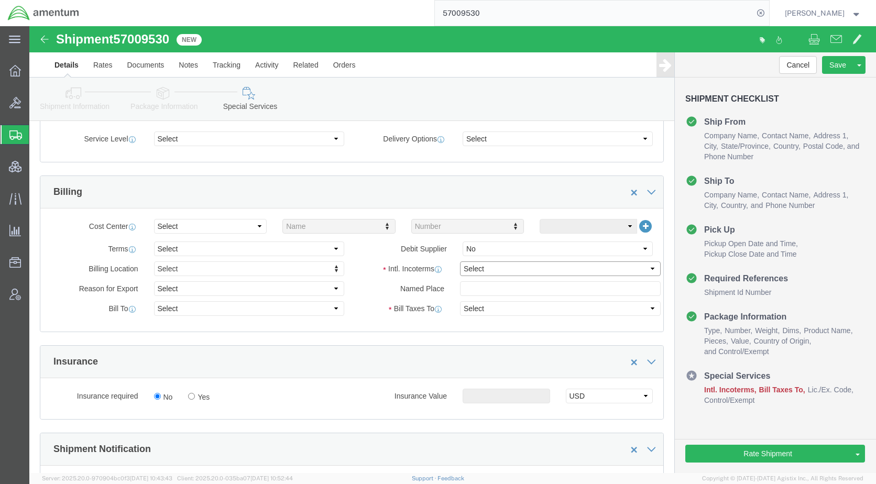
click select "Select Carriage Insurance Paid Carriage Paid To Cost and Freight Cost Insurance…"
select select "DDP"
click select "Select Carriage Insurance Paid Carriage Paid To Cost and Freight Cost Insurance…"
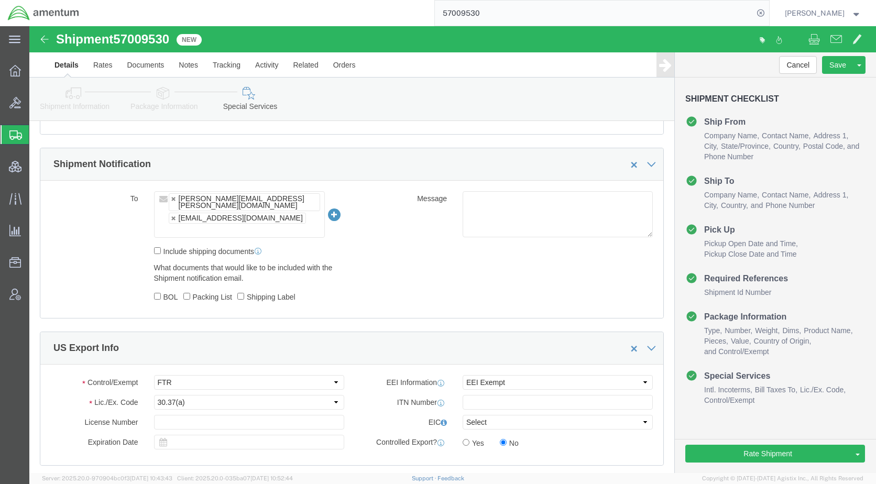
scroll to position [733, 0]
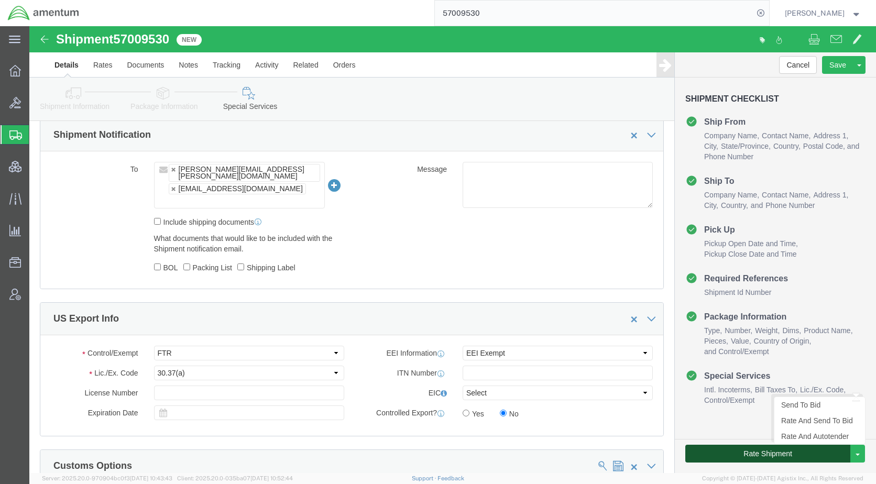
drag, startPoint x: 724, startPoint y: 430, endPoint x: 477, endPoint y: 369, distance: 254.5
click button "Rate Shipment"
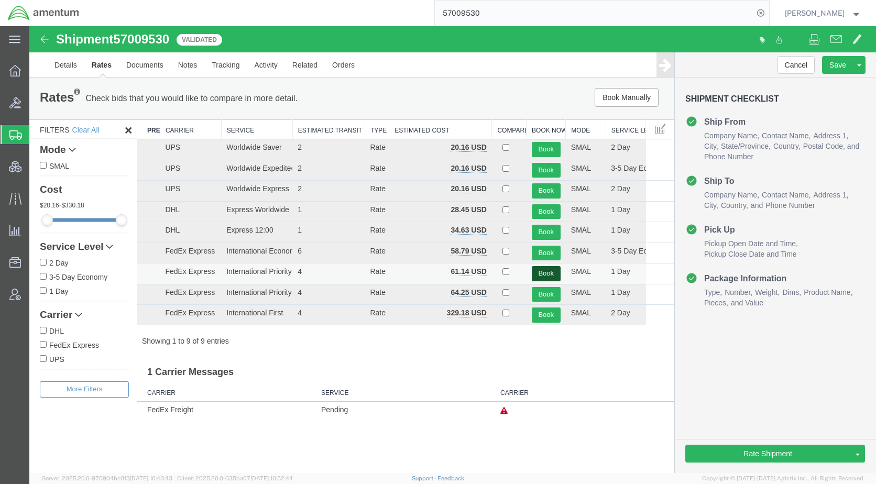
click at [546, 270] on button "Book" at bounding box center [546, 273] width 29 height 15
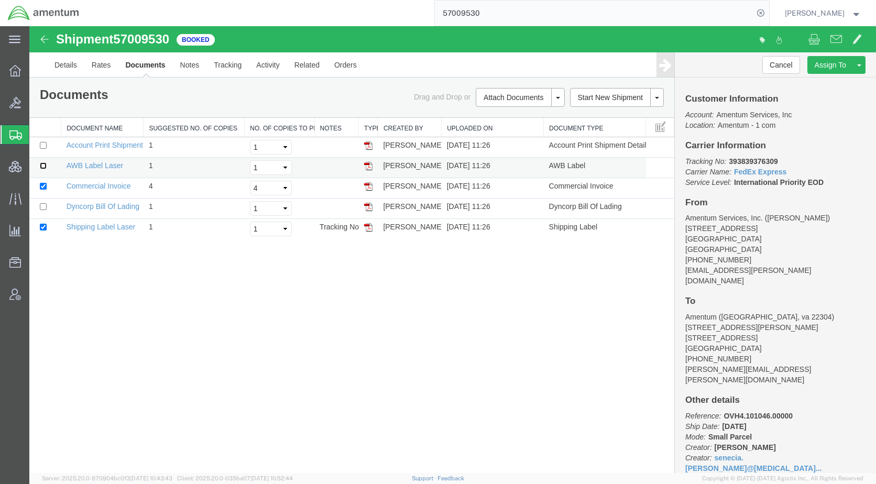
click at [44, 164] on input "checkbox" at bounding box center [43, 165] width 7 height 7
checkbox input "true"
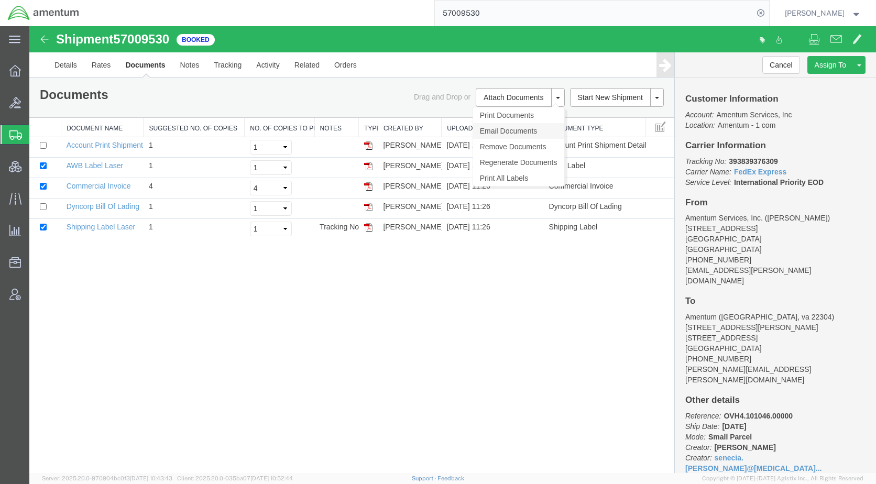
click at [516, 128] on link "Email Documents" at bounding box center [518, 131] width 91 height 16
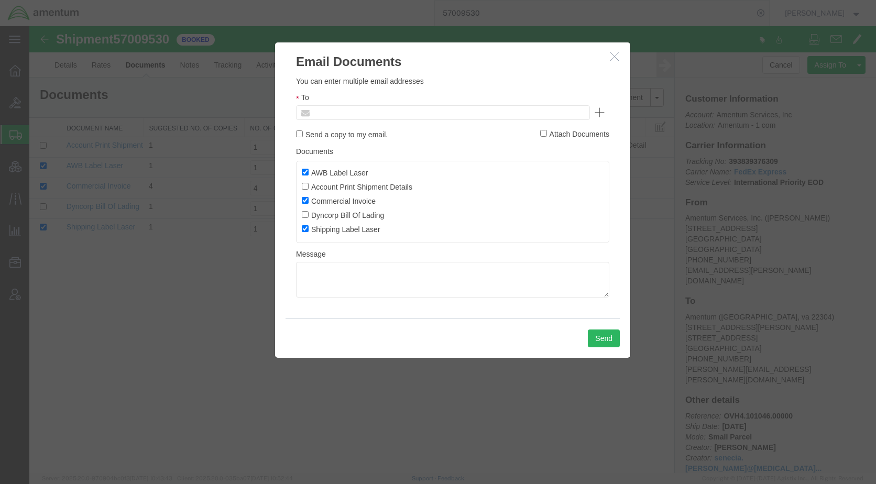
click at [400, 116] on input "text" at bounding box center [372, 113] width 123 height 14
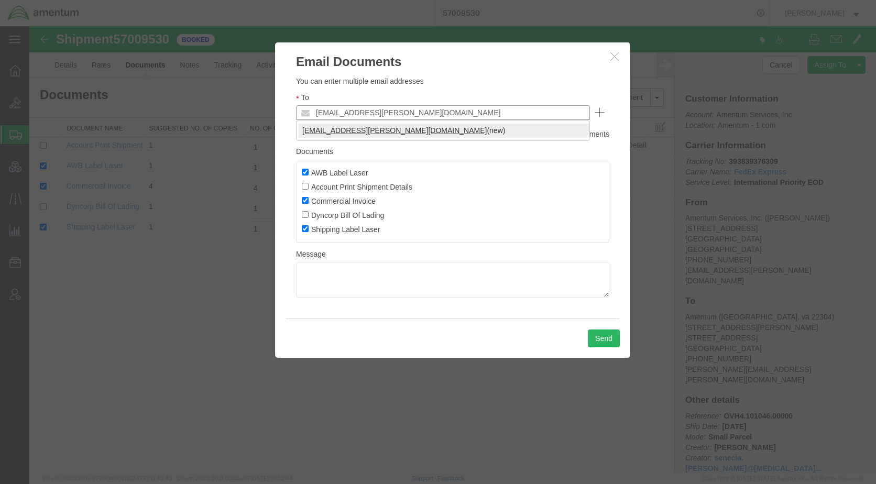
type input "[EMAIL_ADDRESS][PERSON_NAME][DOMAIN_NAME]"
click at [602, 333] on button "Send" at bounding box center [604, 338] width 32 height 18
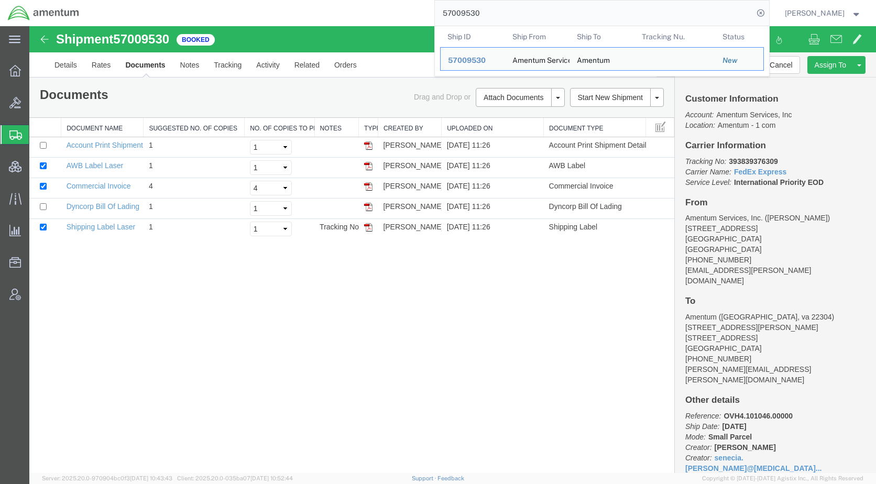
drag, startPoint x: 541, startPoint y: 16, endPoint x: 384, endPoint y: 17, distance: 157.6
click at [384, 17] on div "57009530 Ship ID Ship From Ship To Tracking Nu. Status Ship ID 57009530 Ship Fr…" at bounding box center [428, 13] width 682 height 26
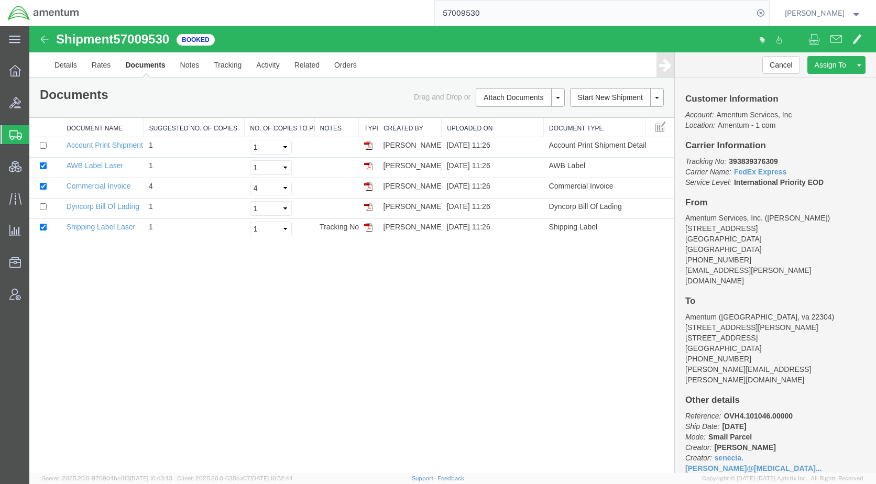
paste input "6986057"
click at [768, 10] on icon at bounding box center [760, 13] width 15 height 15
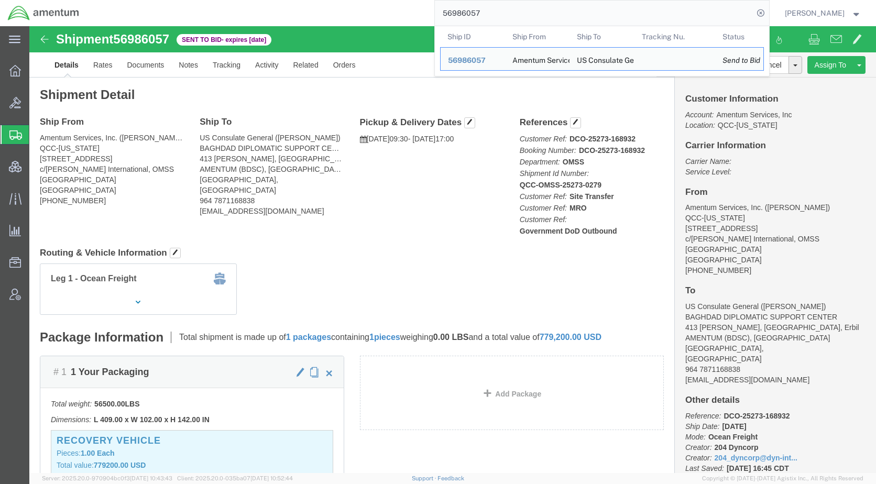
drag, startPoint x: 478, startPoint y: 17, endPoint x: 439, endPoint y: 20, distance: 38.9
click at [439, 20] on div "56986057 Ship ID Ship From Ship To Tracking Nu. Status Ship ID 56986057 Ship Fr…" at bounding box center [428, 13] width 682 height 26
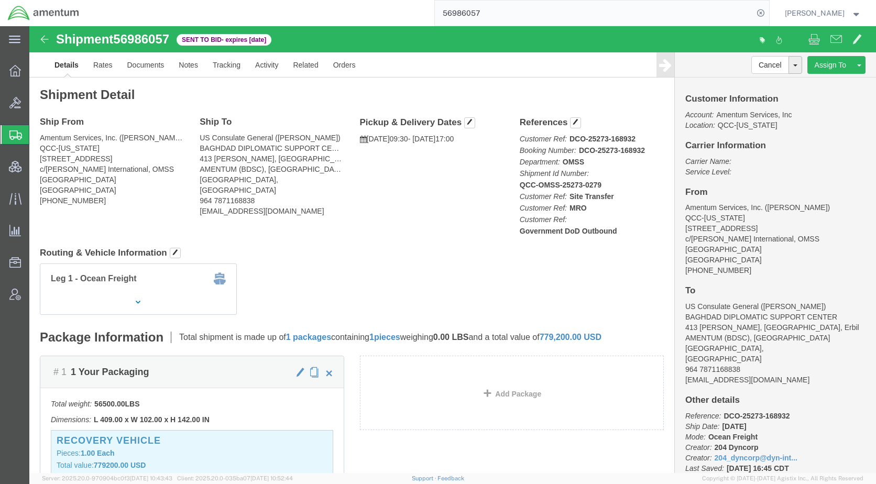
paste input "96459"
click at [768, 14] on icon at bounding box center [760, 13] width 15 height 15
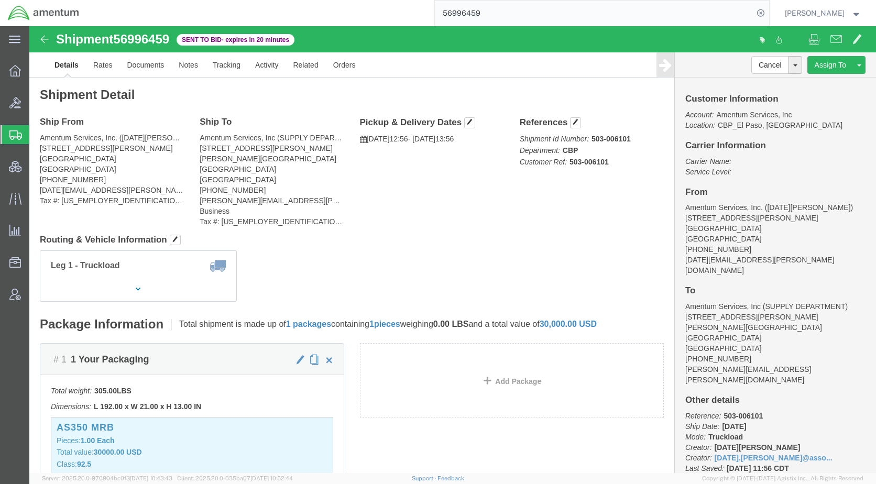
click div "Leg 1 - Truckload Vehicle 1: Flat Bed (53 Feet) Number of trucks: 1"
click link "Rates"
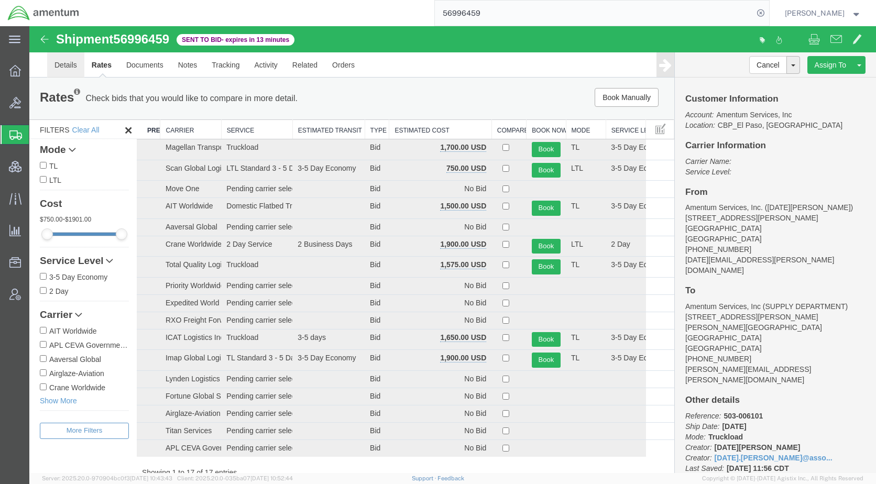
click at [67, 68] on link "Details" at bounding box center [65, 64] width 37 height 25
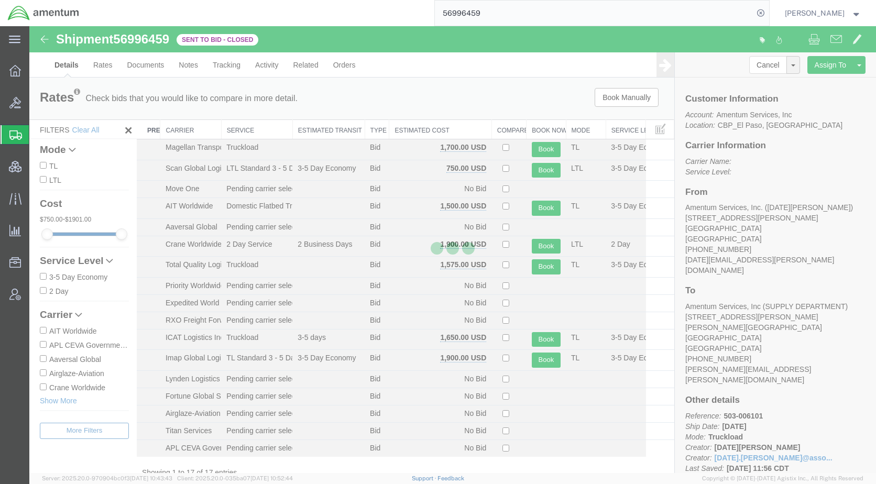
click at [103, 65] on div at bounding box center [452, 249] width 846 height 447
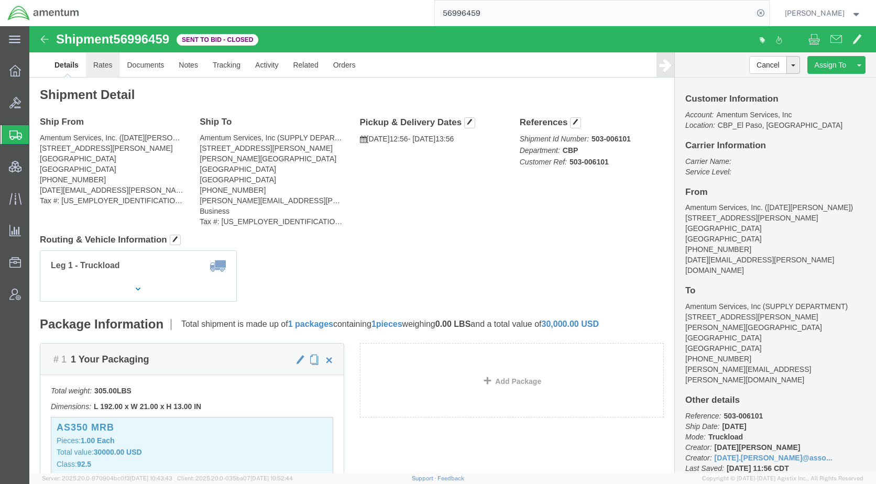
click link "Rates"
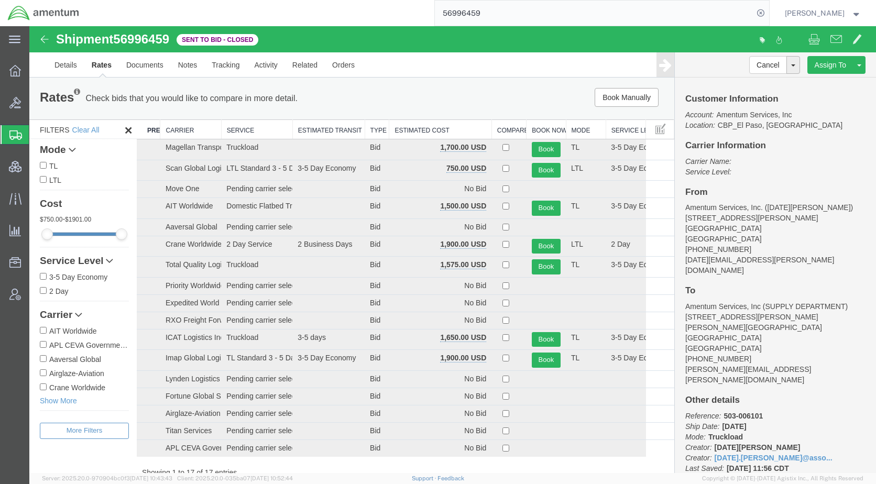
click at [412, 127] on th "Estimated Cost" at bounding box center [440, 129] width 102 height 19
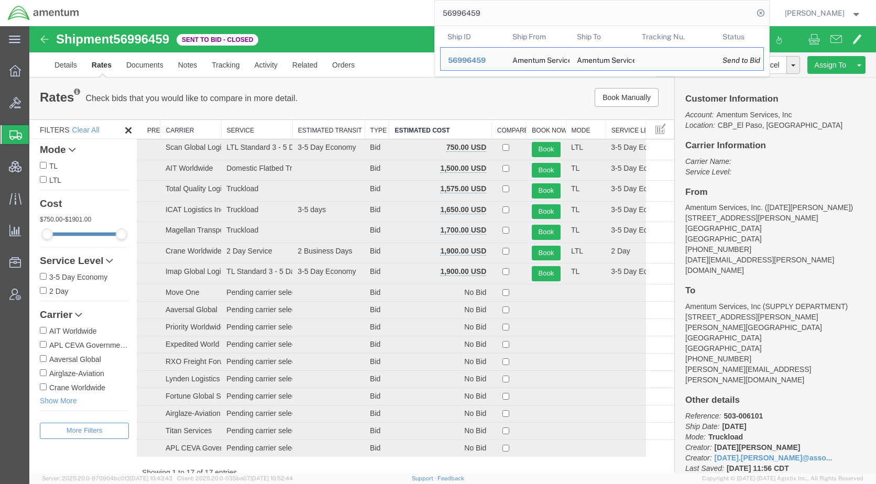
drag, startPoint x: 539, startPoint y: 12, endPoint x: 363, endPoint y: 10, distance: 175.4
click at [363, 10] on div "56996459 Ship ID Ship From Ship To Tracking Nu. Status Ship ID 56996459 Ship Fr…" at bounding box center [428, 13] width 682 height 26
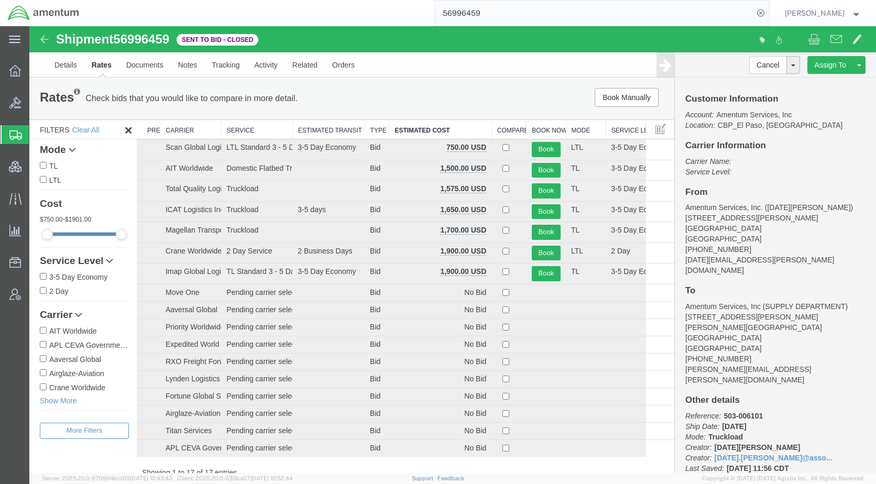
paste input "DCO-25275-169017"
type input "DCO-25275-169017"
click at [768, 12] on icon at bounding box center [760, 13] width 15 height 15
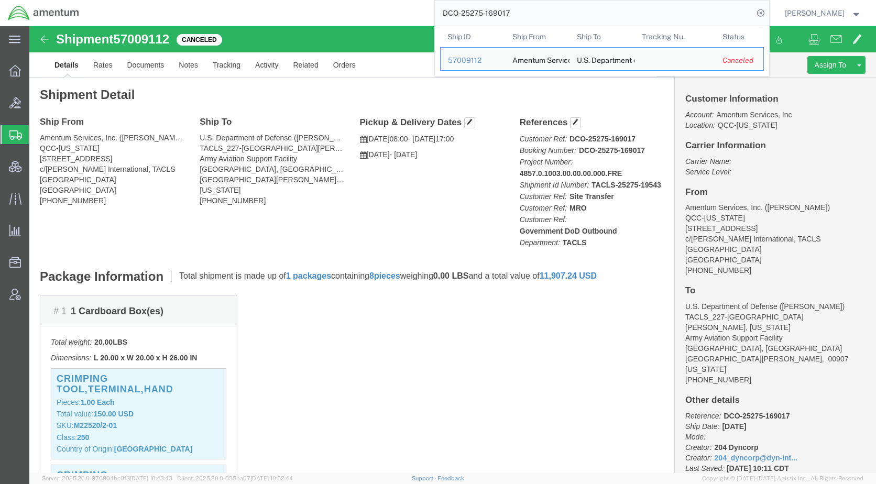
click div "Ship From Amentum Services, Inc. (Rebecca Thorstenson) QCC-Texas 4050 Valley Vi…"
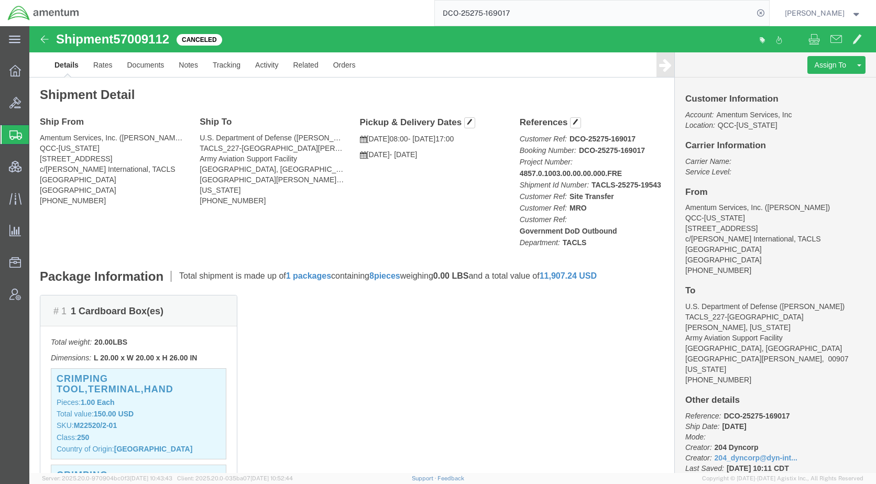
drag, startPoint x: 384, startPoint y: 209, endPoint x: 368, endPoint y: 207, distance: 16.9
click div "Ship From Amentum Services, Inc. (Rebecca Thorstenson) QCC-Texas 4050 Valley Vi…"
click link "Activity"
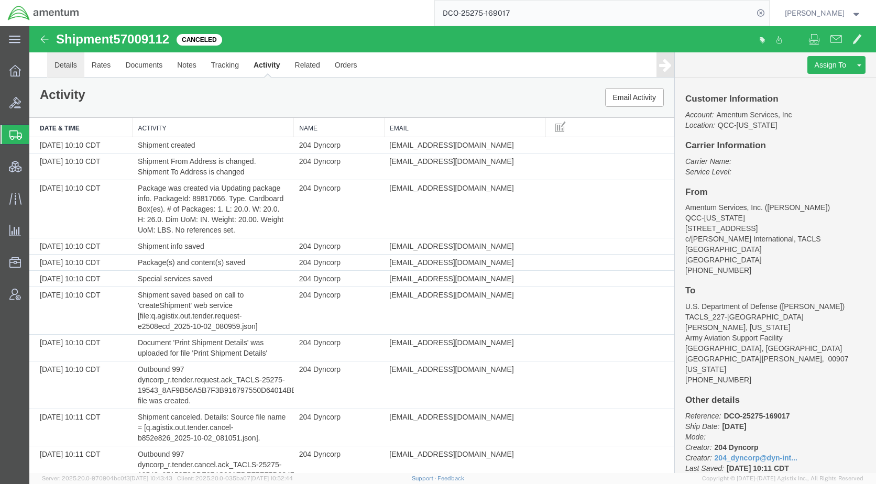
click at [65, 66] on link "Details" at bounding box center [65, 64] width 37 height 25
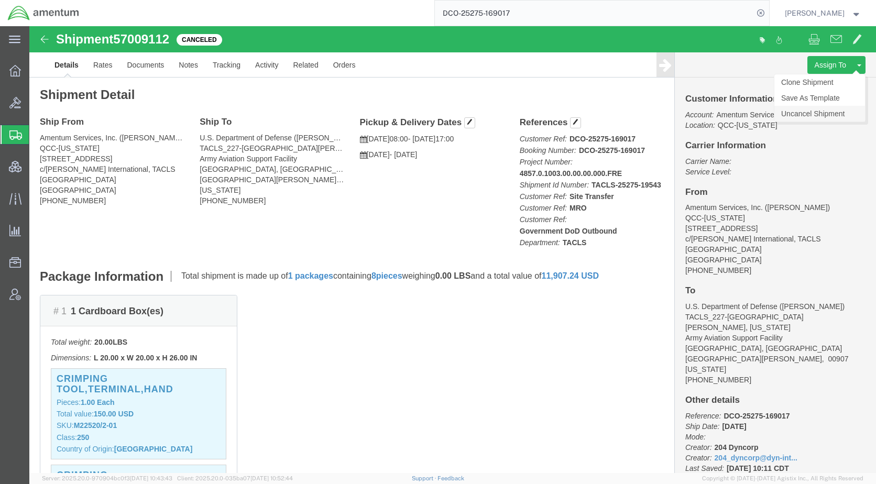
click link "Uncancel Shipment"
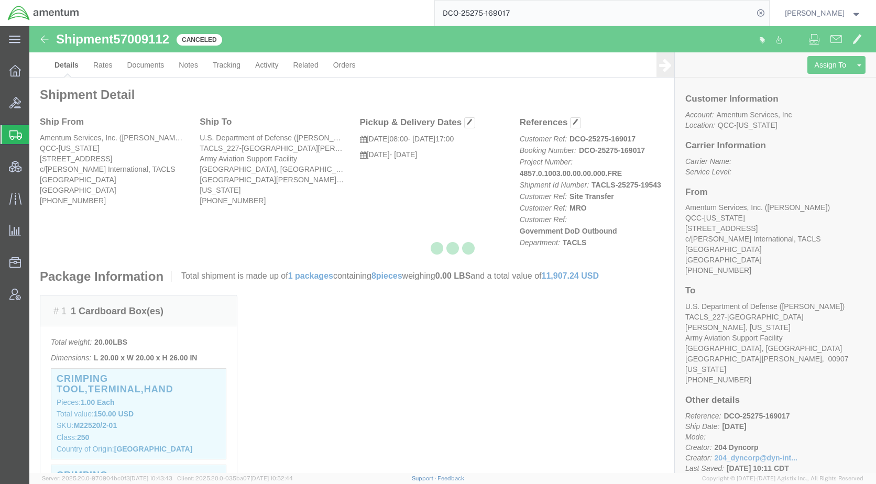
select select "42668"
select select "42681"
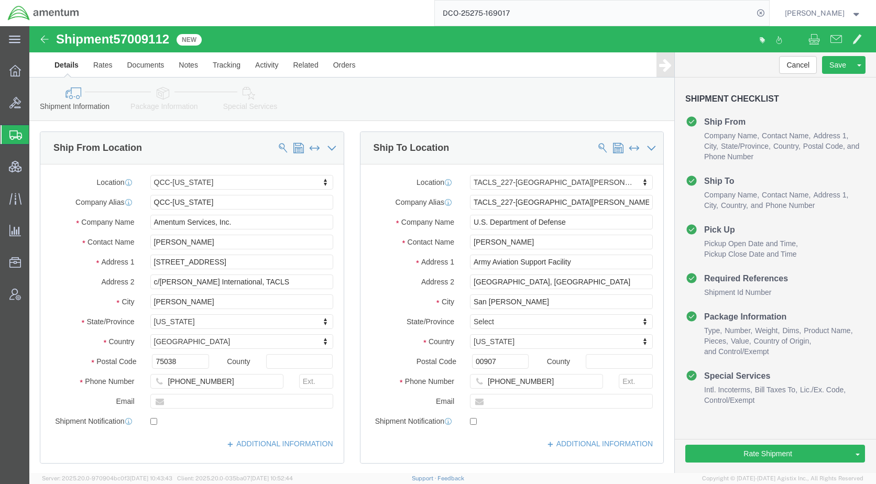
drag, startPoint x: 447, startPoint y: 62, endPoint x: 450, endPoint y: 77, distance: 15.0
click div "Shipment Information Package Information Special Services Loading Routing"
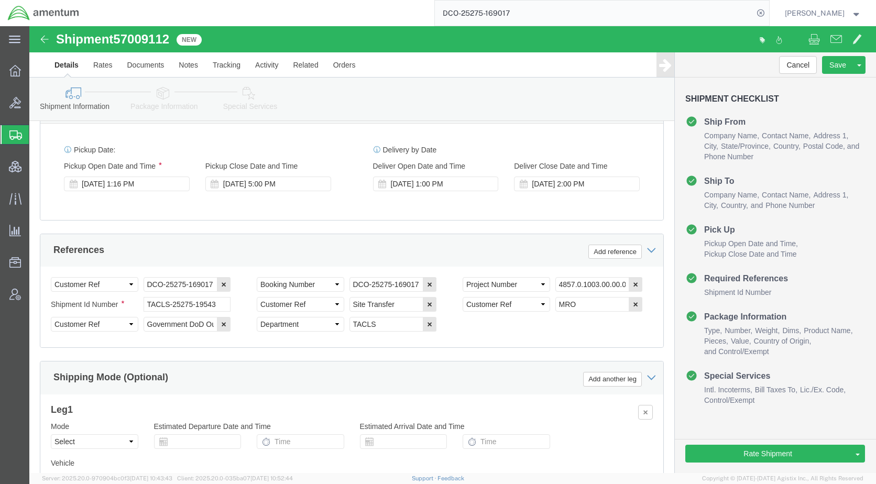
scroll to position [689, 0]
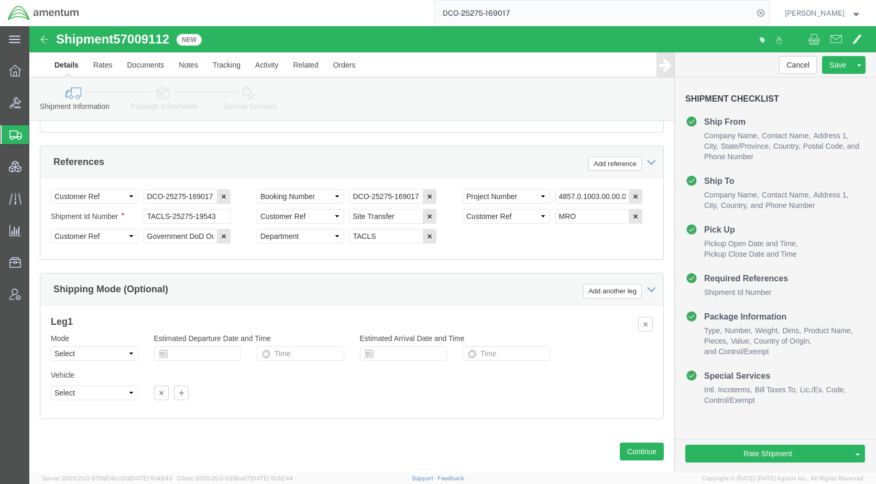
click icon
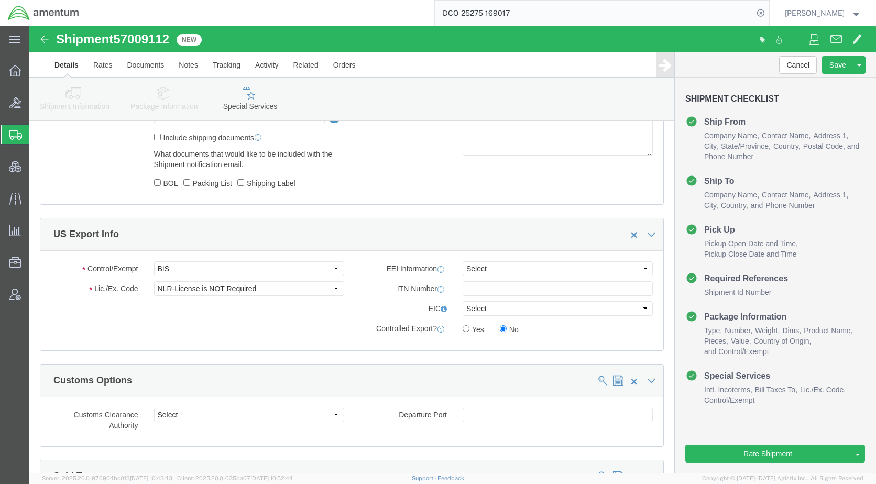
scroll to position [838, 0]
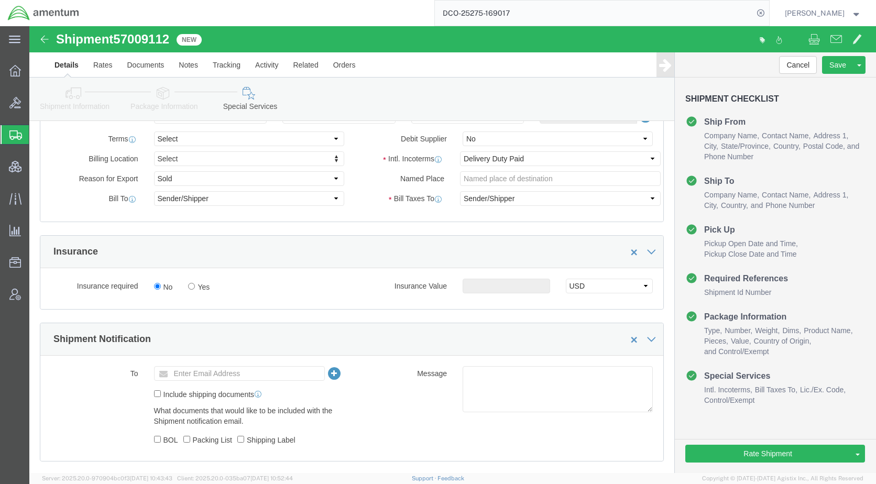
drag, startPoint x: 131, startPoint y: 76, endPoint x: 149, endPoint y: 96, distance: 27.1
click link "Package Information"
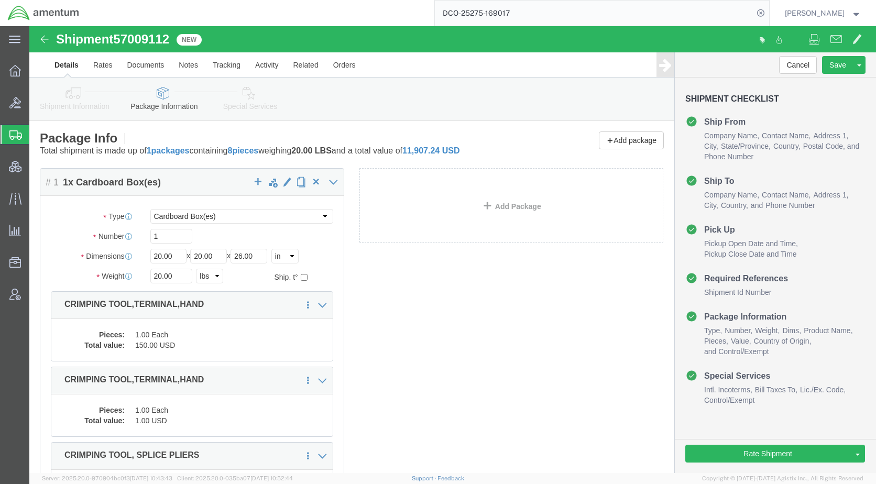
drag, startPoint x: 47, startPoint y: 68, endPoint x: 66, endPoint y: 76, distance: 21.1
click icon
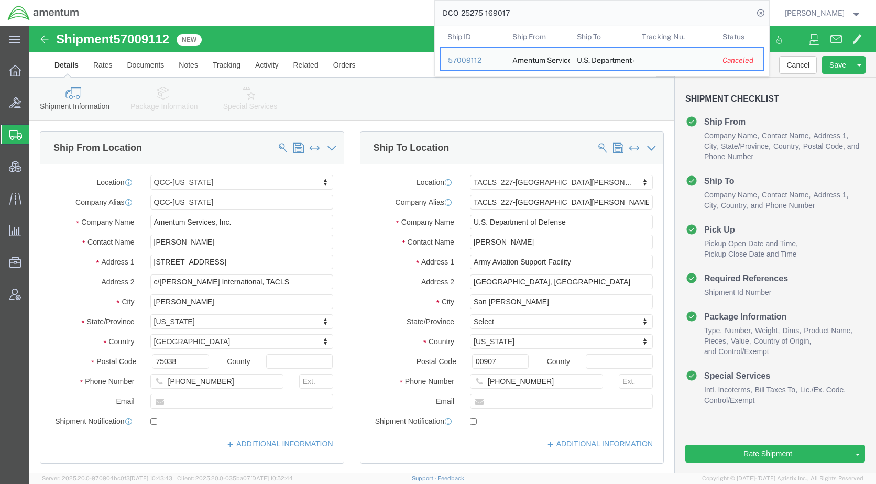
drag, startPoint x: 572, startPoint y: 12, endPoint x: 447, endPoint y: 21, distance: 125.6
click at [447, 21] on div "DCO-25275-169017 Ship ID Ship From Ship To Tracking Nu. Status Ship ID 57009112…" at bounding box center [428, 13] width 682 height 26
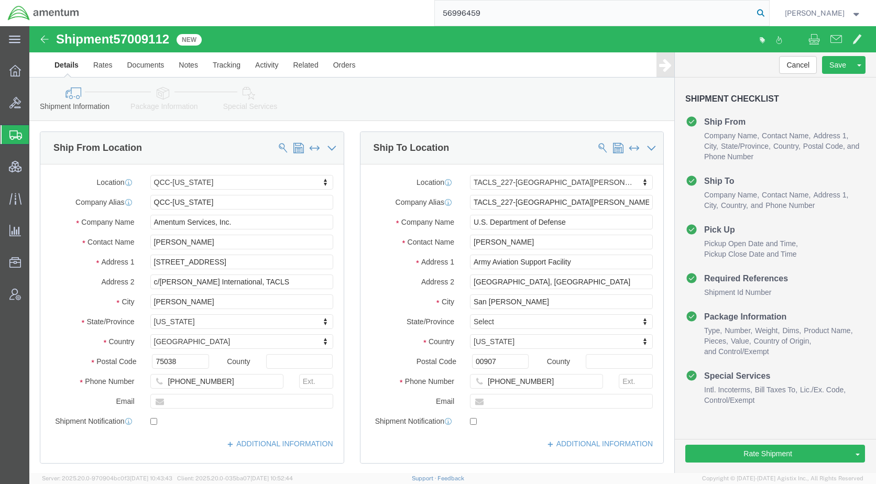
type input "56996459"
click at [768, 9] on icon at bounding box center [760, 13] width 15 height 15
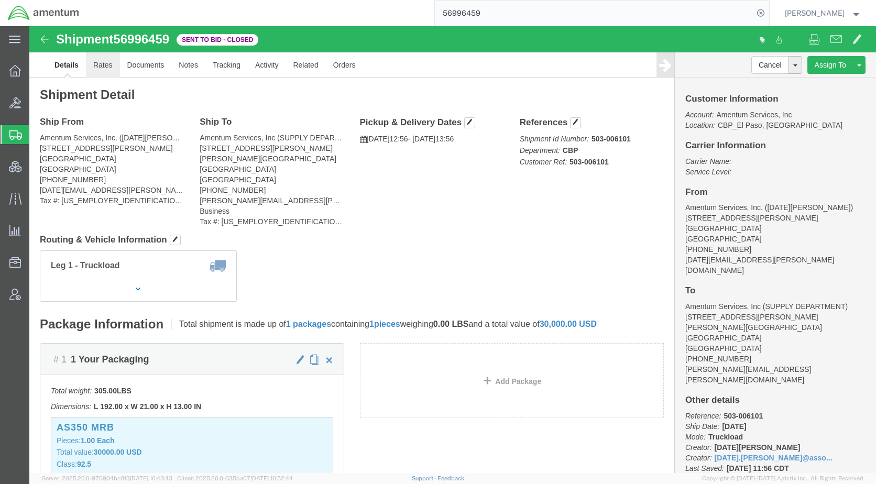
click link "Rates"
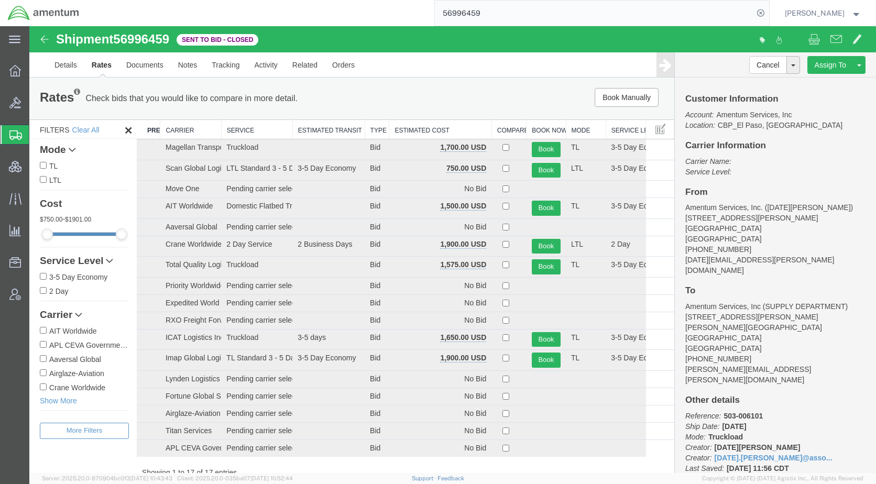
click at [430, 132] on th "Estimated Cost" at bounding box center [440, 129] width 102 height 19
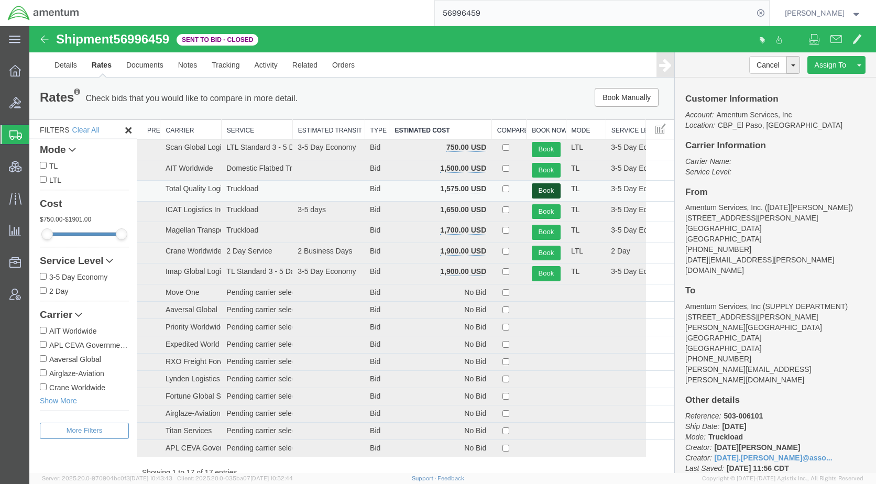
click at [537, 187] on button "Book" at bounding box center [546, 190] width 29 height 15
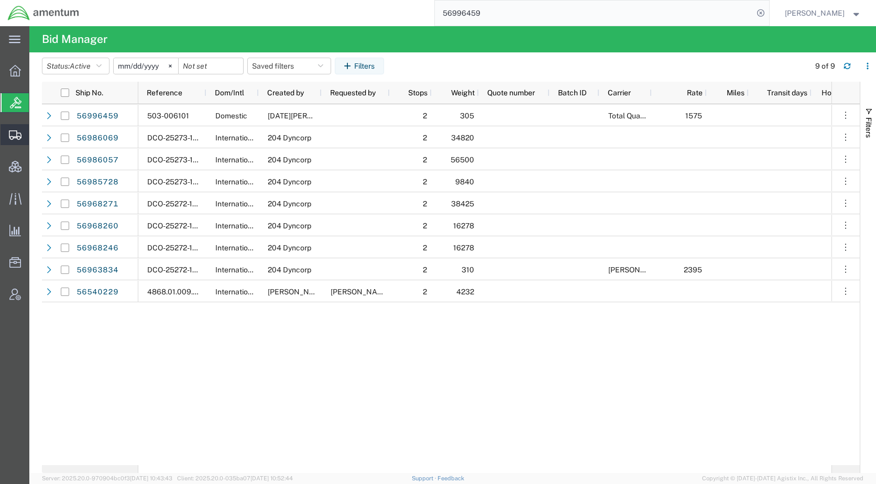
drag, startPoint x: 45, startPoint y: 135, endPoint x: 93, endPoint y: 184, distance: 68.9
click at [36, 135] on span "Shipments" at bounding box center [32, 134] width 7 height 21
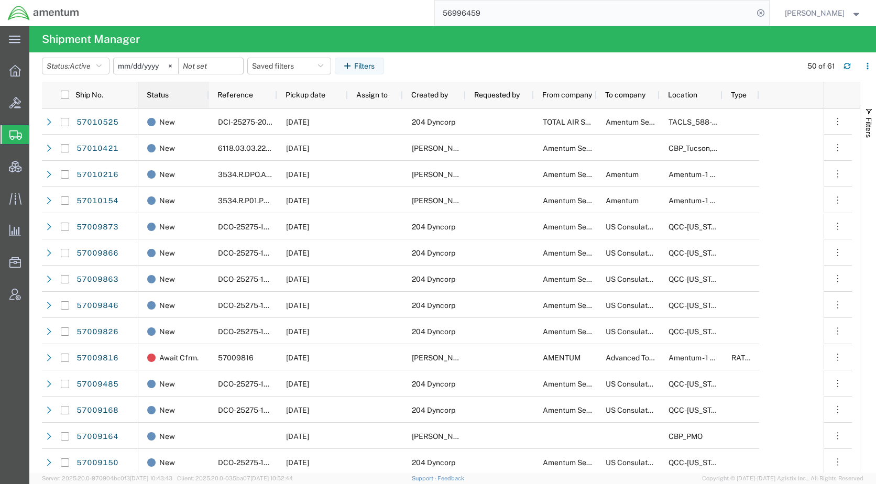
click at [159, 94] on span "Status" at bounding box center [158, 95] width 22 height 8
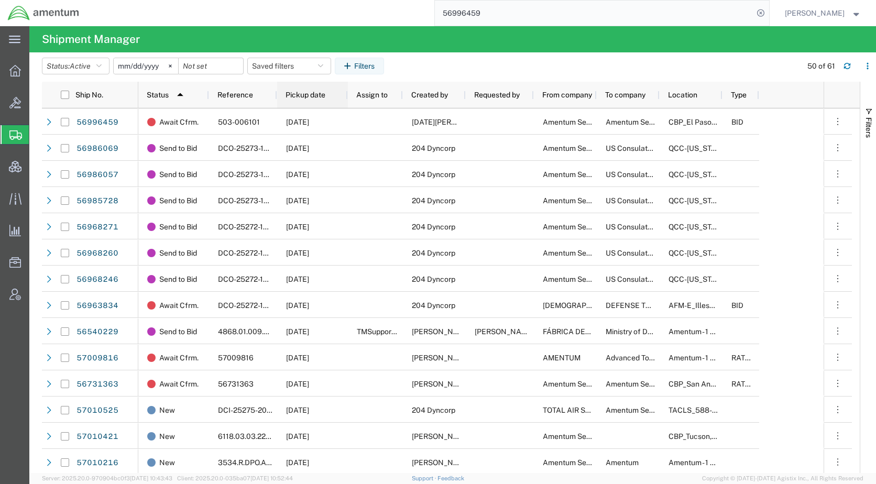
click at [300, 98] on span "Pickup date" at bounding box center [305, 95] width 40 height 8
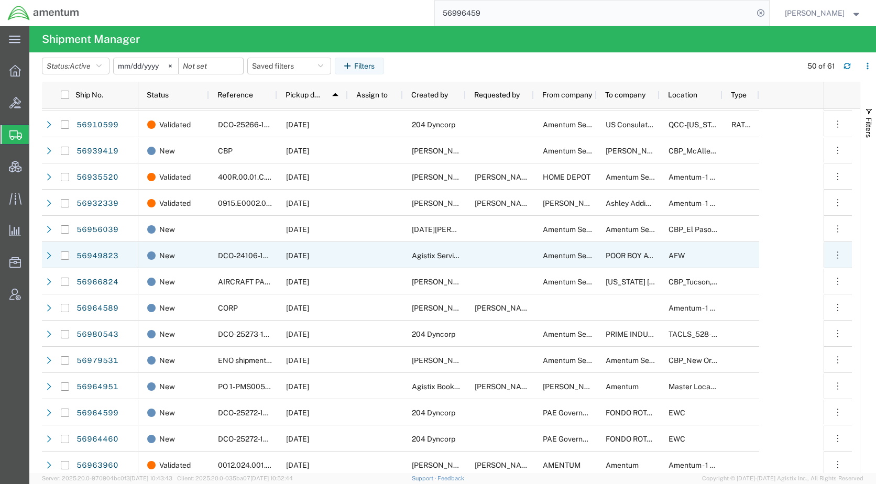
scroll to position [314, 0]
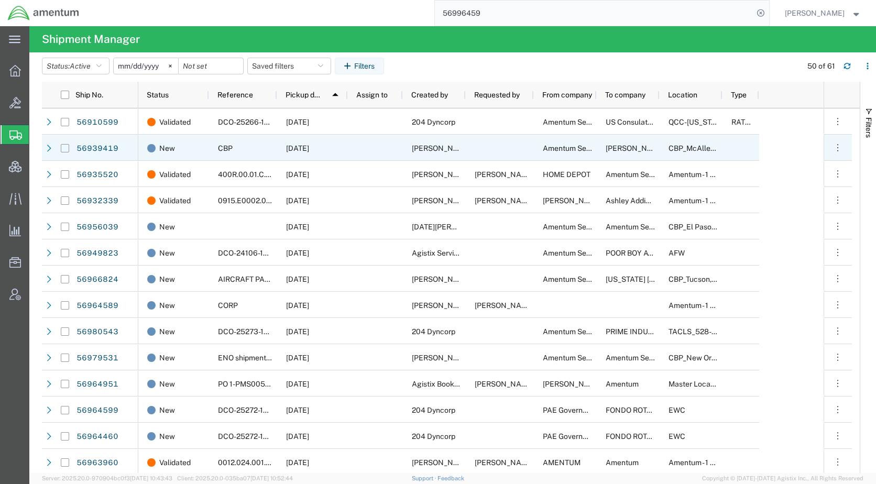
click at [65, 149] on input "Press Space to toggle row selection (unchecked)" at bounding box center [65, 148] width 8 height 8
checkbox input "true"
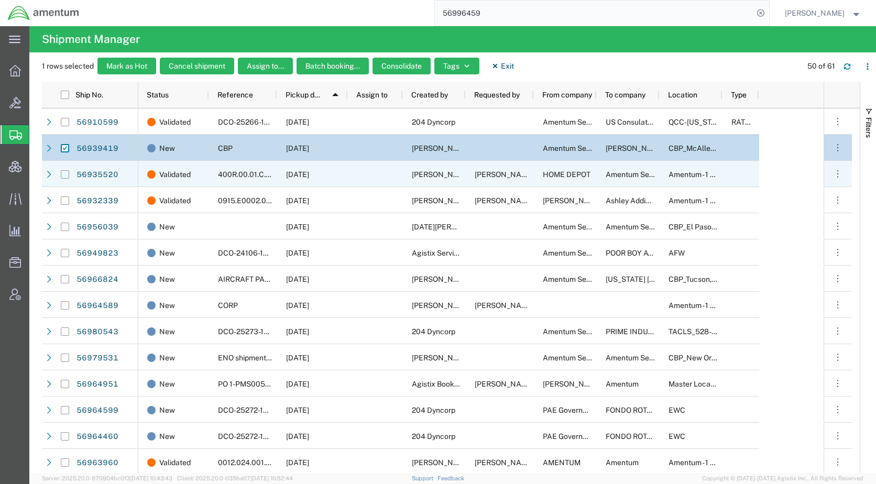
click at [64, 173] on input "Press Space to toggle row selection (unchecked)" at bounding box center [65, 174] width 8 height 8
checkbox input "true"
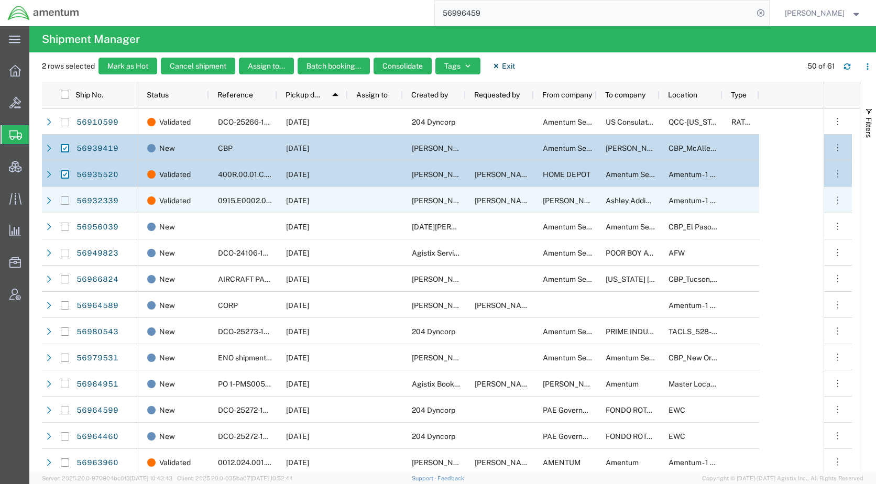
click at [62, 202] on input "Press Space to toggle row selection (unchecked)" at bounding box center [65, 200] width 8 height 8
checkbox input "true"
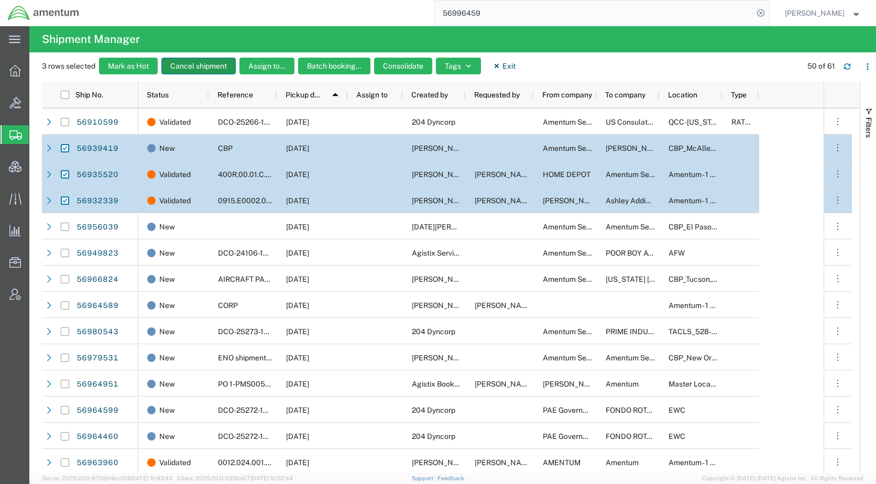
click at [201, 66] on button "Cancel shipment" at bounding box center [198, 66] width 74 height 17
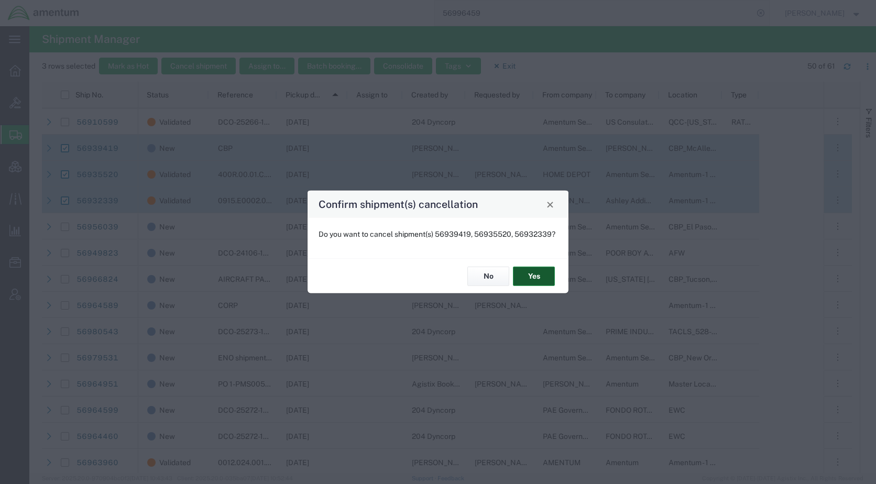
click at [528, 279] on button "Yes" at bounding box center [534, 276] width 42 height 19
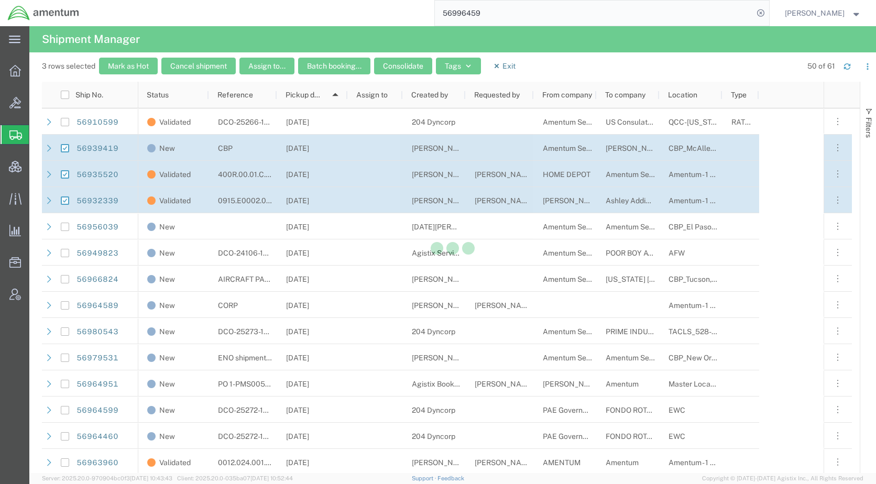
checkbox input "false"
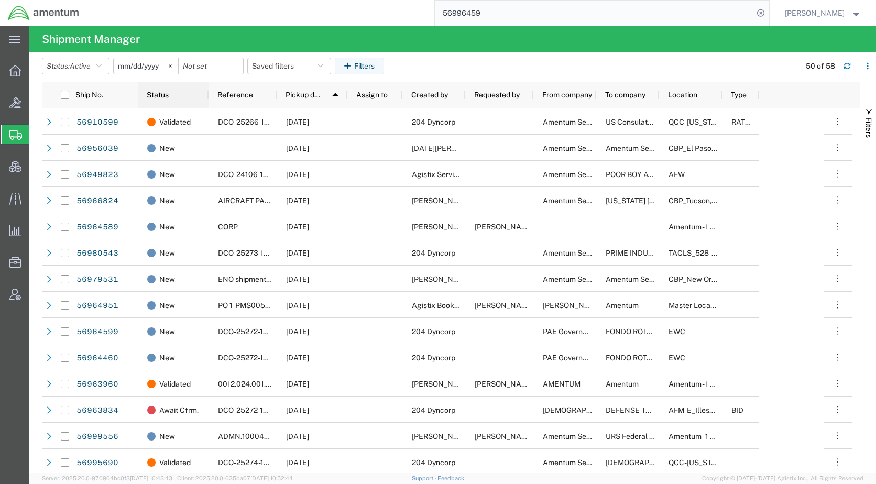
click at [169, 95] on span "Status" at bounding box center [158, 95] width 22 height 8
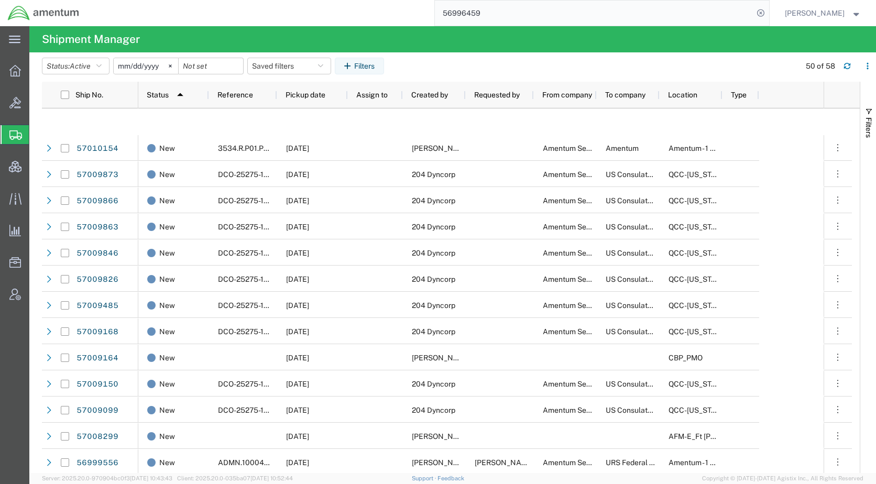
scroll to position [890, 0]
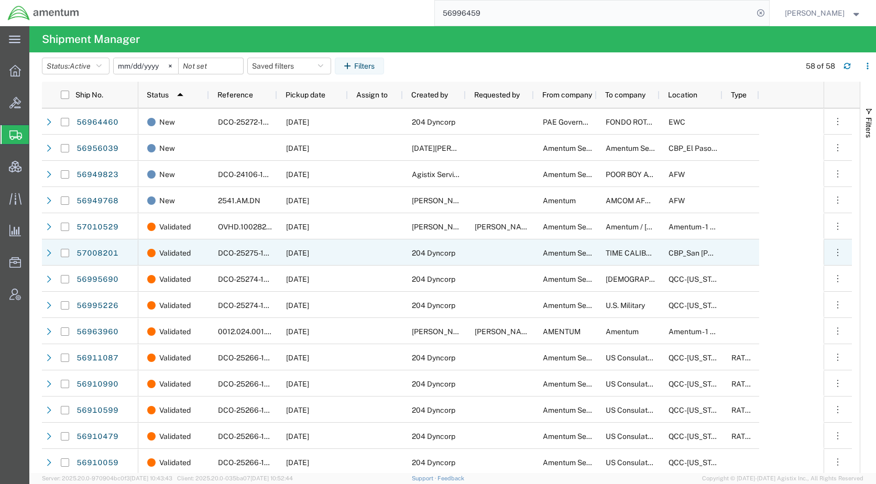
scroll to position [943, 0]
